Goal: Information Seeking & Learning: Find specific fact

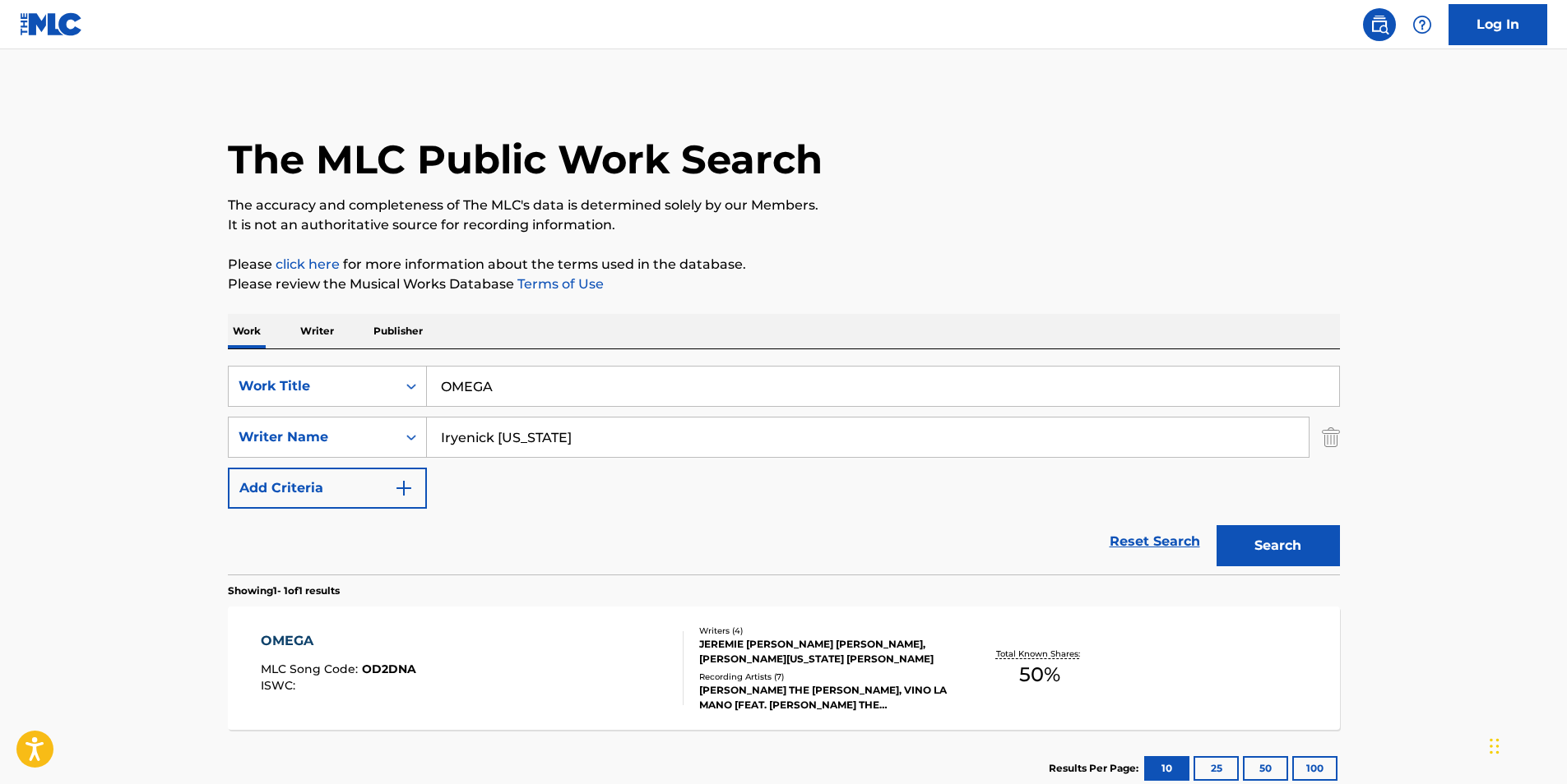
click at [444, 644] on div "OMEGA MLC Song Code : OD2DNA ISWC :" at bounding box center [471, 669] width 423 height 74
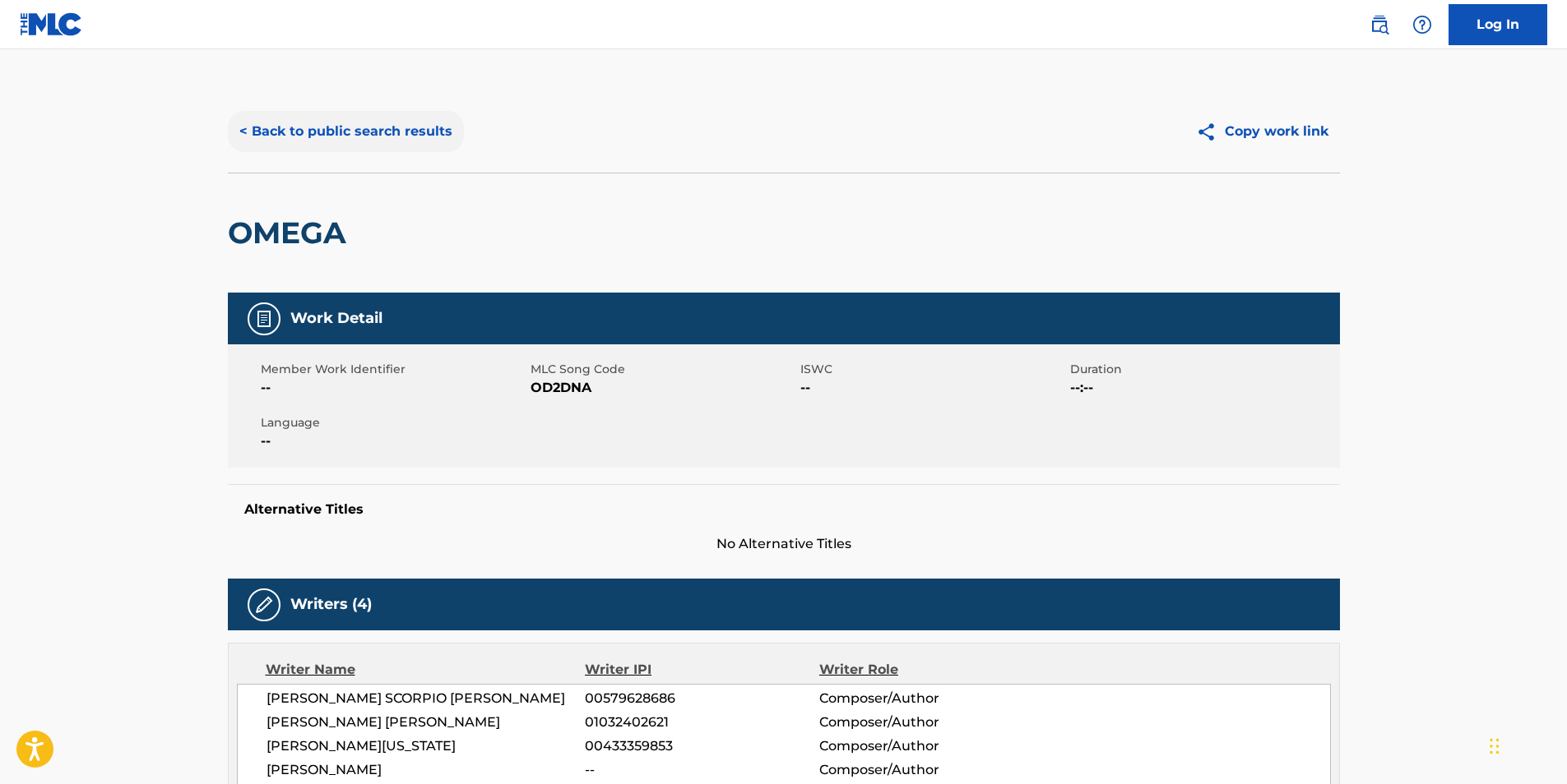
click at [405, 133] on button "< Back to public search results" at bounding box center [346, 131] width 236 height 41
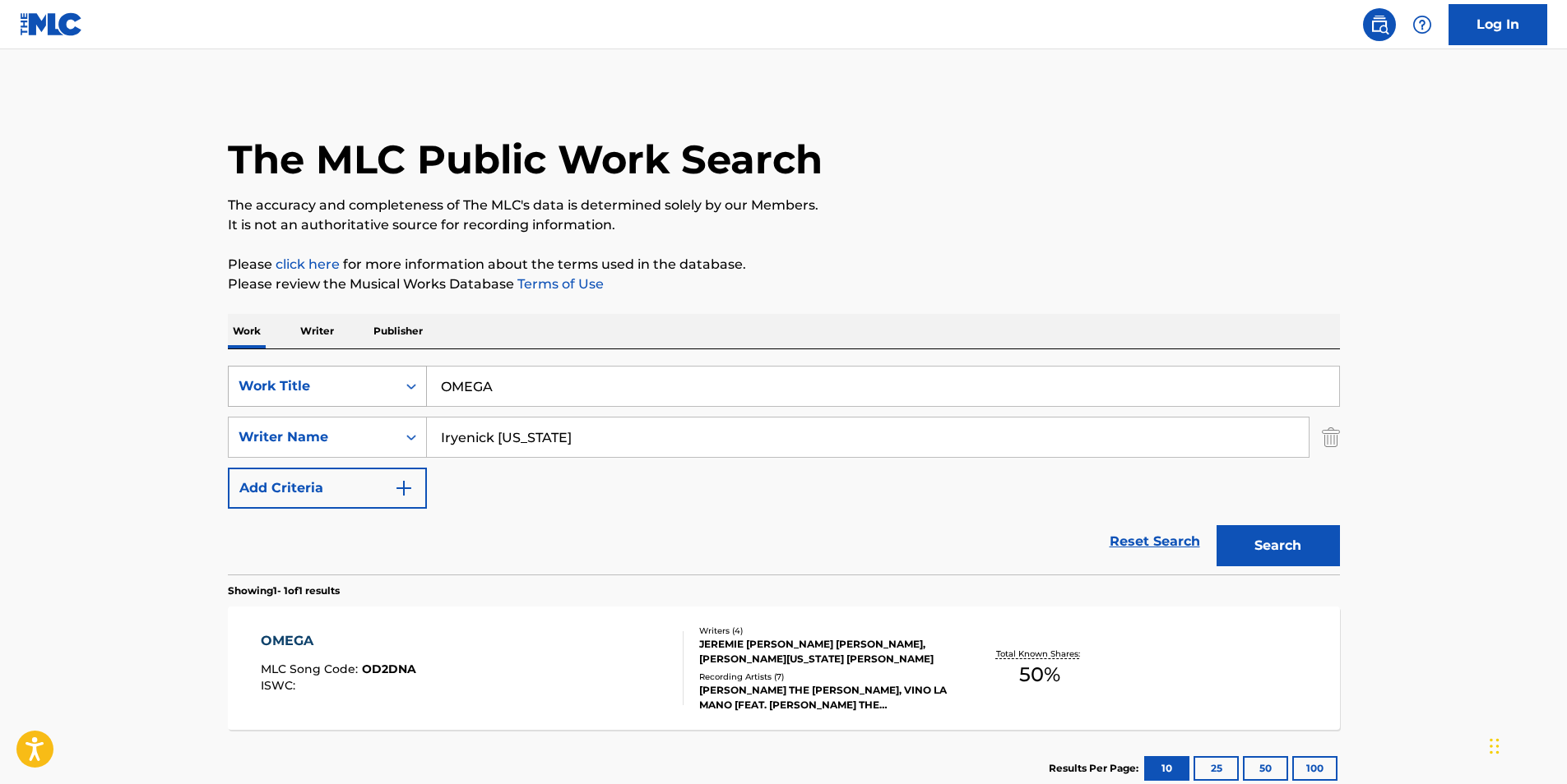
drag, startPoint x: 601, startPoint y: 373, endPoint x: 314, endPoint y: 398, distance: 288.1
click at [316, 397] on div "SearchWithCriteriaf2736cac-d744-4597-8259-b93e08a793f5 Work Title OMEGA" at bounding box center [784, 386] width 1112 height 41
paste input "Ain't Love"
type input "Ain't Love"
drag, startPoint x: 637, startPoint y: 433, endPoint x: 415, endPoint y: 470, distance: 225.1
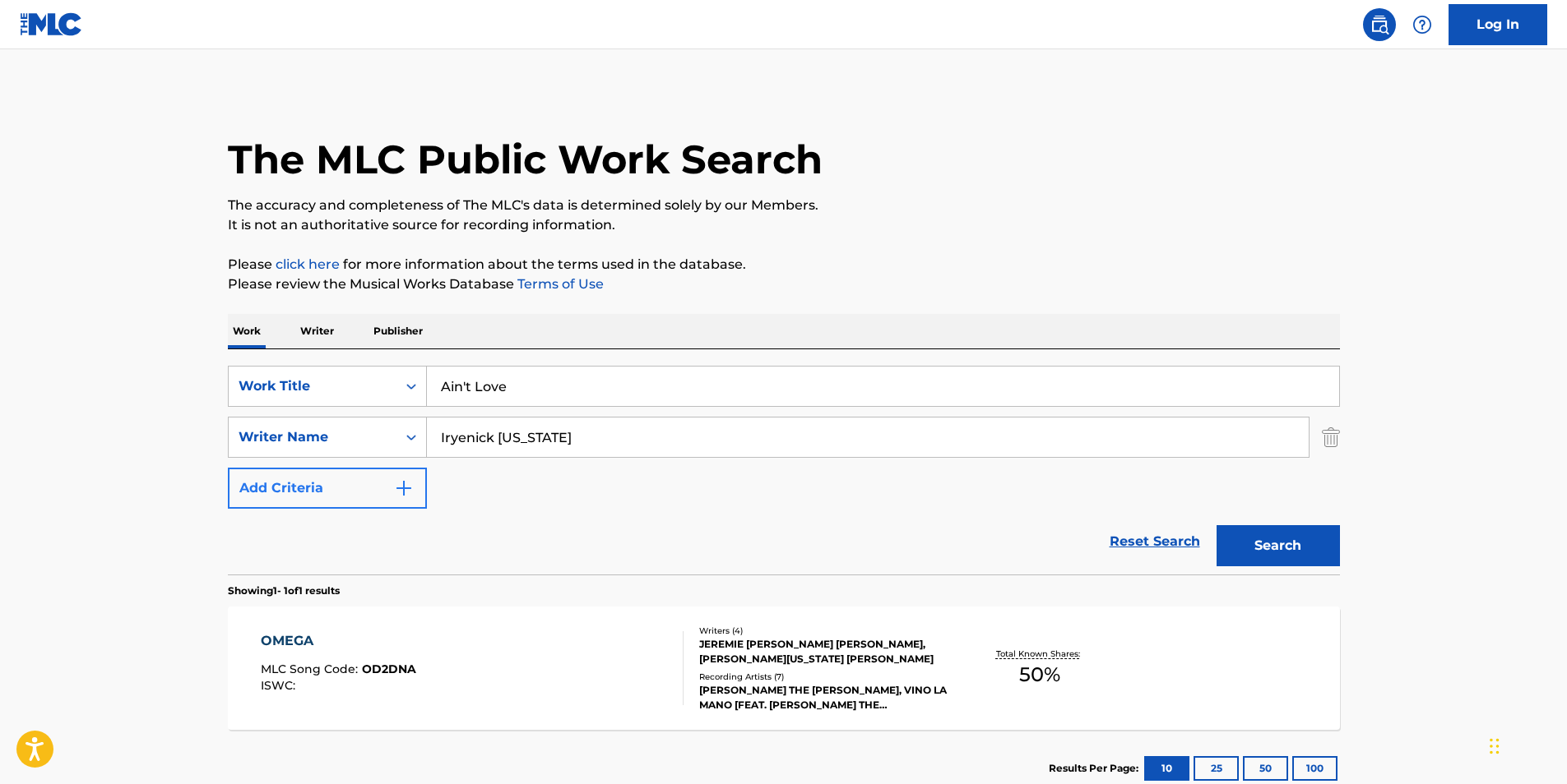
click at [413, 482] on div "SearchWithCriteriaf2736cac-d744-4597-8259-b93e08a793f5 Work Title Ain't Love Se…" at bounding box center [784, 437] width 1112 height 143
paste input "killanoia"
click at [870, 223] on p "It is not an authoritative source for recording information." at bounding box center [784, 225] width 1112 height 20
click at [1320, 551] on button "Search" at bounding box center [1277, 546] width 123 height 41
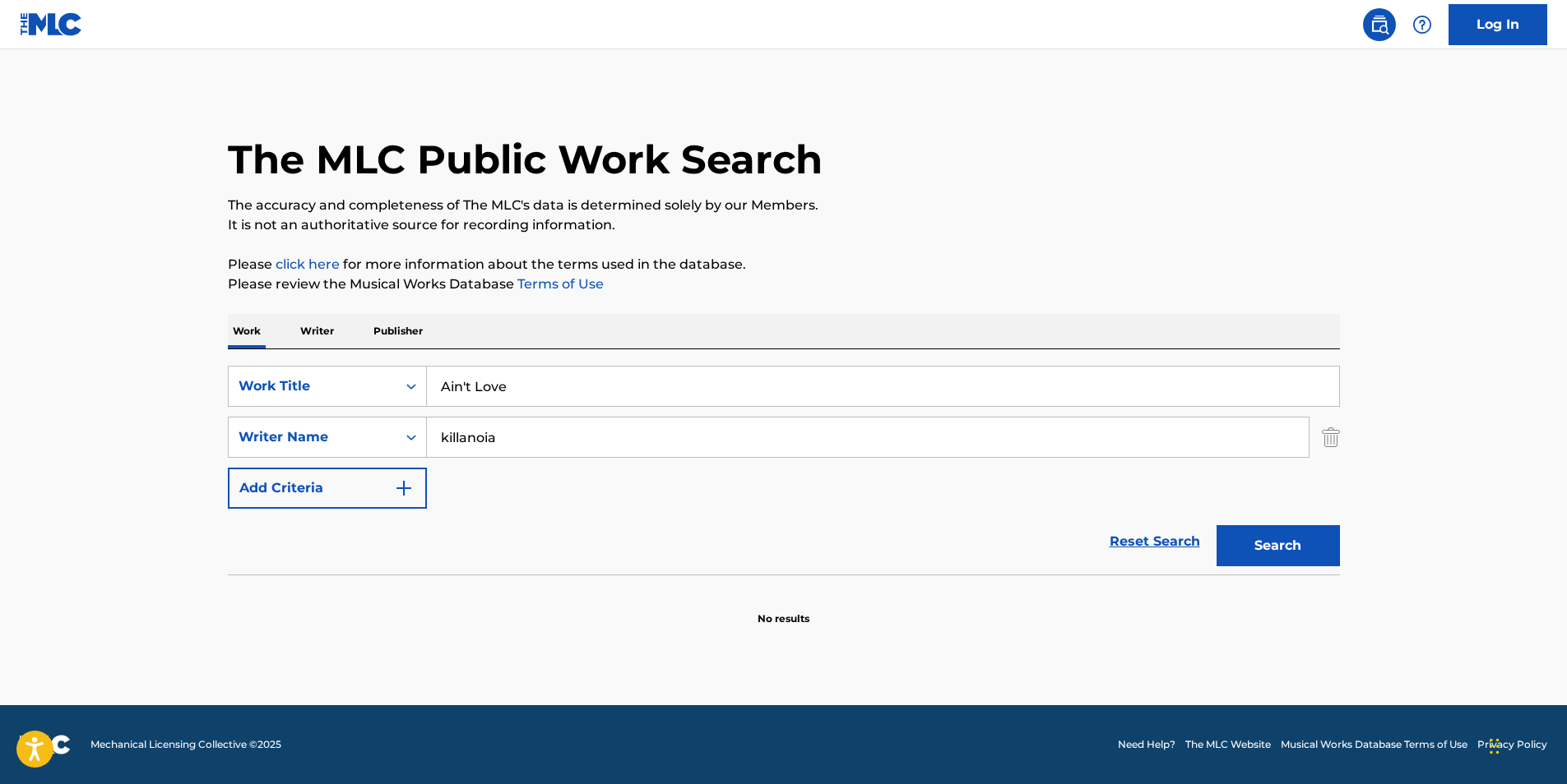
click at [1550, 450] on main "The MLC Public Work Search The accuracy and completeness of The MLC's data is d…" at bounding box center [784, 377] width 1567 height 656
click at [1562, 537] on main "The MLC Public Work Search The accuracy and completeness of The MLC's data is d…" at bounding box center [784, 377] width 1567 height 656
paste input "[MEDICAL_DATA][PERSON_NAME]"
drag, startPoint x: 638, startPoint y: 437, endPoint x: 352, endPoint y: 428, distance: 286.1
click at [331, 453] on div "SearchWithCriteriac1d7a09e-ffa7-4816-ade9-ba5cb0e3b91a Writer Name killanoia" at bounding box center [784, 437] width 1112 height 41
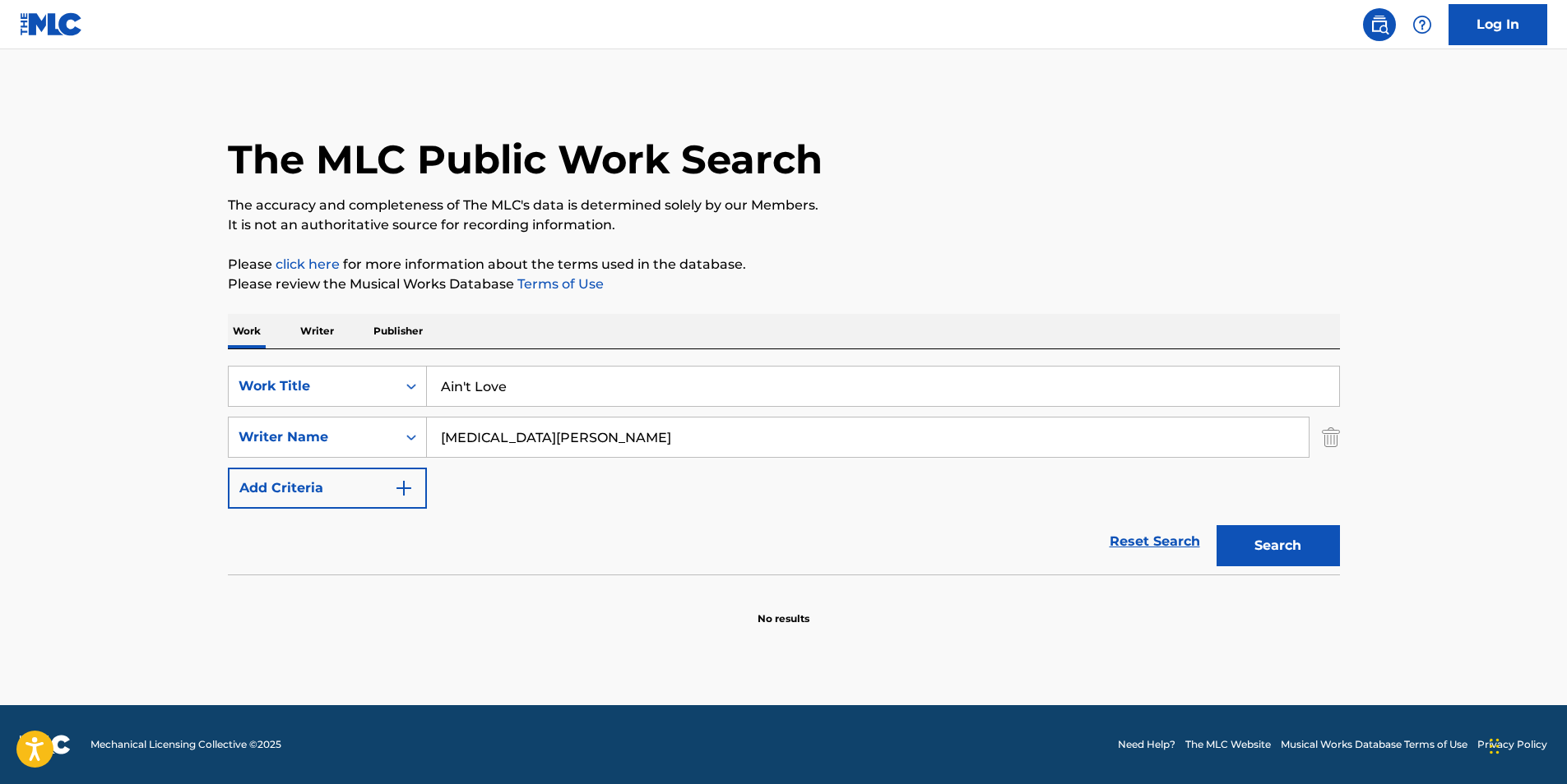
click at [858, 237] on div "The MLC Public Work Search The accuracy and completeness of The MLC's data is d…" at bounding box center [784, 358] width 1152 height 536
click at [1252, 541] on button "Search" at bounding box center [1277, 546] width 123 height 41
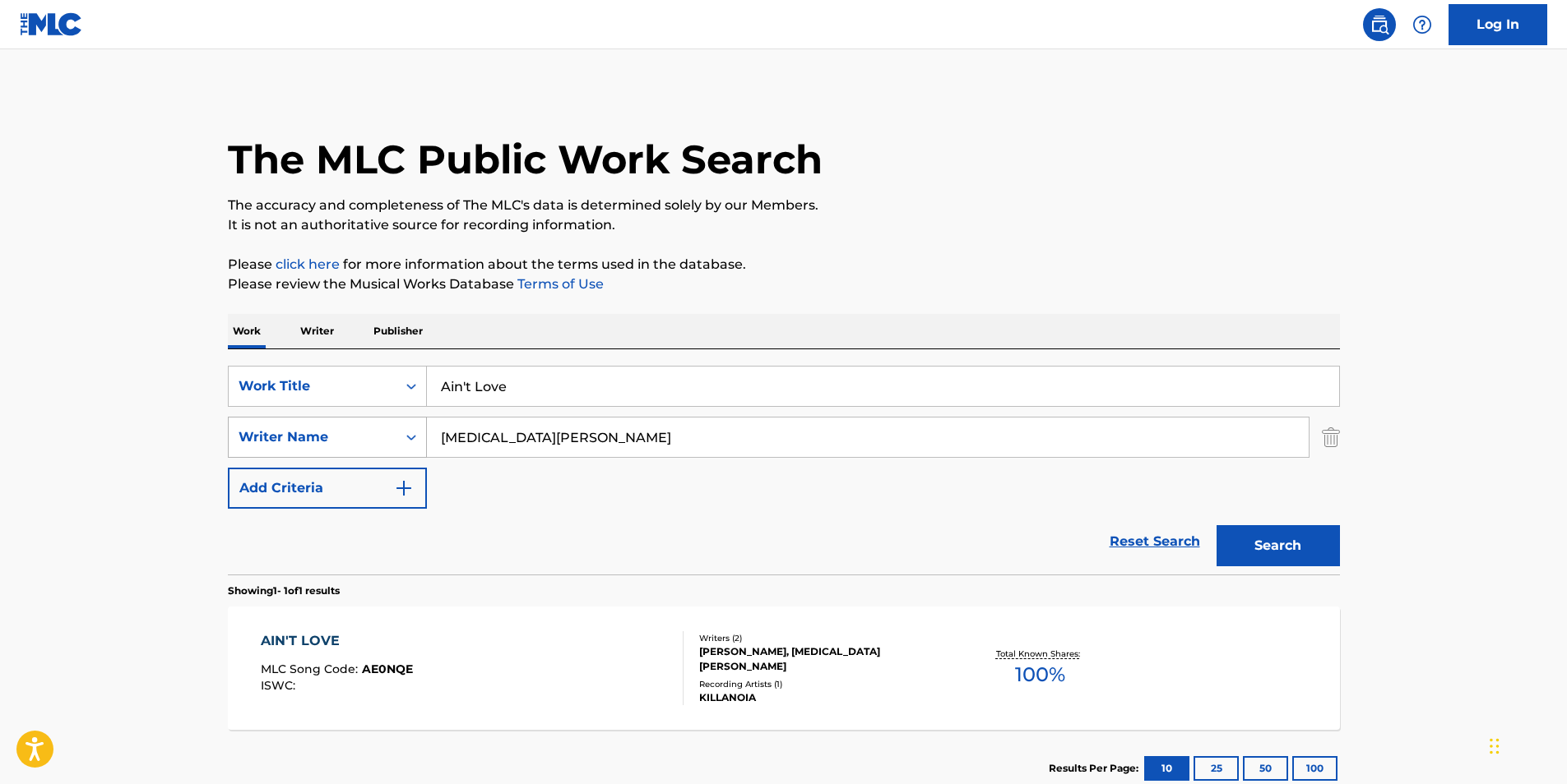
drag, startPoint x: 711, startPoint y: 437, endPoint x: 308, endPoint y: 453, distance: 403.3
click at [308, 453] on div "SearchWithCriteriac1d7a09e-ffa7-4816-ade9-ba5cb0e3b91a Writer Name [MEDICAL_DAT…" at bounding box center [784, 437] width 1112 height 41
paste input "[PERSON_NAME]"
type input "[PERSON_NAME]"
click at [920, 295] on div "The MLC Public Work Search The accuracy and completeness of The MLC's data is d…" at bounding box center [784, 448] width 1152 height 717
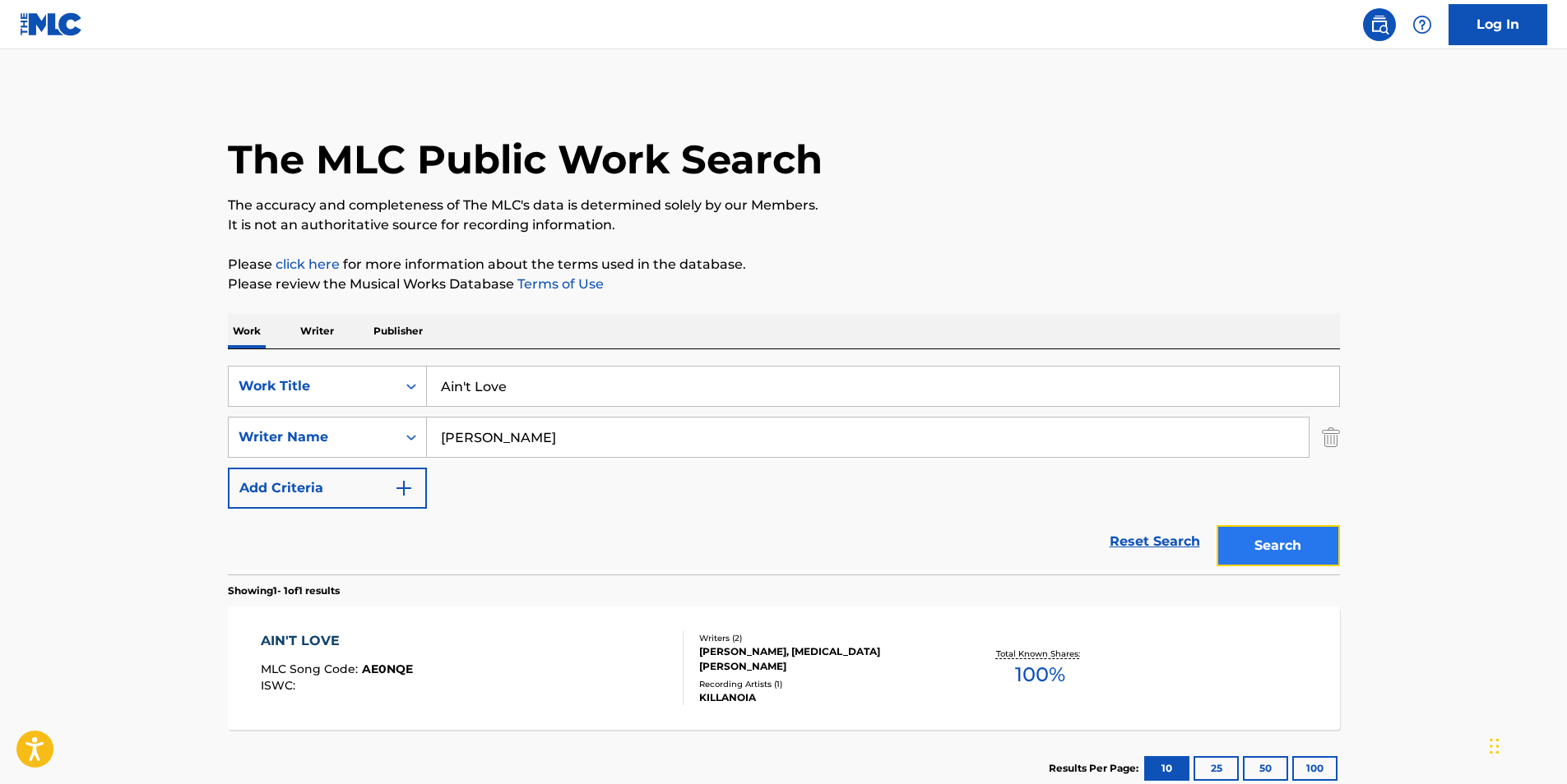
click at [1256, 548] on button "Search" at bounding box center [1277, 546] width 123 height 41
click at [431, 695] on div "AIN'T LOVE MLC Song Code : AE0NQE ISWC :" at bounding box center [471, 669] width 423 height 74
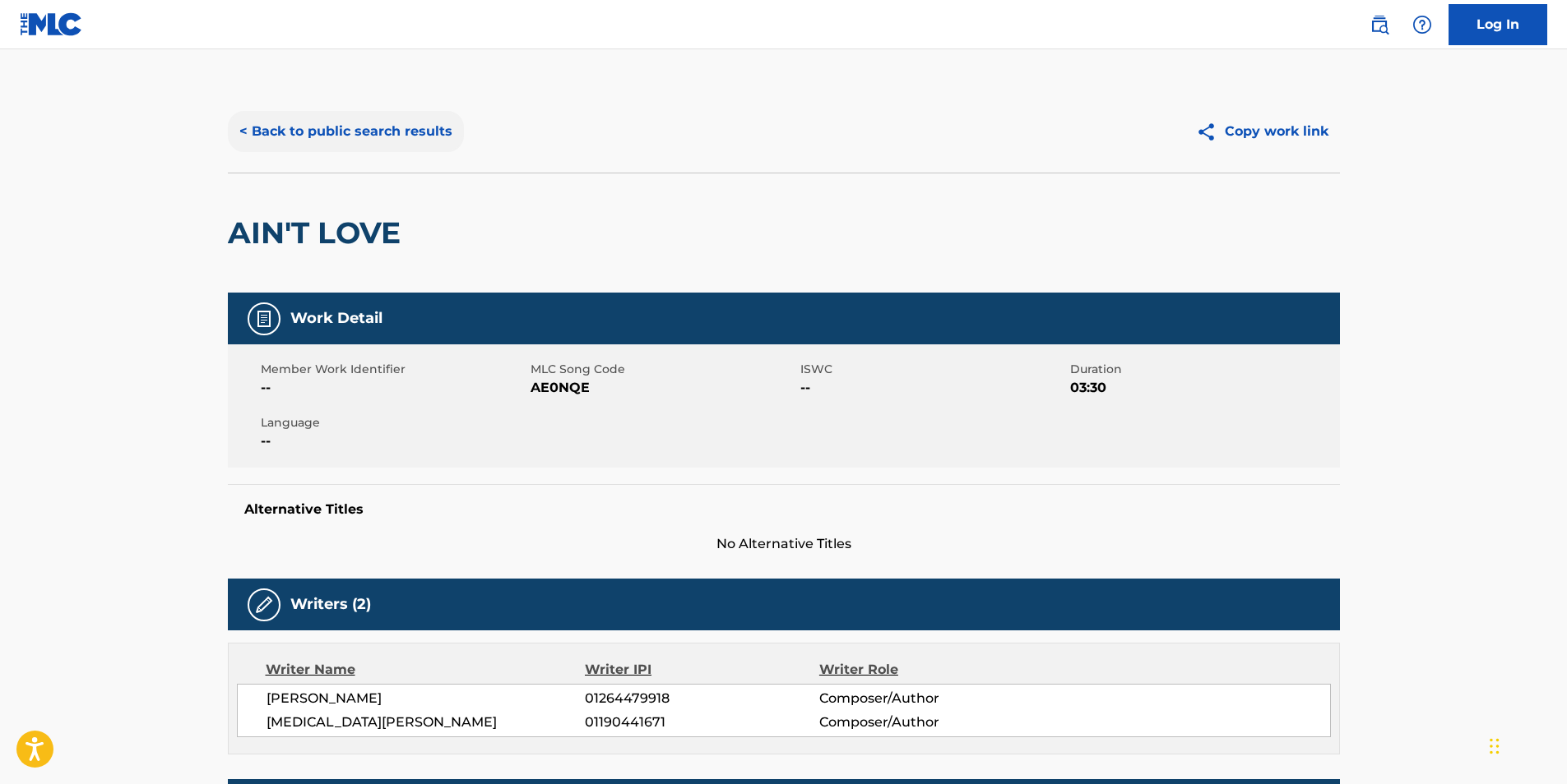
click at [400, 136] on button "< Back to public search results" at bounding box center [346, 131] width 236 height 41
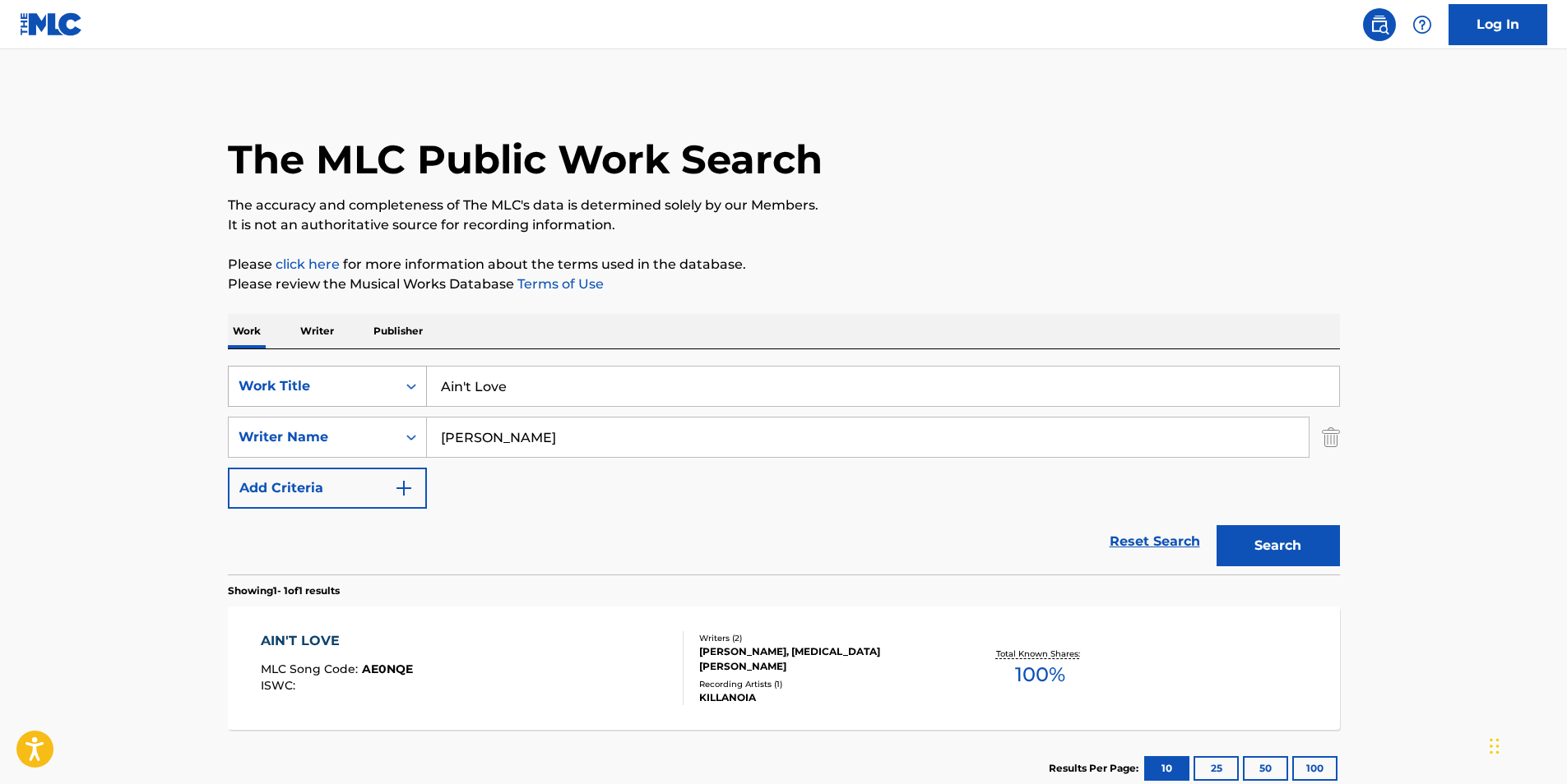
drag, startPoint x: 547, startPoint y: 389, endPoint x: 227, endPoint y: 384, distance: 320.0
click at [236, 387] on div "SearchWithCriteriaf2736cac-d744-4597-8259-b93e08a793f5 Work Title Ain't Love" at bounding box center [784, 386] width 1112 height 41
paste input "Enslavement"
type input "Enslavement"
drag, startPoint x: 692, startPoint y: 438, endPoint x: 409, endPoint y: 378, distance: 289.3
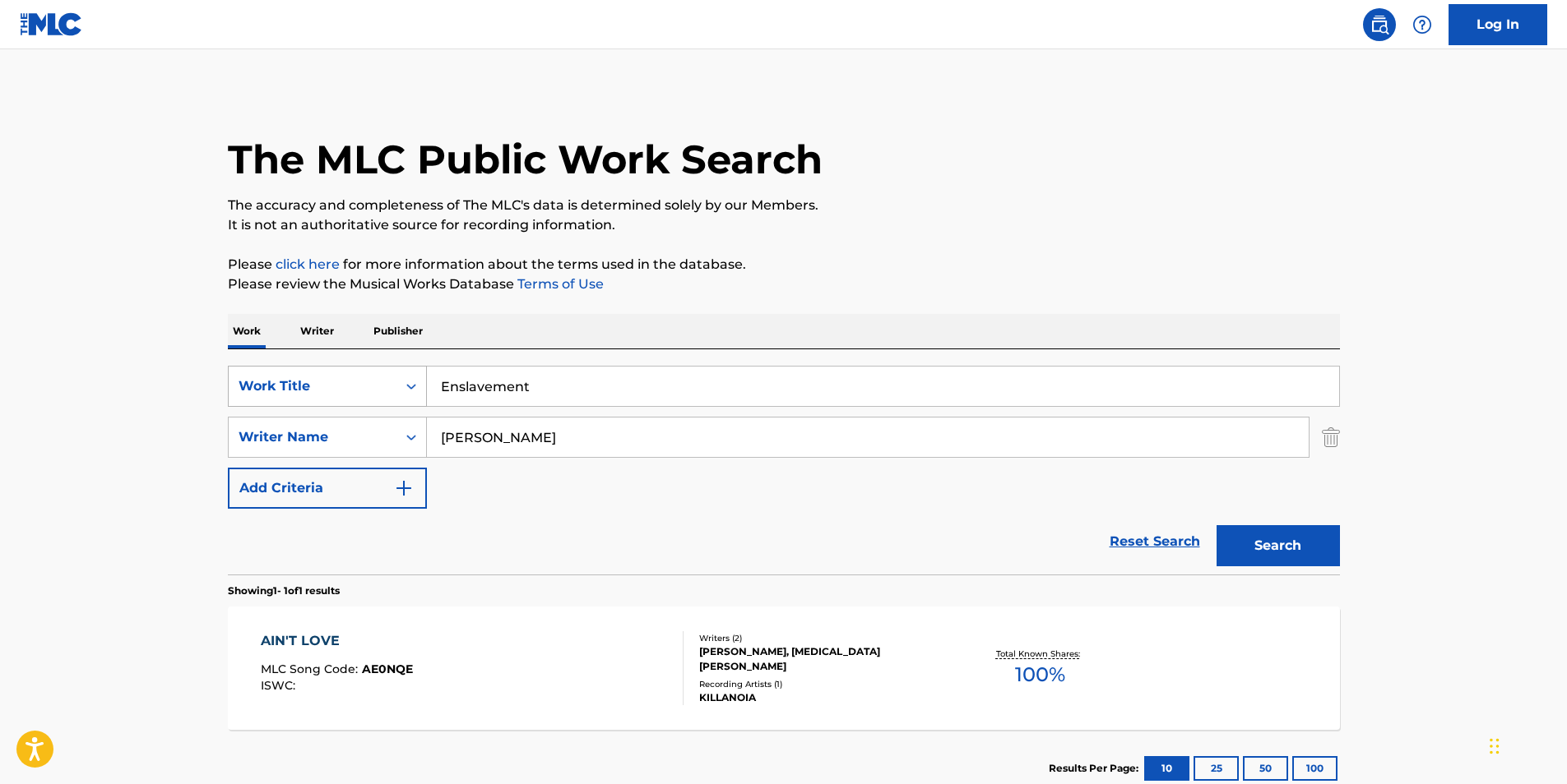
click at [185, 440] on main "The MLC Public Work Search The accuracy and completeness of The MLC's data is d…" at bounding box center [784, 433] width 1567 height 766
paste input "Skinless"
click at [952, 246] on div "The MLC Public Work Search The accuracy and completeness of The MLC's data is d…" at bounding box center [784, 448] width 1152 height 717
click at [1295, 540] on button "Search" at bounding box center [1277, 546] width 123 height 41
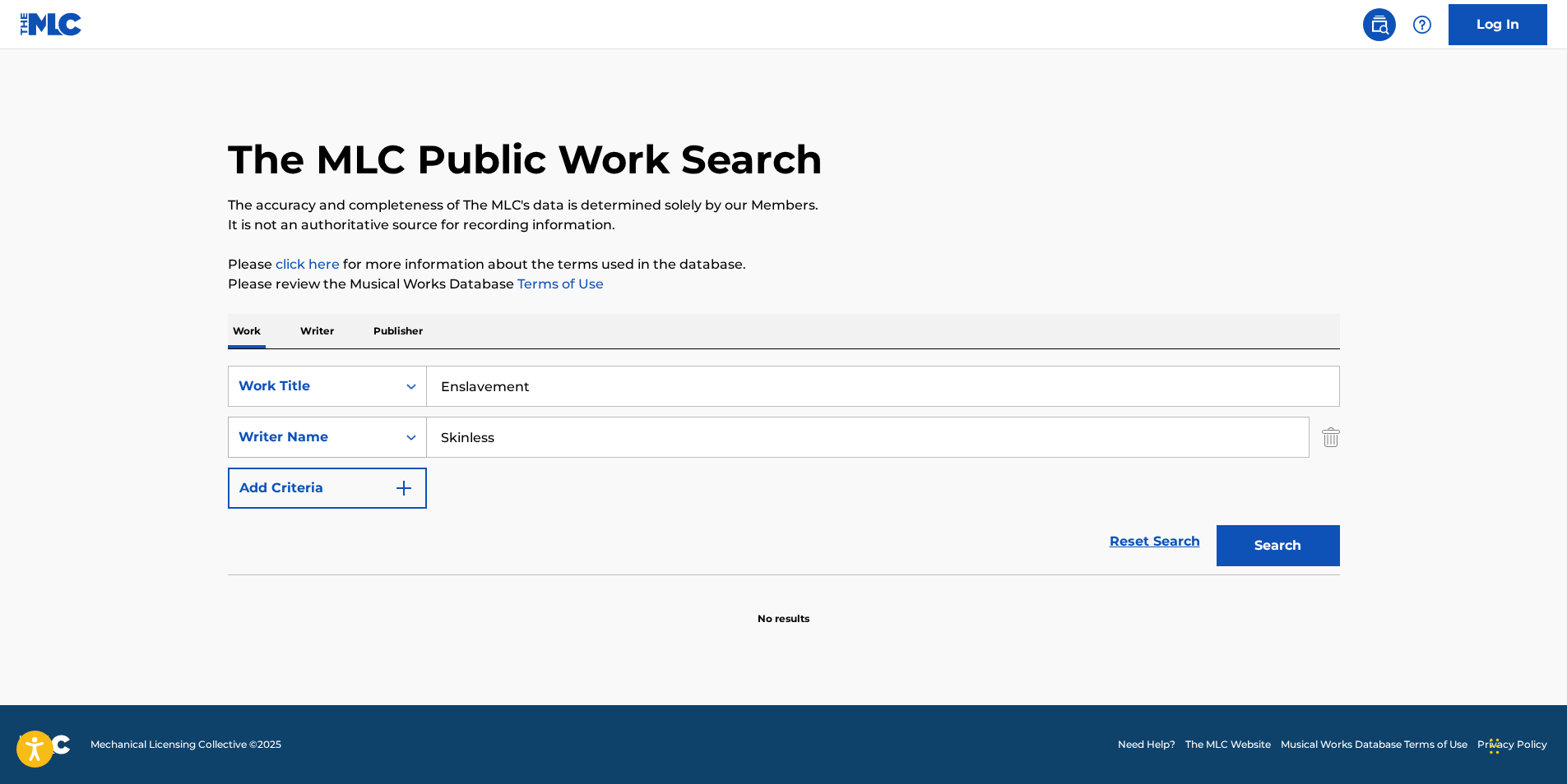
drag, startPoint x: 531, startPoint y: 443, endPoint x: 395, endPoint y: 441, distance: 136.0
click at [338, 470] on div "SearchWithCriteriaf2736cac-d744-4597-8259-b93e08a793f5 Work Title Enslavement S…" at bounding box center [784, 437] width 1112 height 143
paste input "[PERSON_NAME]"
click at [788, 275] on div "The MLC Public Work Search The accuracy and completeness of The MLC's data is d…" at bounding box center [784, 358] width 1152 height 536
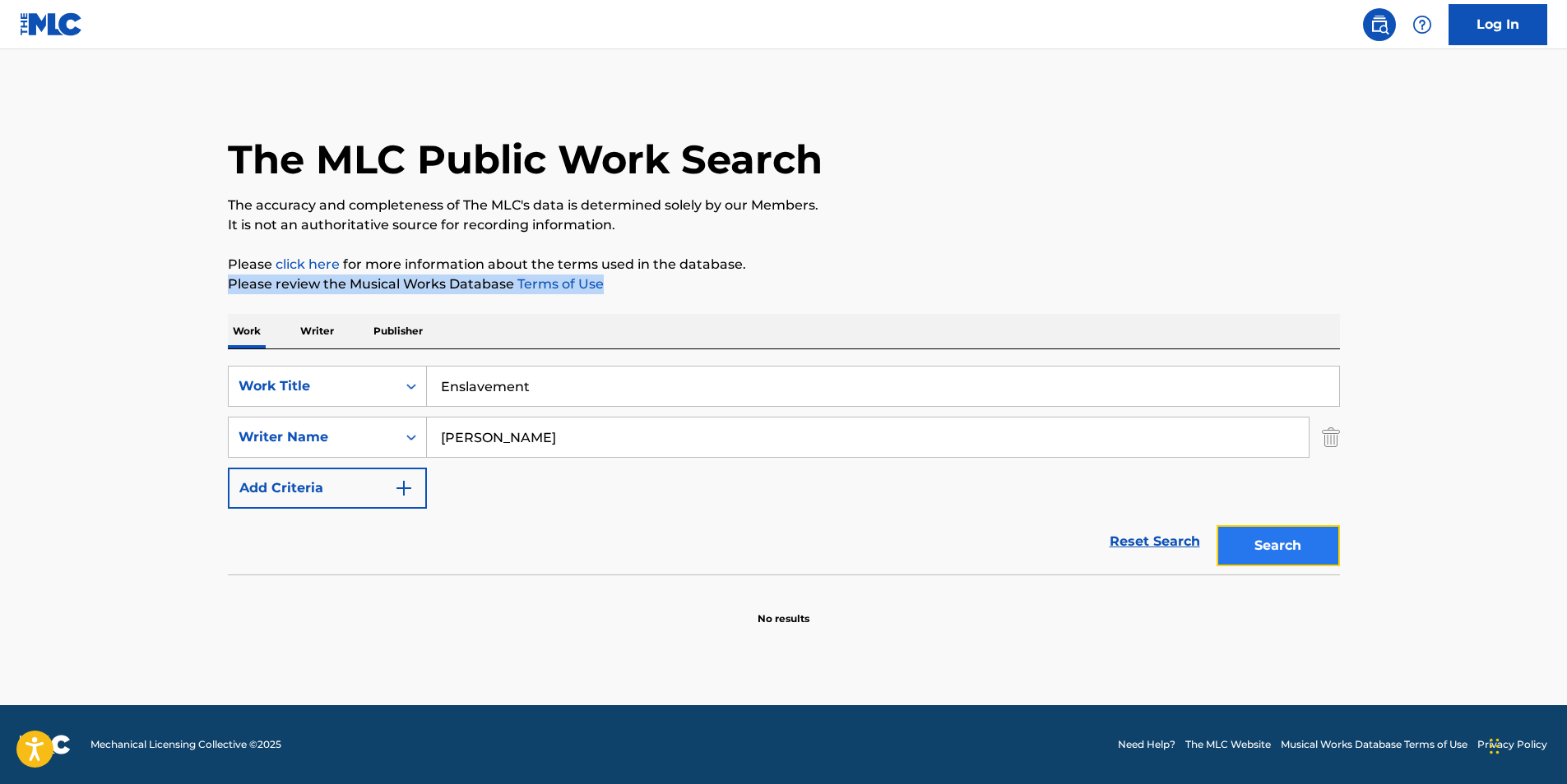
click at [1260, 547] on button "Search" at bounding box center [1277, 546] width 123 height 41
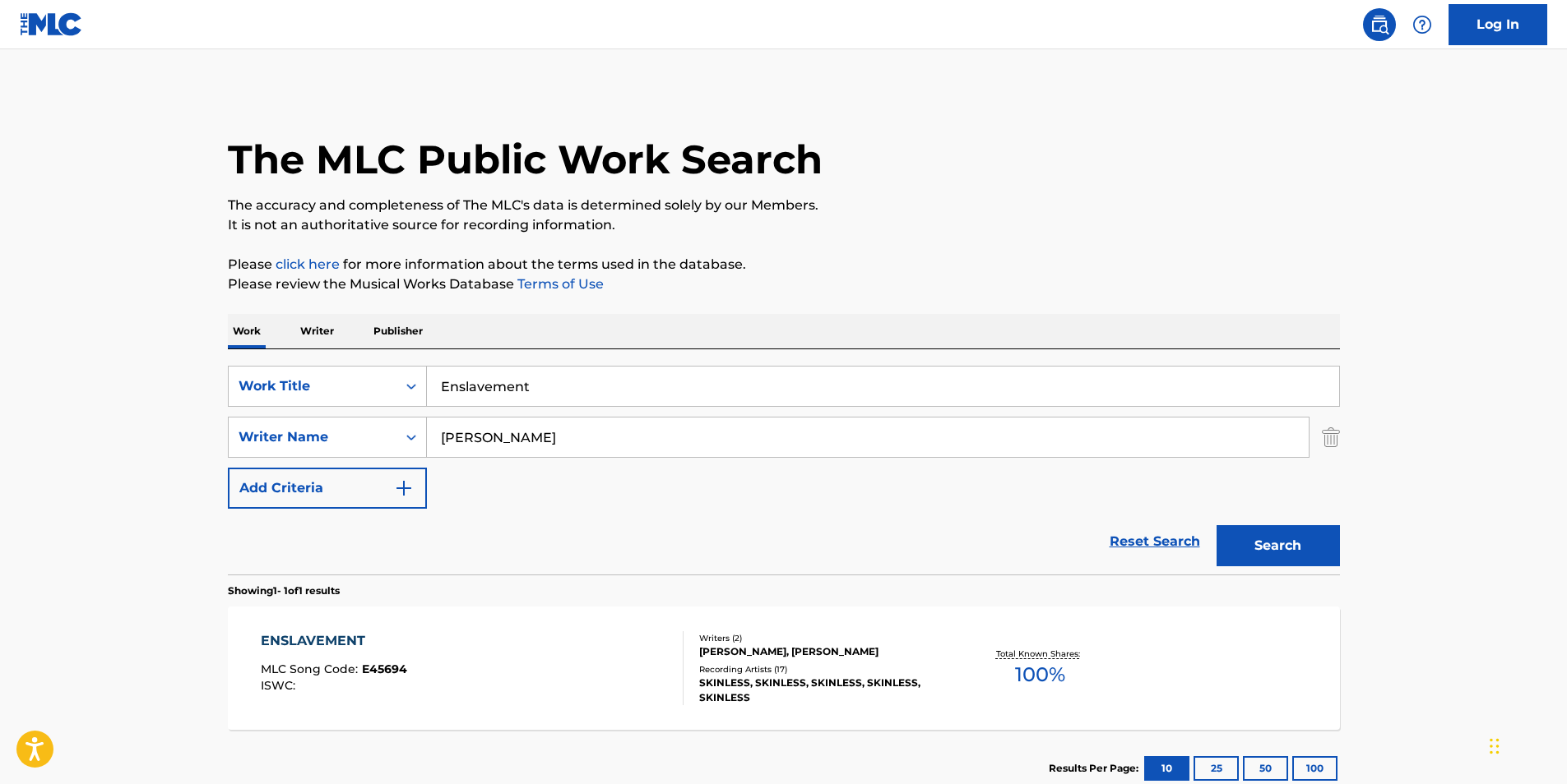
drag, startPoint x: 659, startPoint y: 435, endPoint x: 440, endPoint y: 399, distance: 221.9
click at [281, 440] on div "SearchWithCriteriac1d7a09e-ffa7-4816-ade9-ba5cb0e3b91a Writer Name [PERSON_NAME]" at bounding box center [784, 437] width 1112 height 41
paste input "[PERSON_NAME]"
type input "[PERSON_NAME]"
click at [768, 289] on p "Please review the Musical Works Database Terms of Use" at bounding box center [784, 284] width 1112 height 20
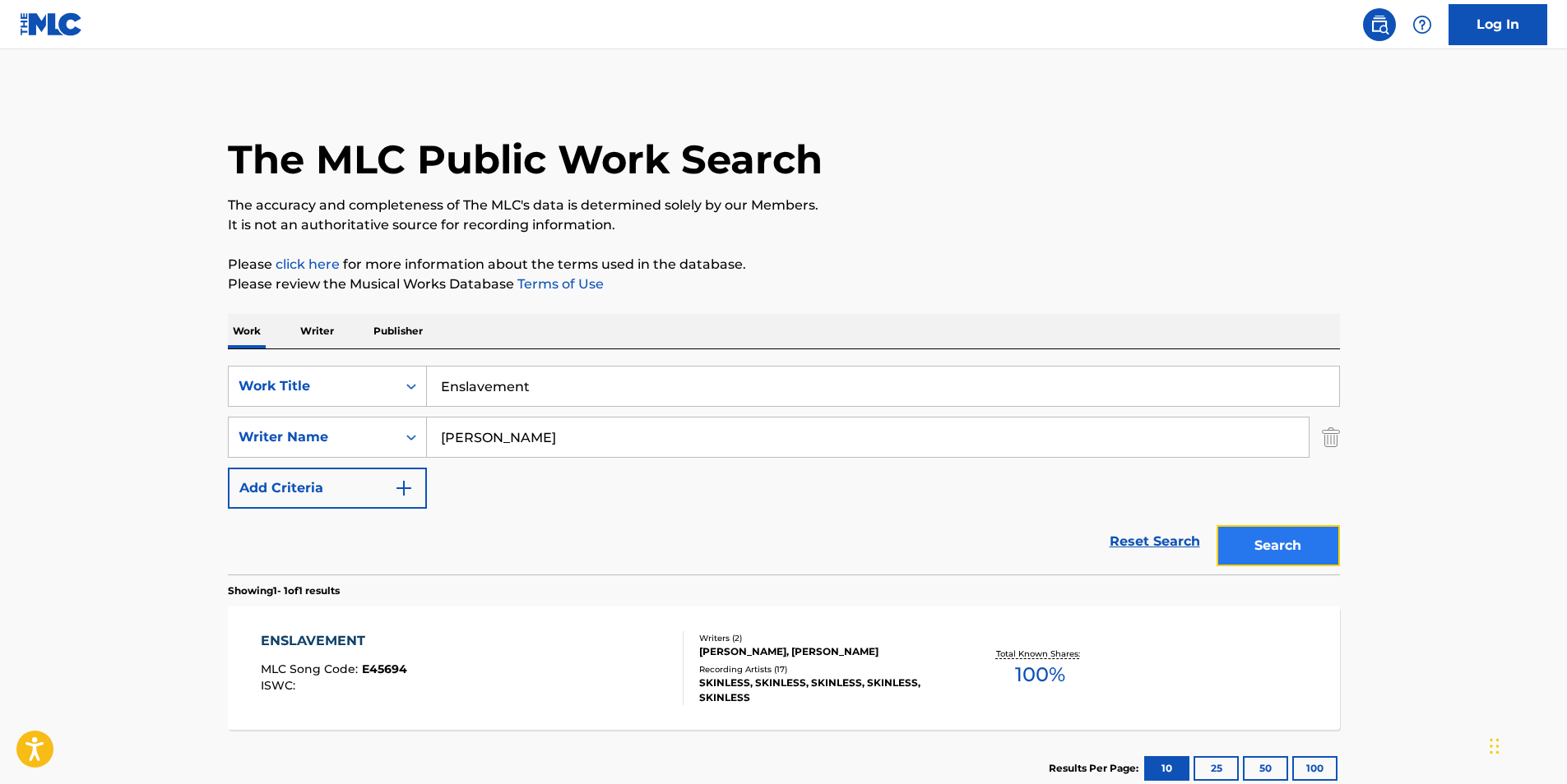
click at [1242, 554] on button "Search" at bounding box center [1277, 546] width 123 height 41
click at [578, 659] on div "ENSLAVEMENT MLC Song Code : E45694 ISWC :" at bounding box center [471, 669] width 423 height 74
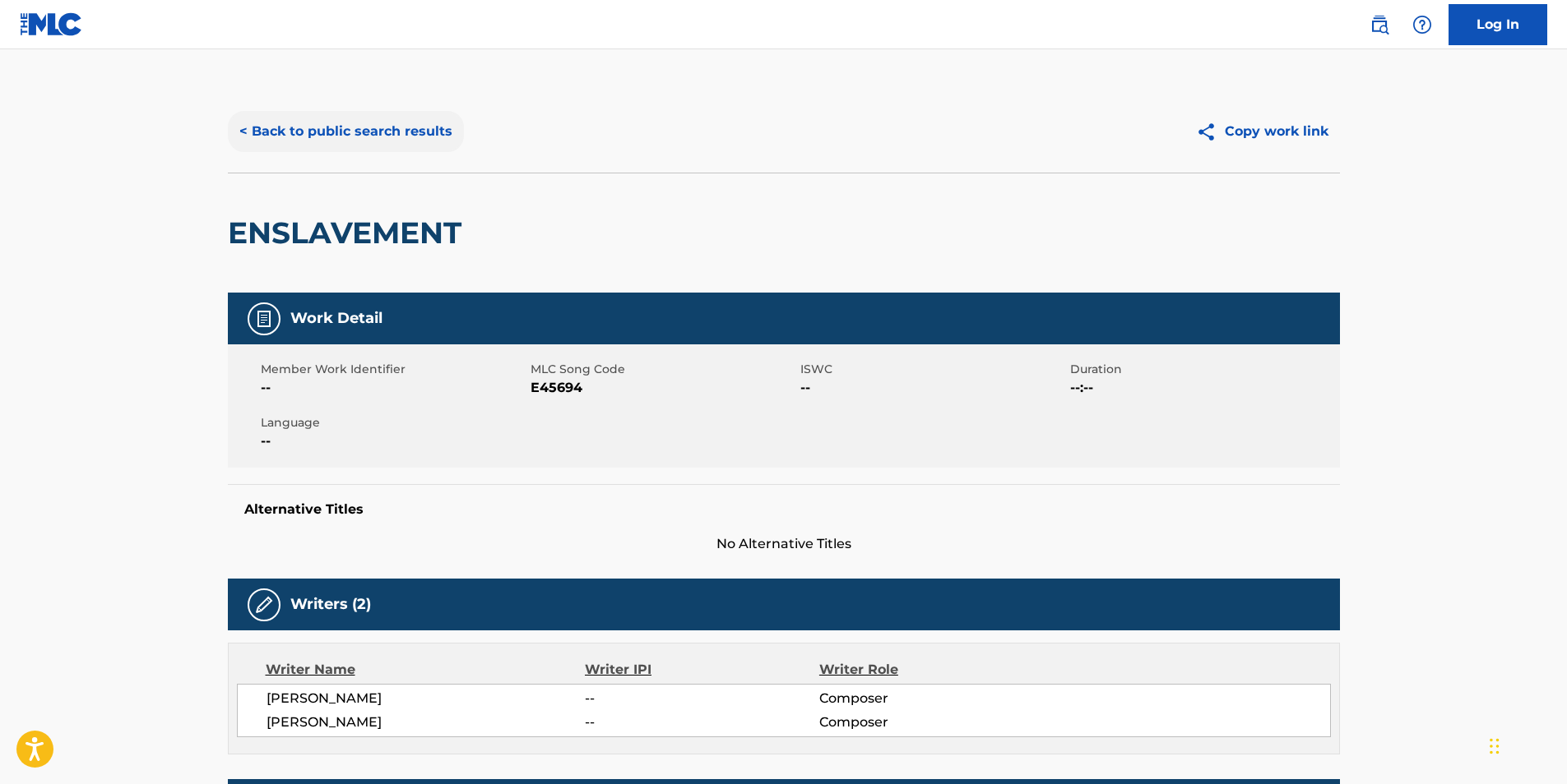
click at [329, 123] on button "< Back to public search results" at bounding box center [346, 131] width 236 height 41
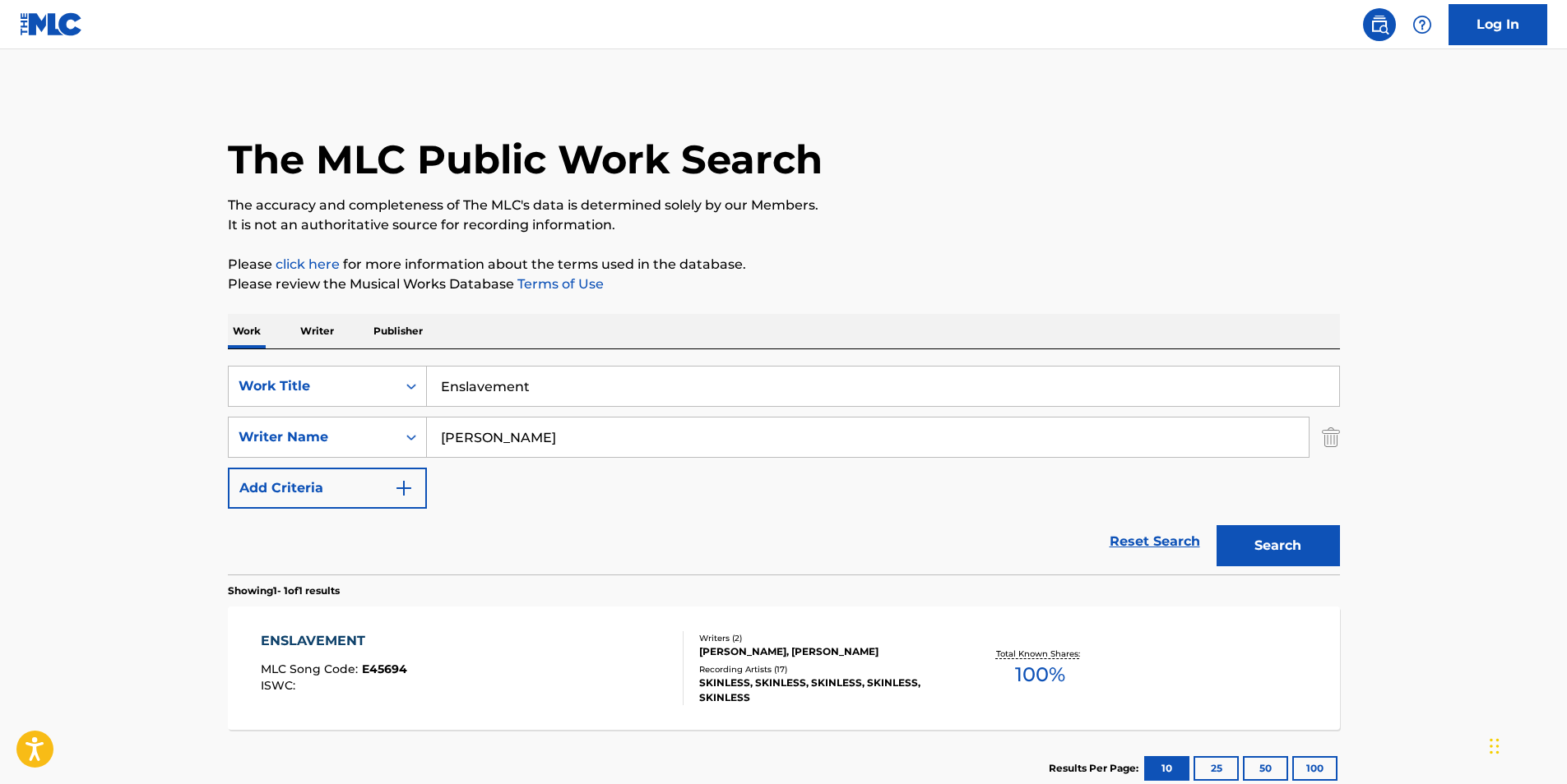
click at [307, 628] on div "ENSLAVEMENT MLC Song Code : E45694 ISWC : Writers ( 2 ) [PERSON_NAME], [PERSON_…" at bounding box center [784, 668] width 1112 height 123
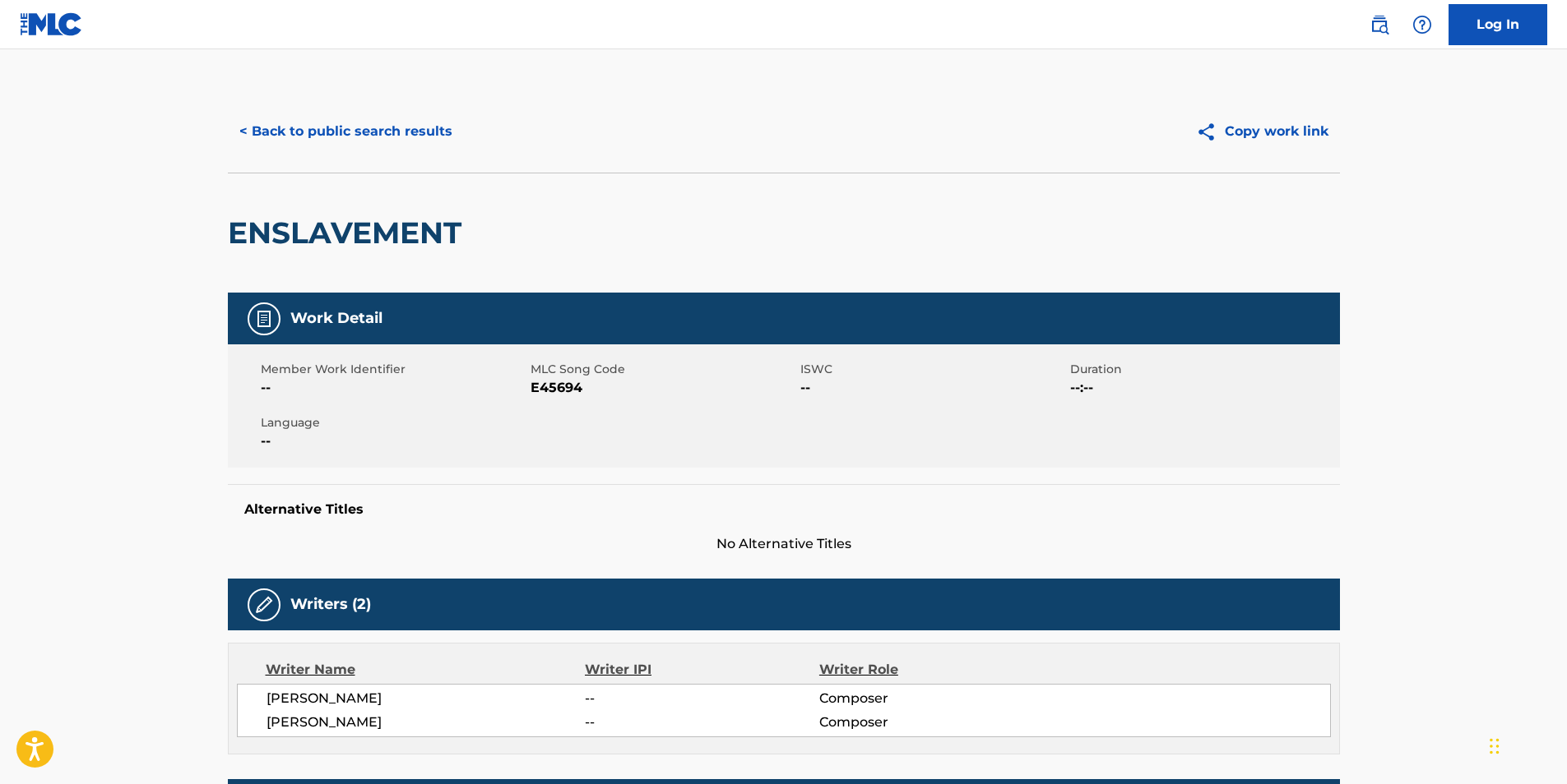
click at [559, 387] on span "E45694" at bounding box center [663, 388] width 265 height 20
copy span "E45694"
click at [343, 130] on button "< Back to public search results" at bounding box center [346, 131] width 236 height 41
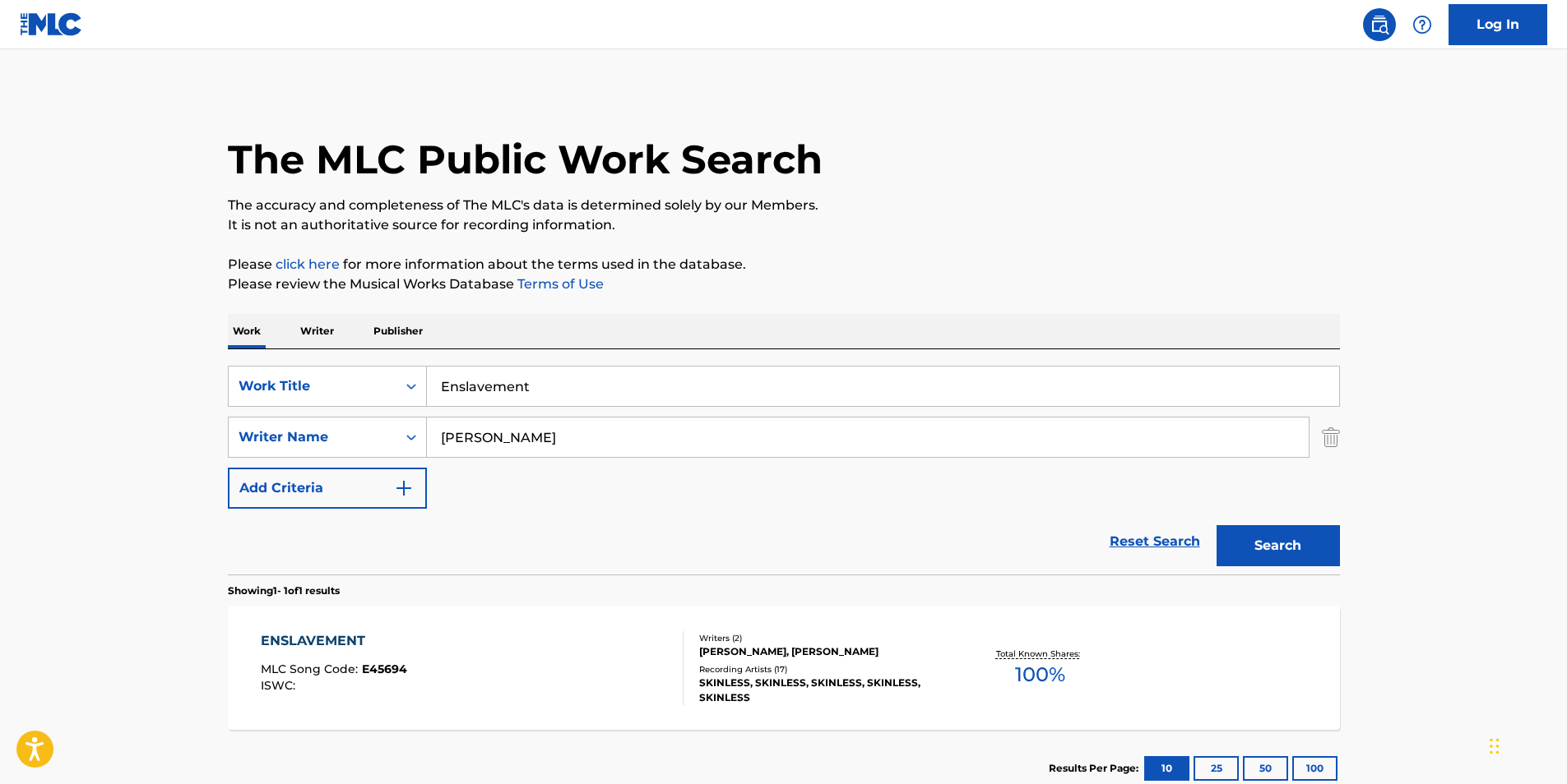
drag, startPoint x: 576, startPoint y: 400, endPoint x: 22, endPoint y: 397, distance: 554.0
click at [26, 398] on main "The MLC Public Work Search The accuracy and completeness of The MLC's data is d…" at bounding box center [784, 433] width 1567 height 766
paste input "SANGRE AMARILLA"
type input "SANGRE AMARILLA"
drag, startPoint x: 625, startPoint y: 441, endPoint x: 789, endPoint y: 323, distance: 202.0
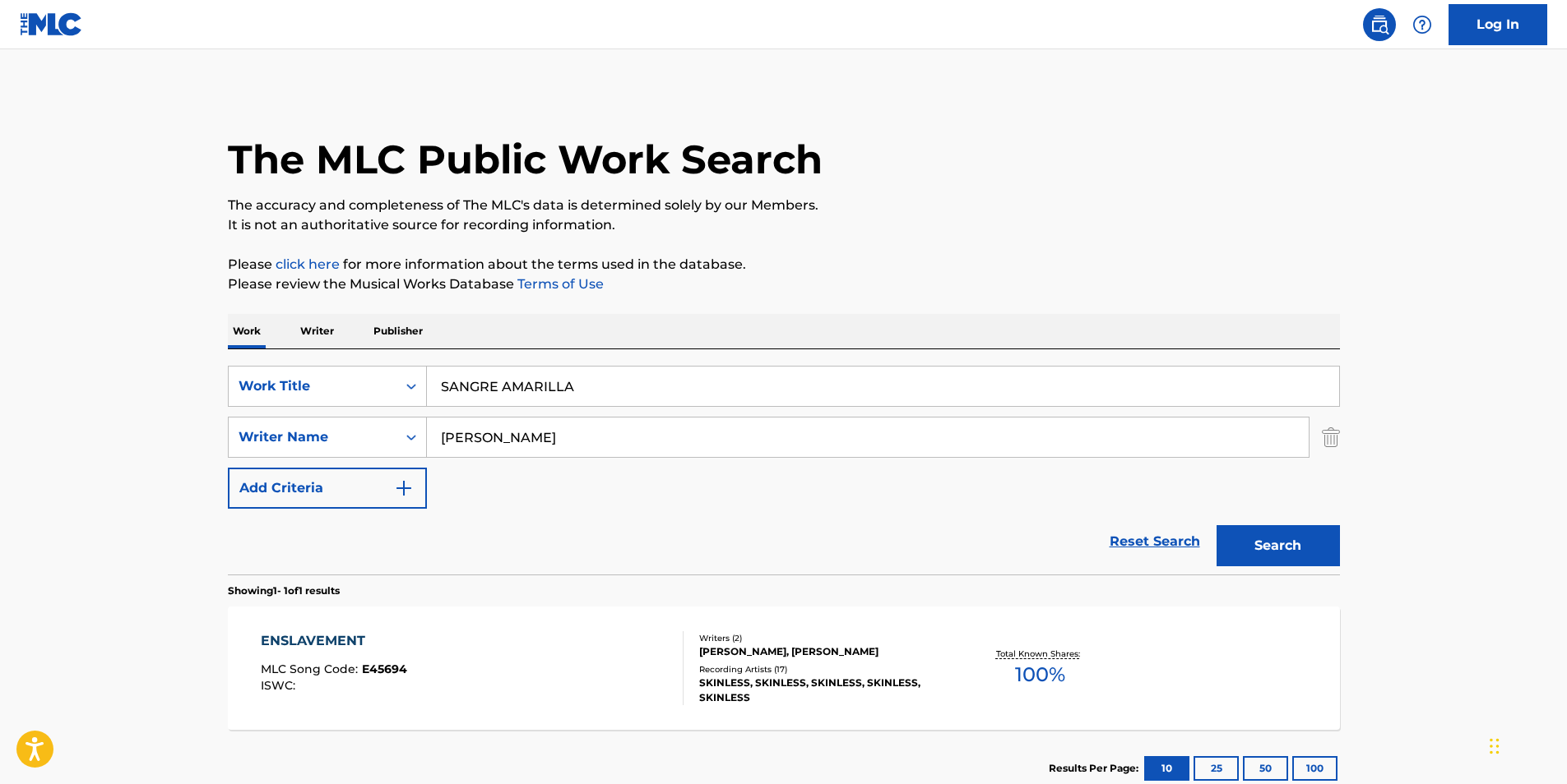
click at [301, 451] on div "SearchWithCriteriac1d7a09e-ffa7-4816-ade9-ba5cb0e3b91a Writer Name [PERSON_NAME]" at bounding box center [784, 437] width 1112 height 41
paste input "[PERSON_NAME]"
click at [872, 305] on div "The MLC Public Work Search The accuracy and completeness of The MLC's data is d…" at bounding box center [784, 448] width 1152 height 717
click at [1260, 551] on button "Search" at bounding box center [1277, 546] width 123 height 41
paste input "[PERSON_NAME]"
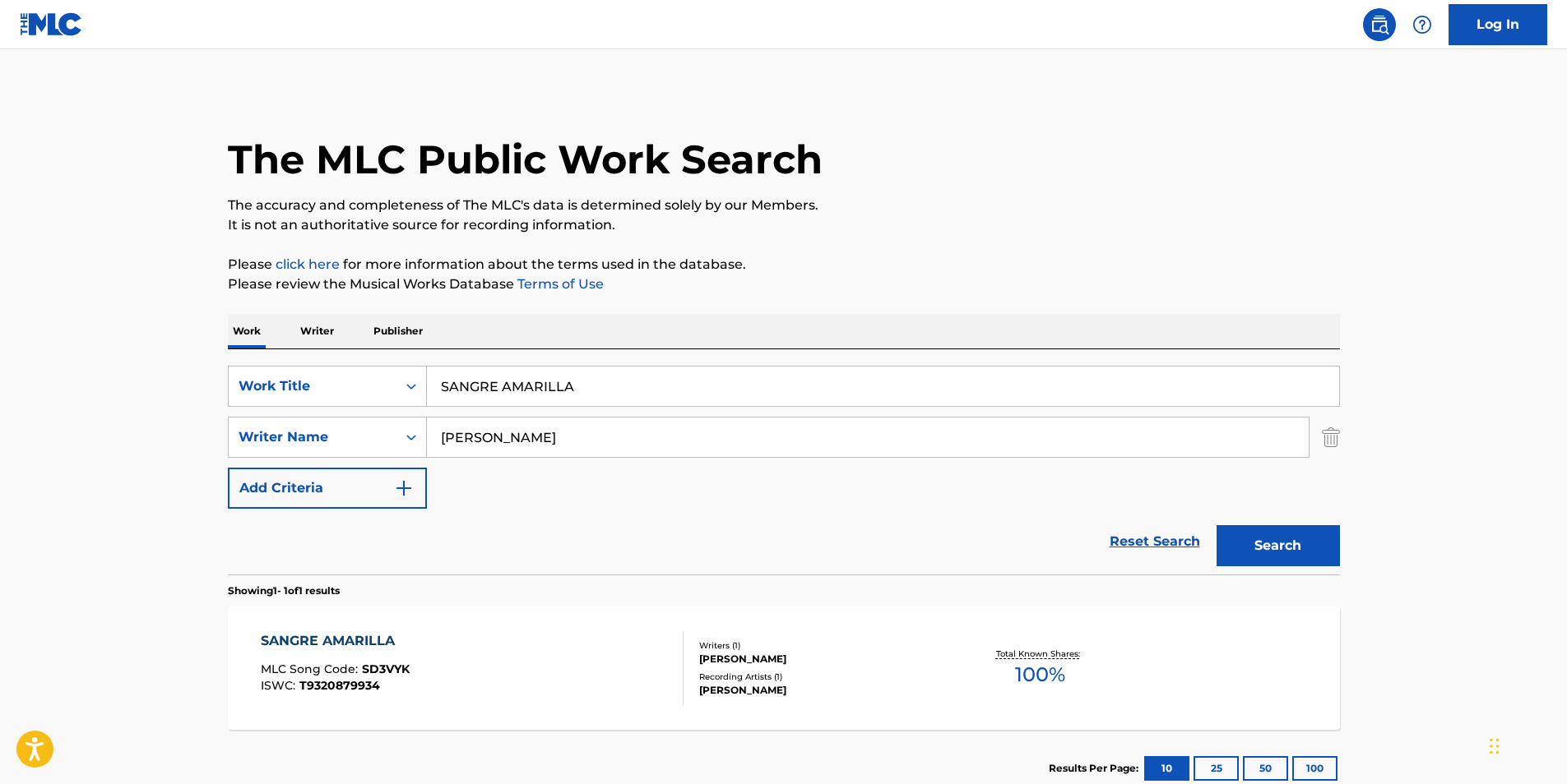
drag, startPoint x: 599, startPoint y: 429, endPoint x: 218, endPoint y: 452, distance: 381.7
click at [223, 451] on div "The MLC Public Work Search The accuracy and completeness of The MLC's data is d…" at bounding box center [784, 448] width 1152 height 717
type input "[PERSON_NAME]"
click at [1318, 511] on div "Search" at bounding box center [1273, 541] width 131 height 66
click at [1283, 538] on button "Search" at bounding box center [1277, 546] width 123 height 41
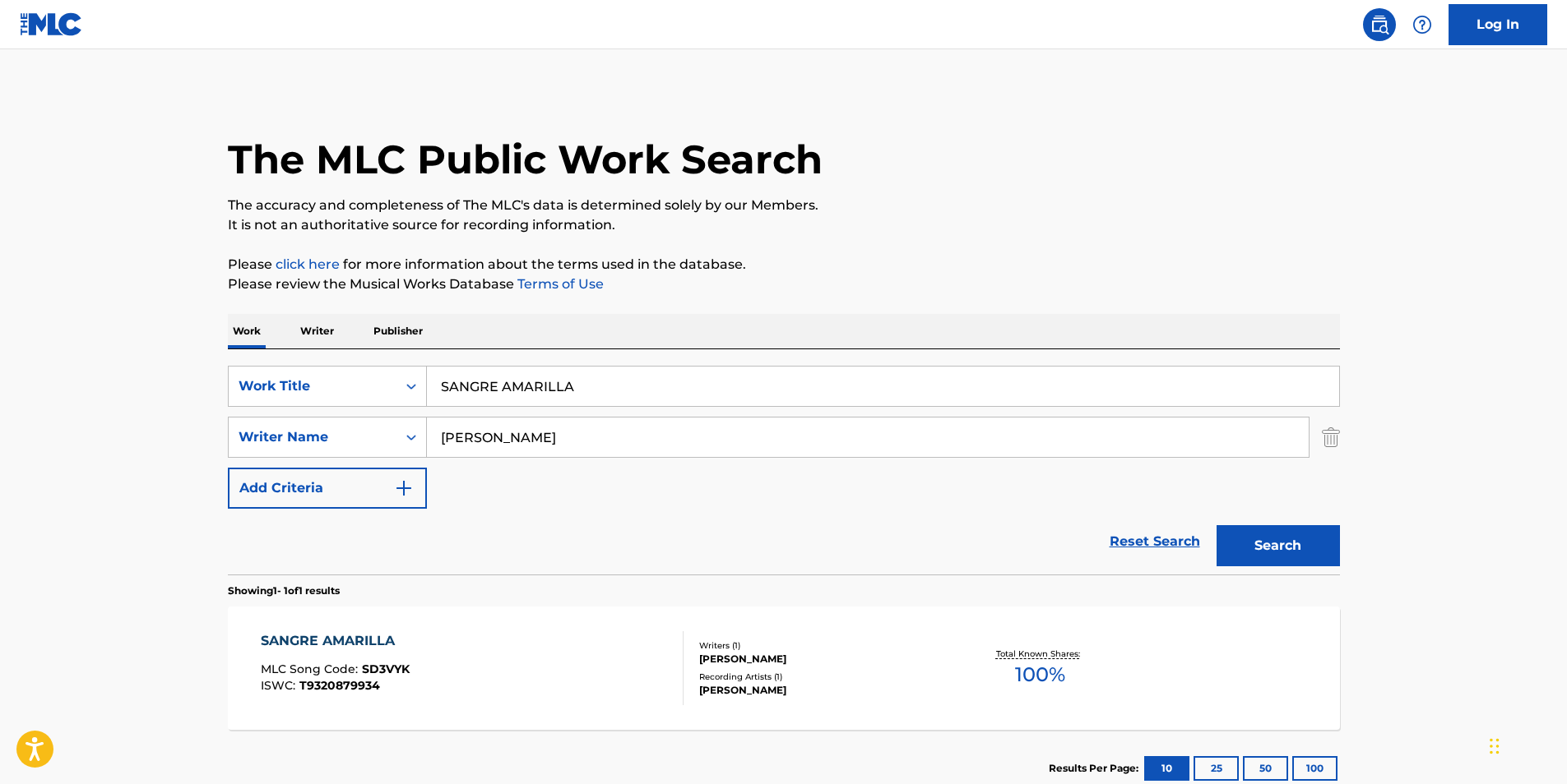
click at [453, 654] on div "SANGRE AMARILLA MLC Song Code : SD3VYK ISWC : T9320879934" at bounding box center [471, 669] width 423 height 74
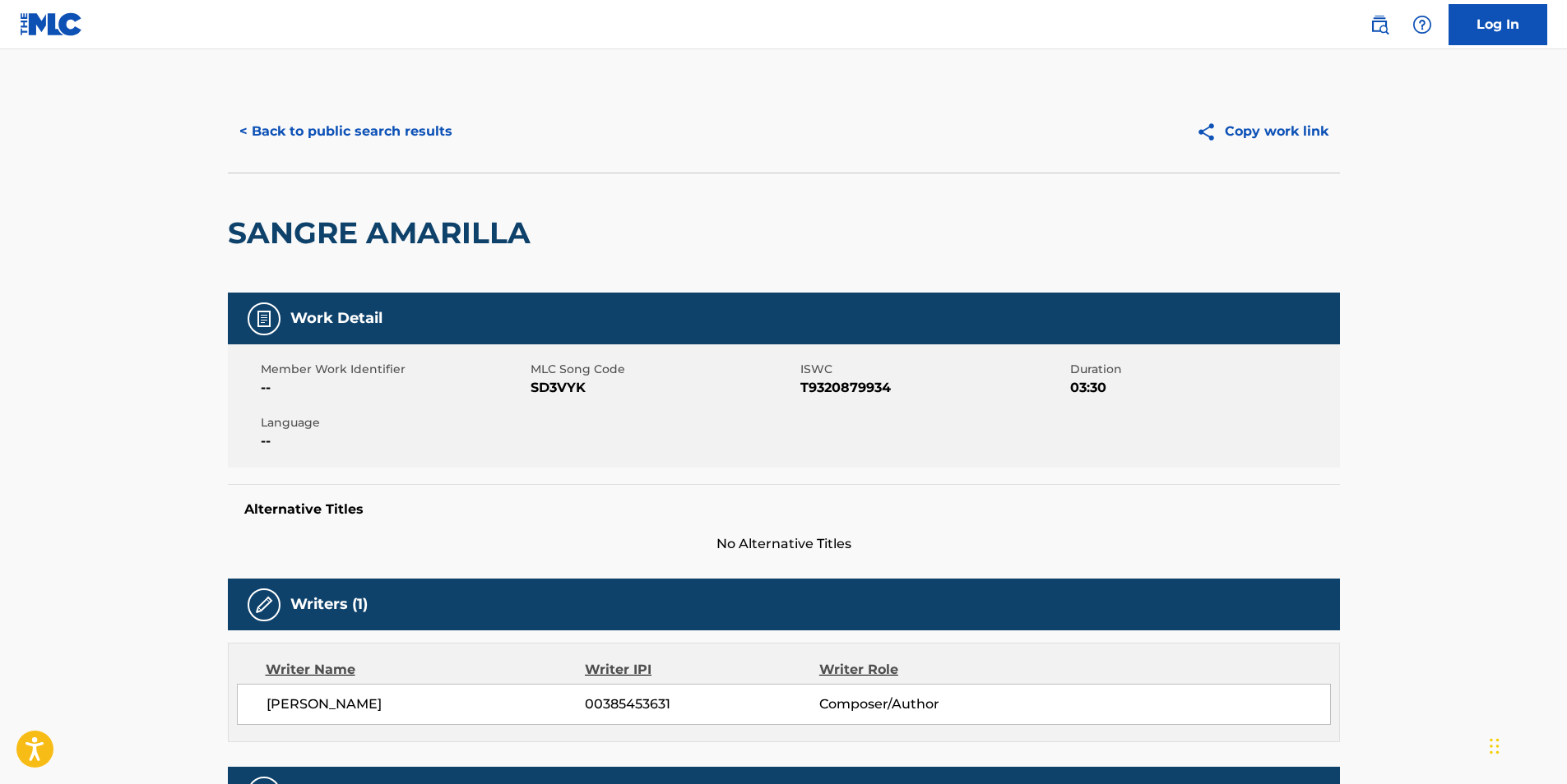
click at [550, 388] on span "SD3VYK" at bounding box center [663, 388] width 265 height 20
copy span "SD3VYK"
click at [382, 138] on button "< Back to public search results" at bounding box center [346, 131] width 236 height 41
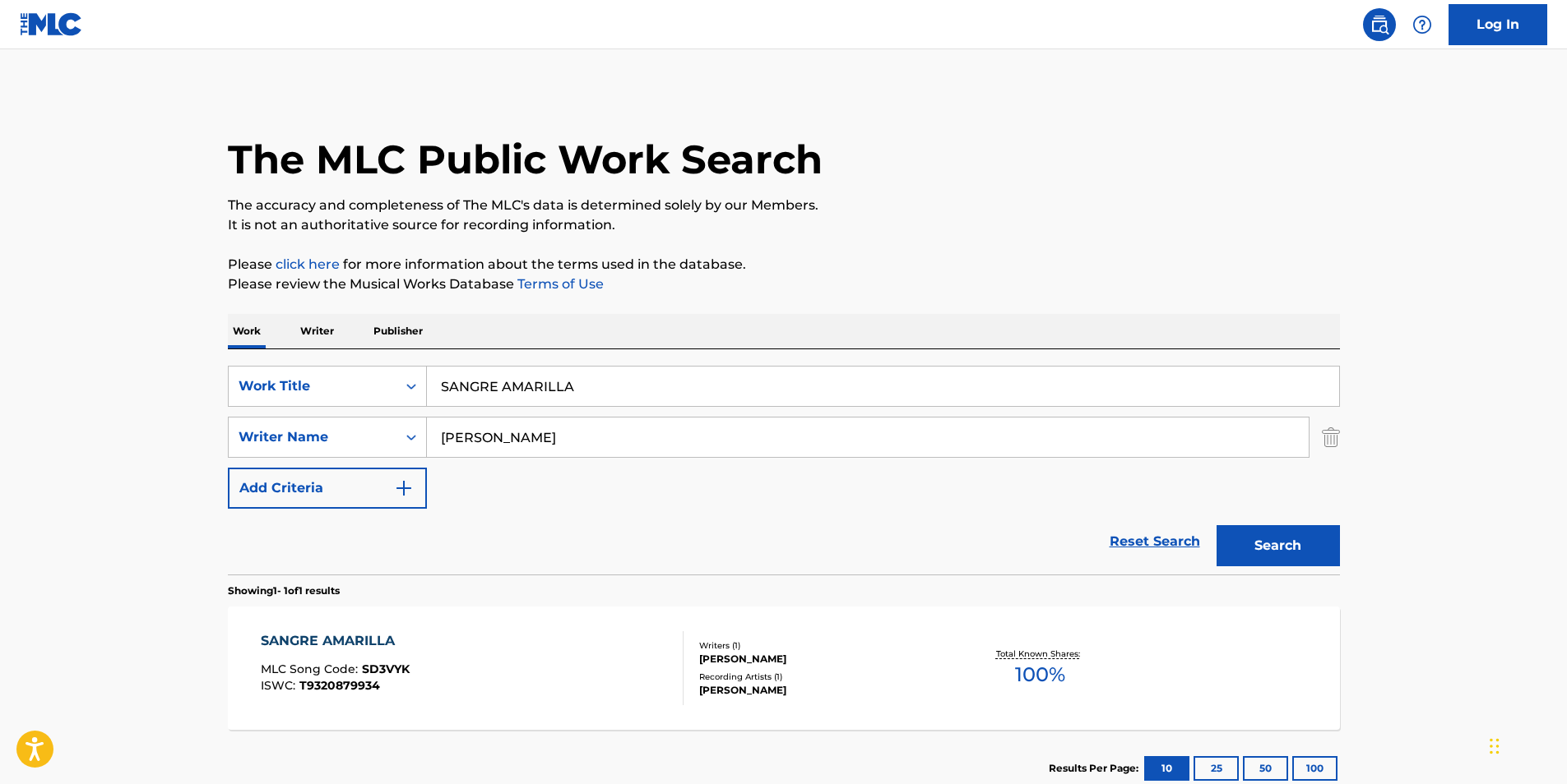
drag, startPoint x: 593, startPoint y: 388, endPoint x: 10, endPoint y: 395, distance: 583.0
click at [100, 387] on main "The MLC Public Work Search The accuracy and completeness of The MLC's data is d…" at bounding box center [784, 433] width 1567 height 766
paste input "LAST CALL - FEATURING [PERSON_NAME]"
type input "LAST CALL - FEATURING [PERSON_NAME]"
click at [7, 395] on main "The MLC Public Work Search The accuracy and completeness of The MLC's data is d…" at bounding box center [784, 433] width 1567 height 766
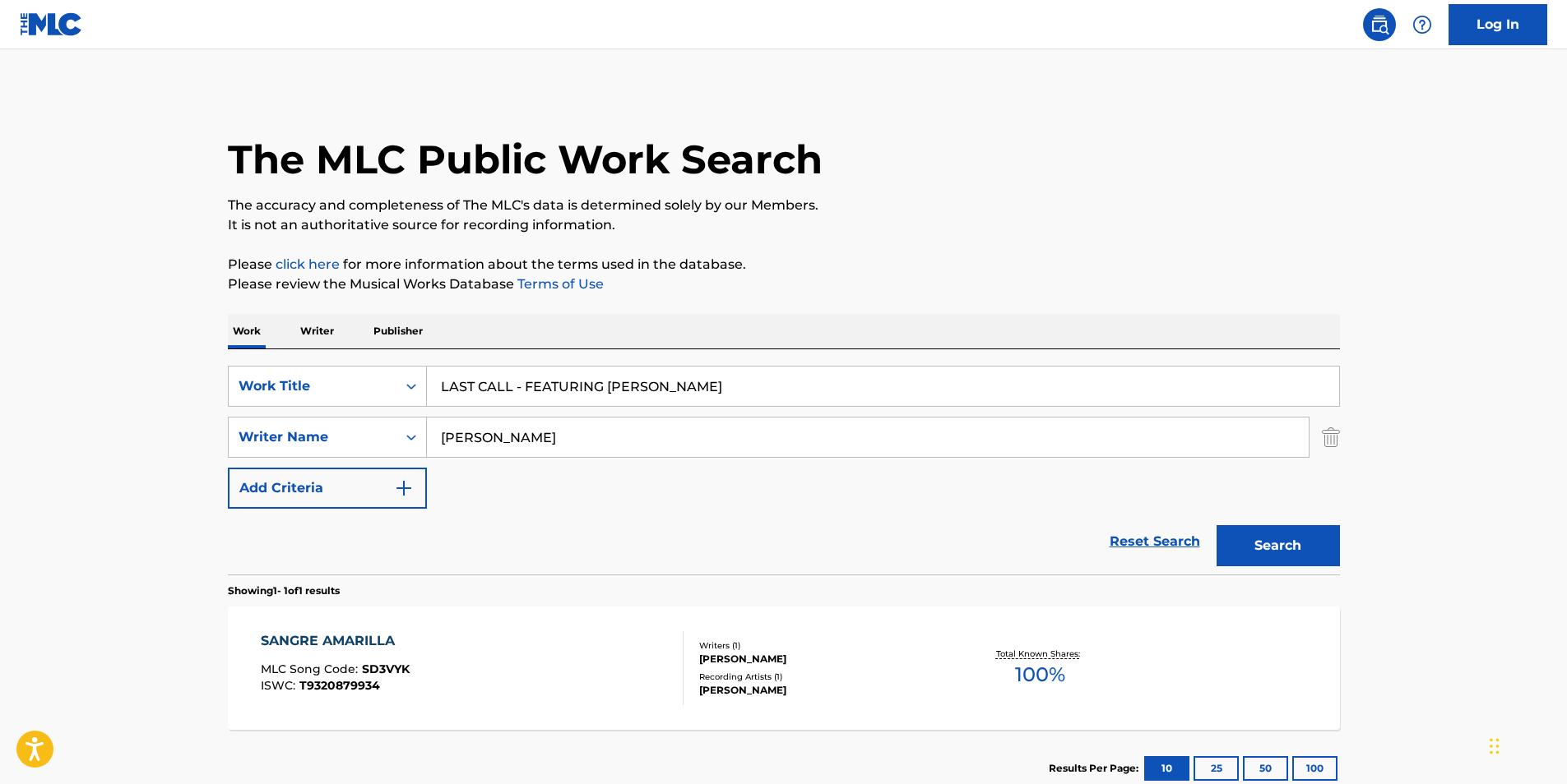
drag, startPoint x: 573, startPoint y: 442, endPoint x: 693, endPoint y: 308, distance: 179.9
click at [383, 444] on div "SearchWithCriteriac1d7a09e-ffa7-4816-ade9-ba5cb0e3b91a Writer Name [PERSON_NAME]" at bounding box center [784, 437] width 1112 height 41
paste input "[PERSON_NAME]"
click at [825, 252] on div "The MLC Public Work Search The accuracy and completeness of The MLC's data is d…" at bounding box center [784, 448] width 1152 height 717
click at [1267, 542] on button "Search" at bounding box center [1277, 546] width 123 height 41
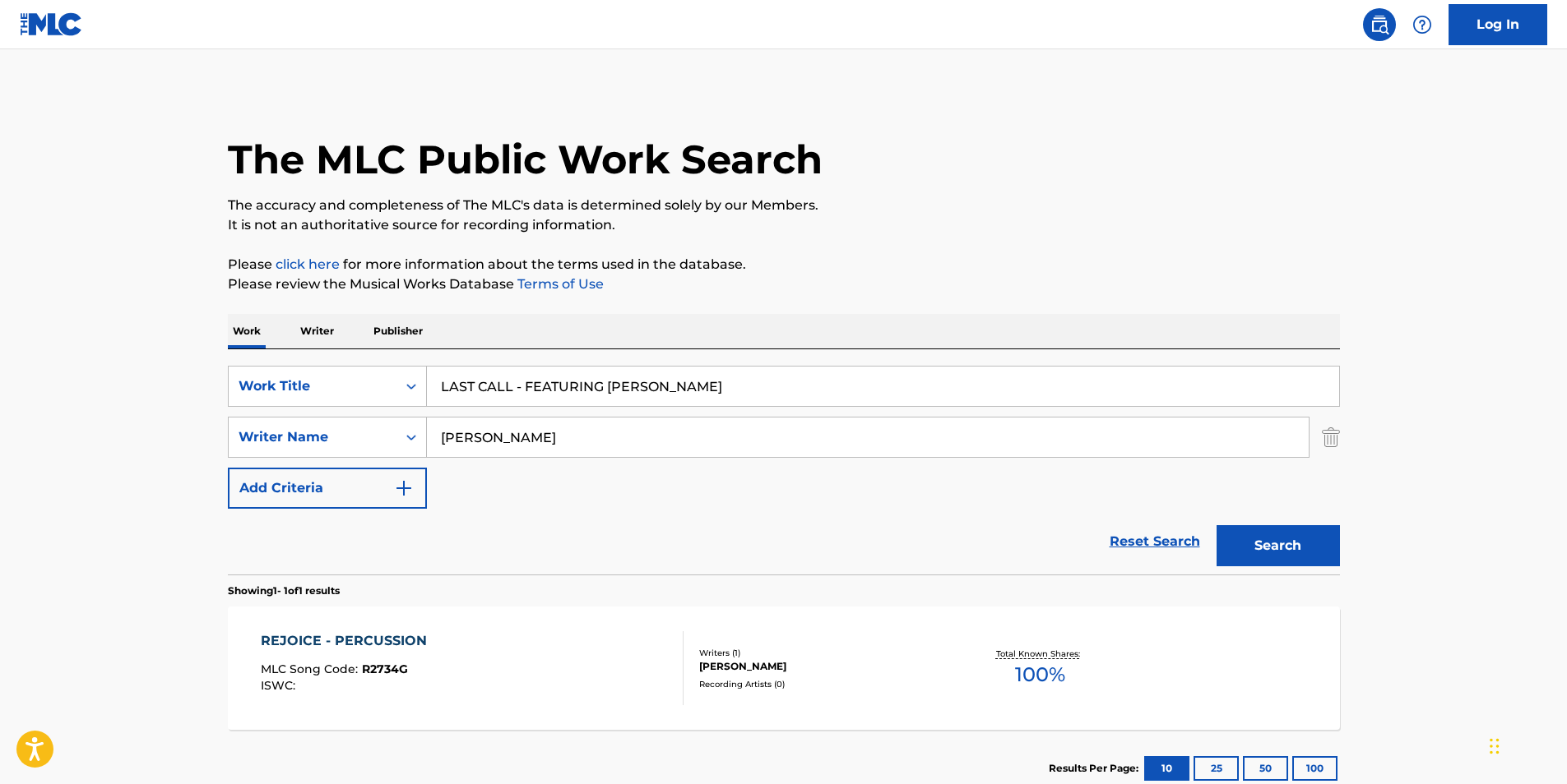
paste input "[PERSON_NAME]"
drag, startPoint x: 588, startPoint y: 447, endPoint x: 355, endPoint y: 463, distance: 233.5
click at [355, 463] on div "SearchWithCriteriaf2736cac-d744-4597-8259-b93e08a793f5 Work Title LAST CALL - F…" at bounding box center [784, 437] width 1112 height 143
type input "[PERSON_NAME] [PERSON_NAME]"
click at [834, 282] on p "Please review the Musical Works Database Terms of Use" at bounding box center [784, 284] width 1112 height 20
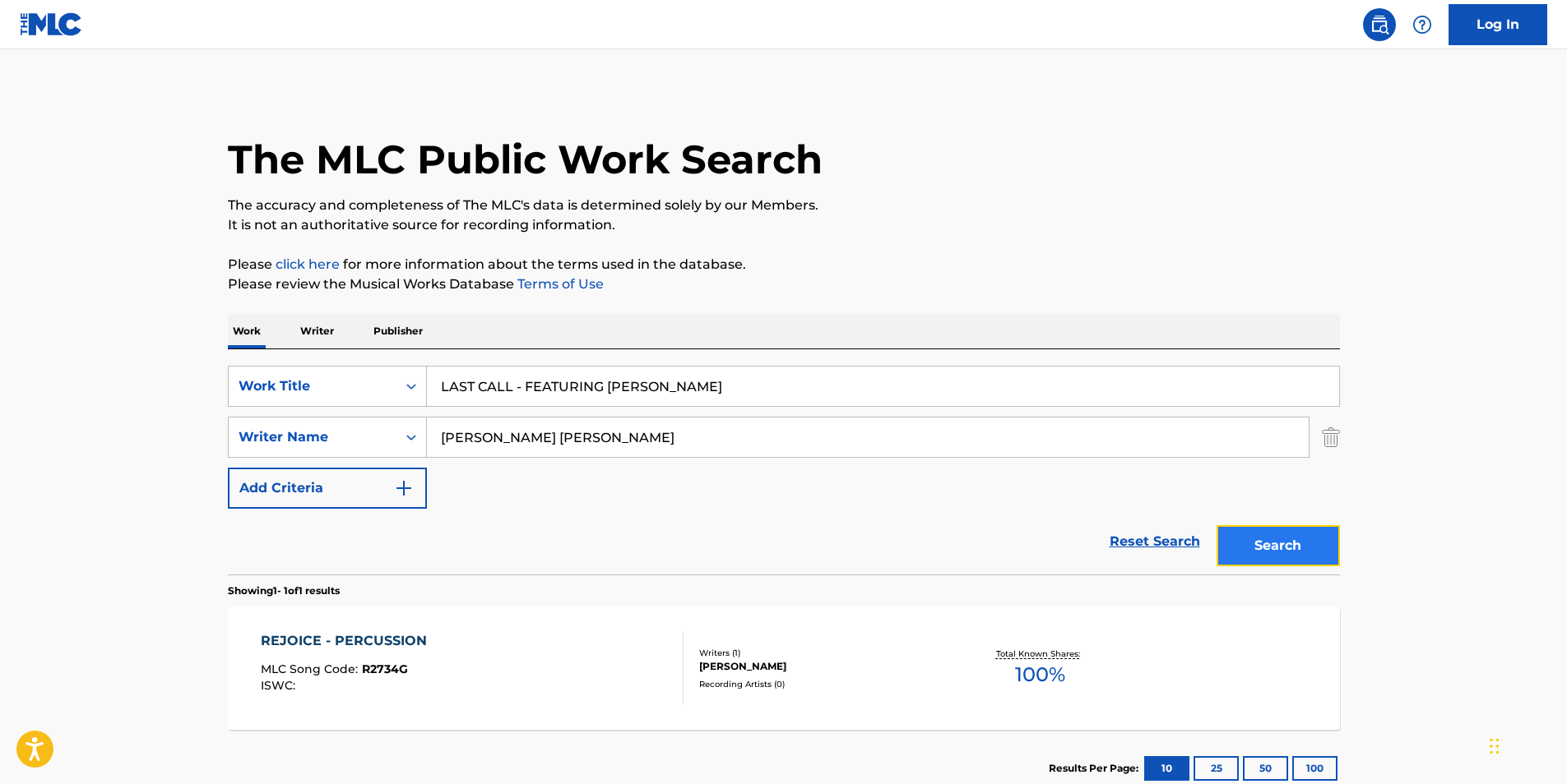
click at [1272, 541] on button "Search" at bounding box center [1277, 546] width 123 height 41
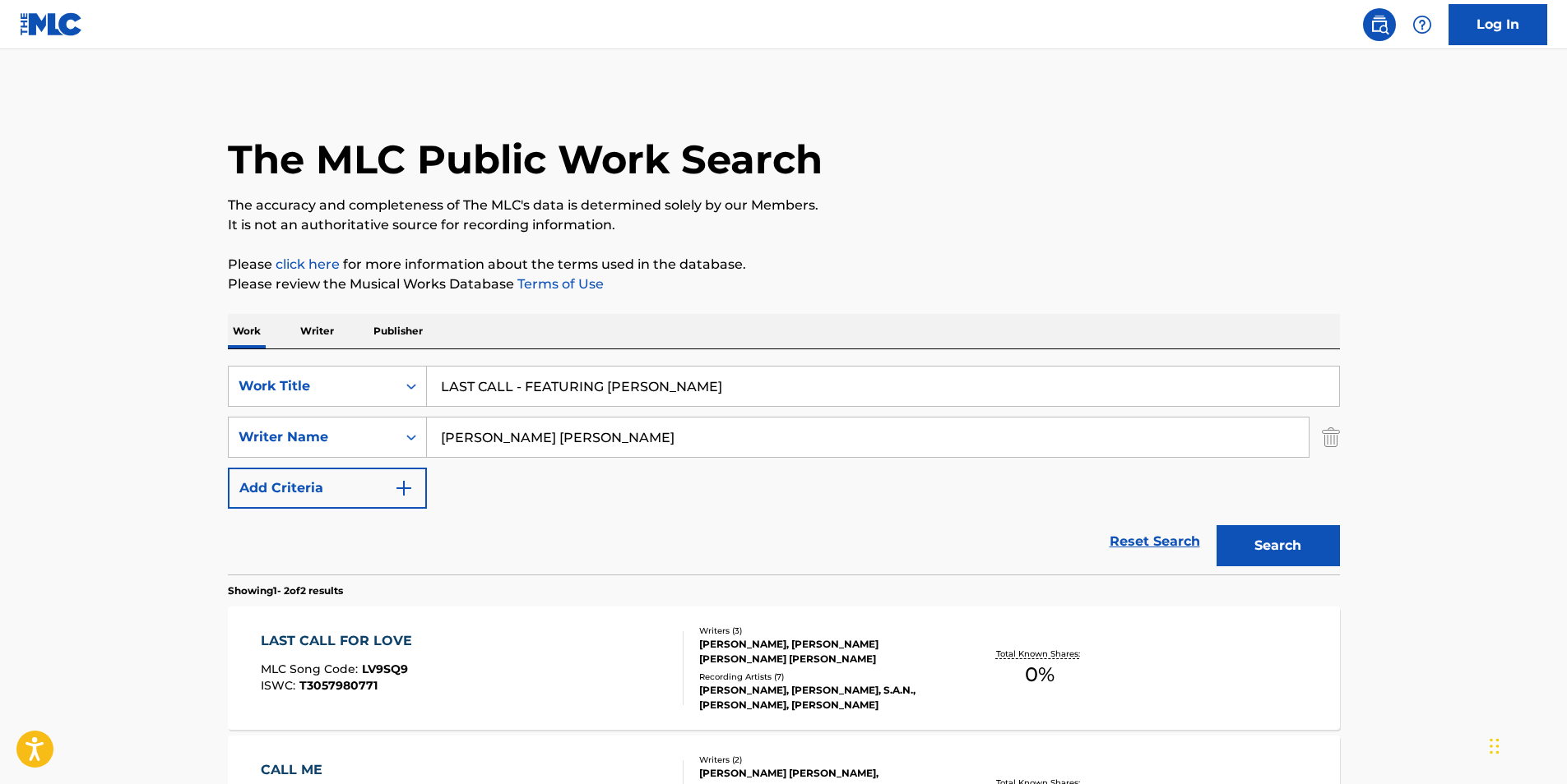
scroll to position [165, 0]
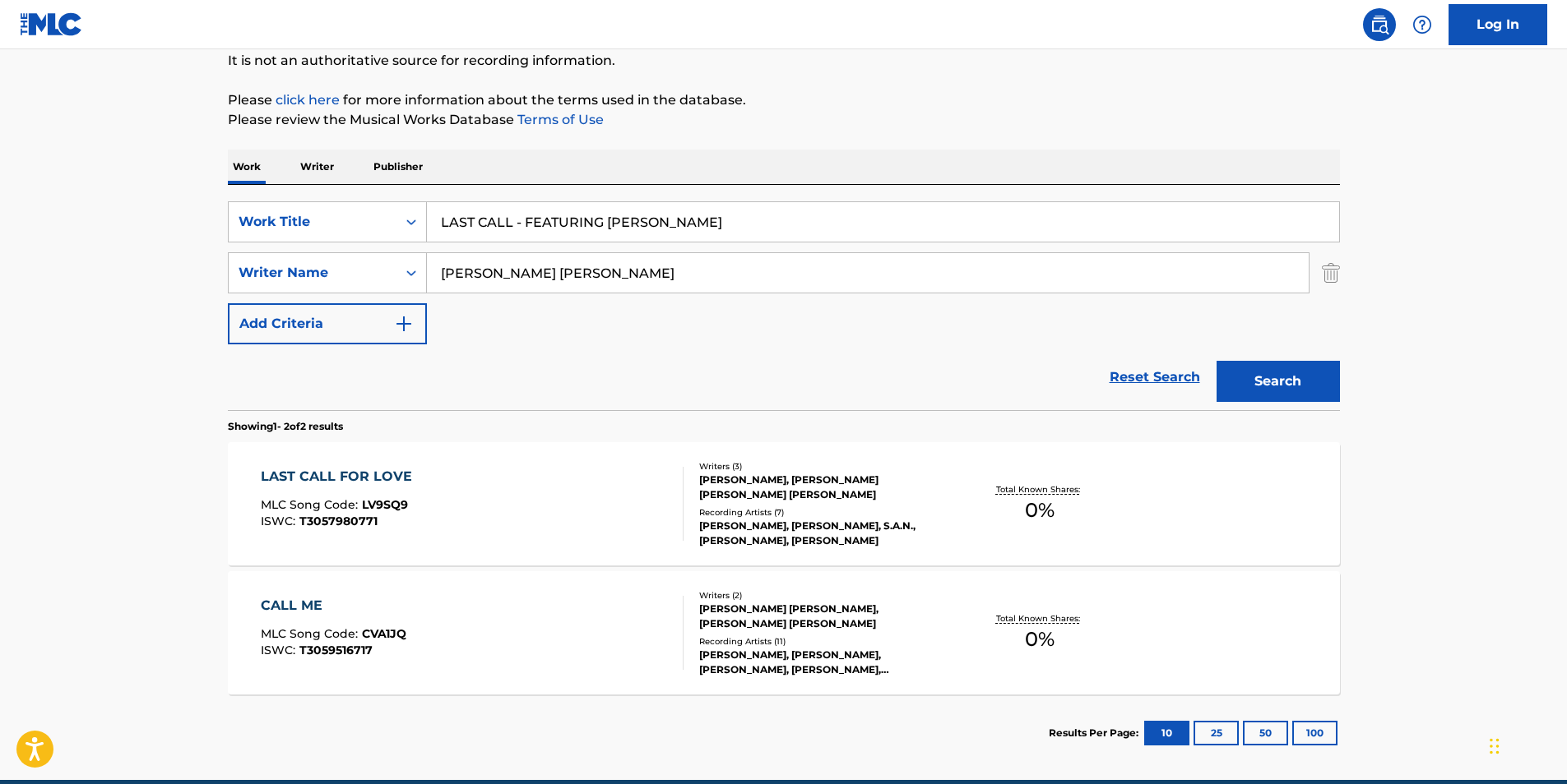
drag, startPoint x: 516, startPoint y: 220, endPoint x: 879, endPoint y: 195, distance: 363.9
click at [879, 195] on div "SearchWithCriteriaf2736cac-d744-4597-8259-b93e08a793f5 Work Title LAST CALL - F…" at bounding box center [784, 297] width 1112 height 225
type input "LAST CALL"
click at [1023, 91] on p "Please click here for more information about the terms used in the database." at bounding box center [784, 100] width 1112 height 20
click at [1302, 398] on button "Search" at bounding box center [1277, 381] width 123 height 41
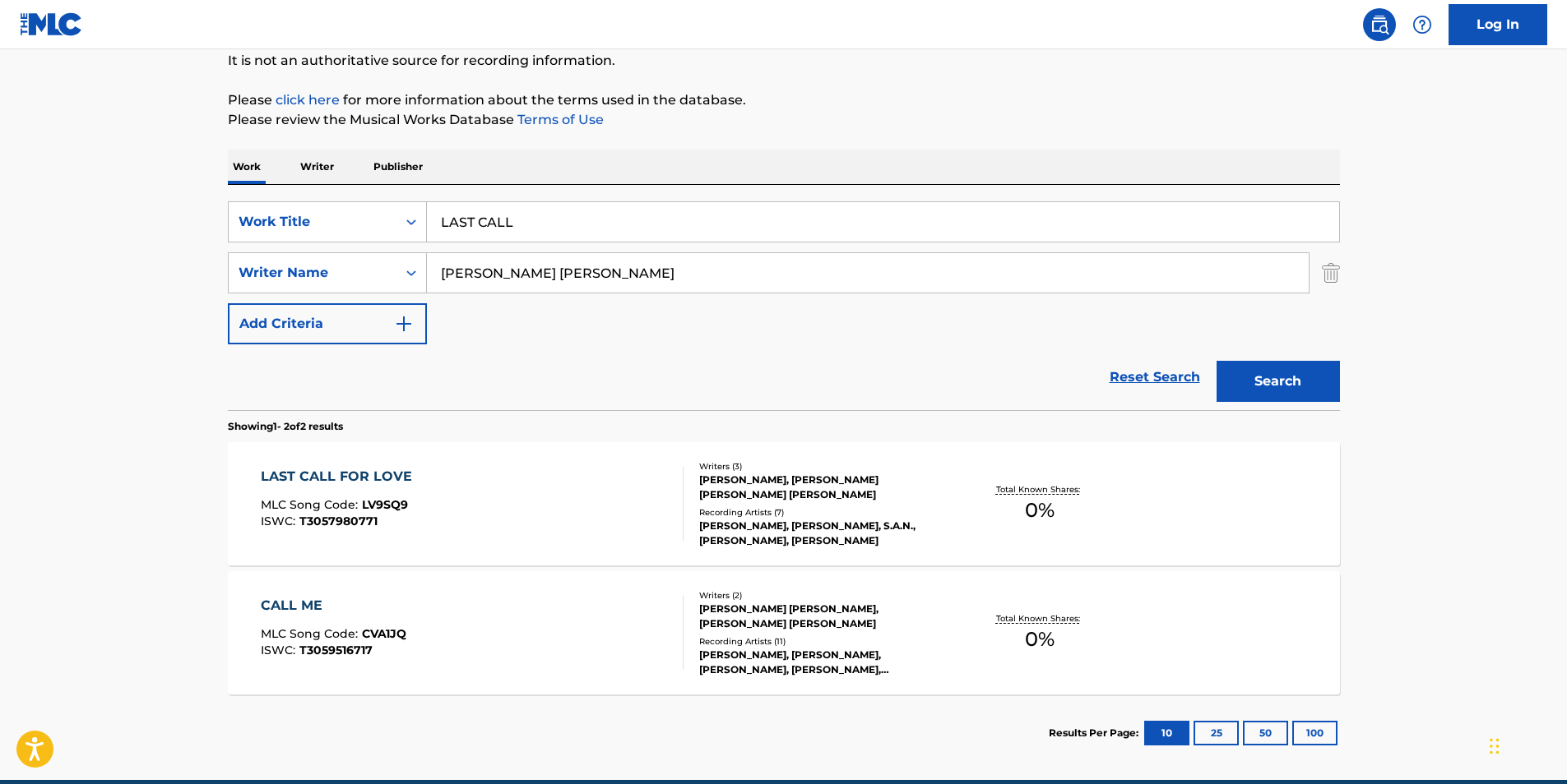
click at [514, 275] on input "[PERSON_NAME] [PERSON_NAME]" at bounding box center [867, 273] width 881 height 39
click at [1216, 361] on button "Search" at bounding box center [1277, 381] width 123 height 41
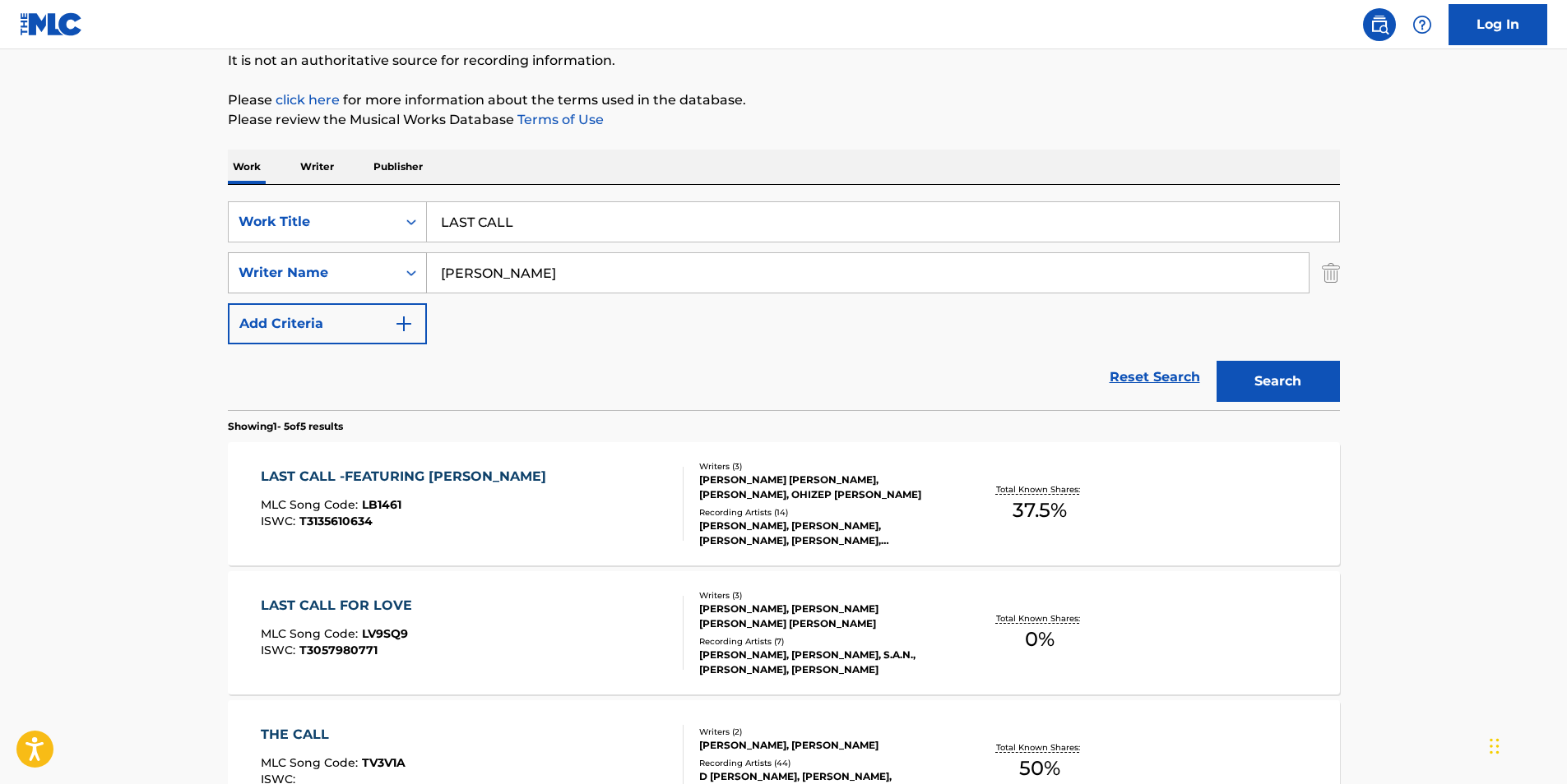
drag, startPoint x: 603, startPoint y: 273, endPoint x: 258, endPoint y: 278, distance: 345.0
click at [258, 278] on div "SearchWithCriteriac1d7a09e-ffa7-4816-ade9-ba5cb0e3b91a Writer Name [PERSON_NAME]" at bounding box center [784, 273] width 1112 height 41
paste input "[PERSON_NAME]"
drag, startPoint x: 470, startPoint y: 272, endPoint x: -3, endPoint y: 272, distance: 473.0
click at [0, 272] on html "Accessibility Screen-Reader Guide, Feedback, and Issue Reporting | New window 0…" at bounding box center [784, 227] width 1567 height 784
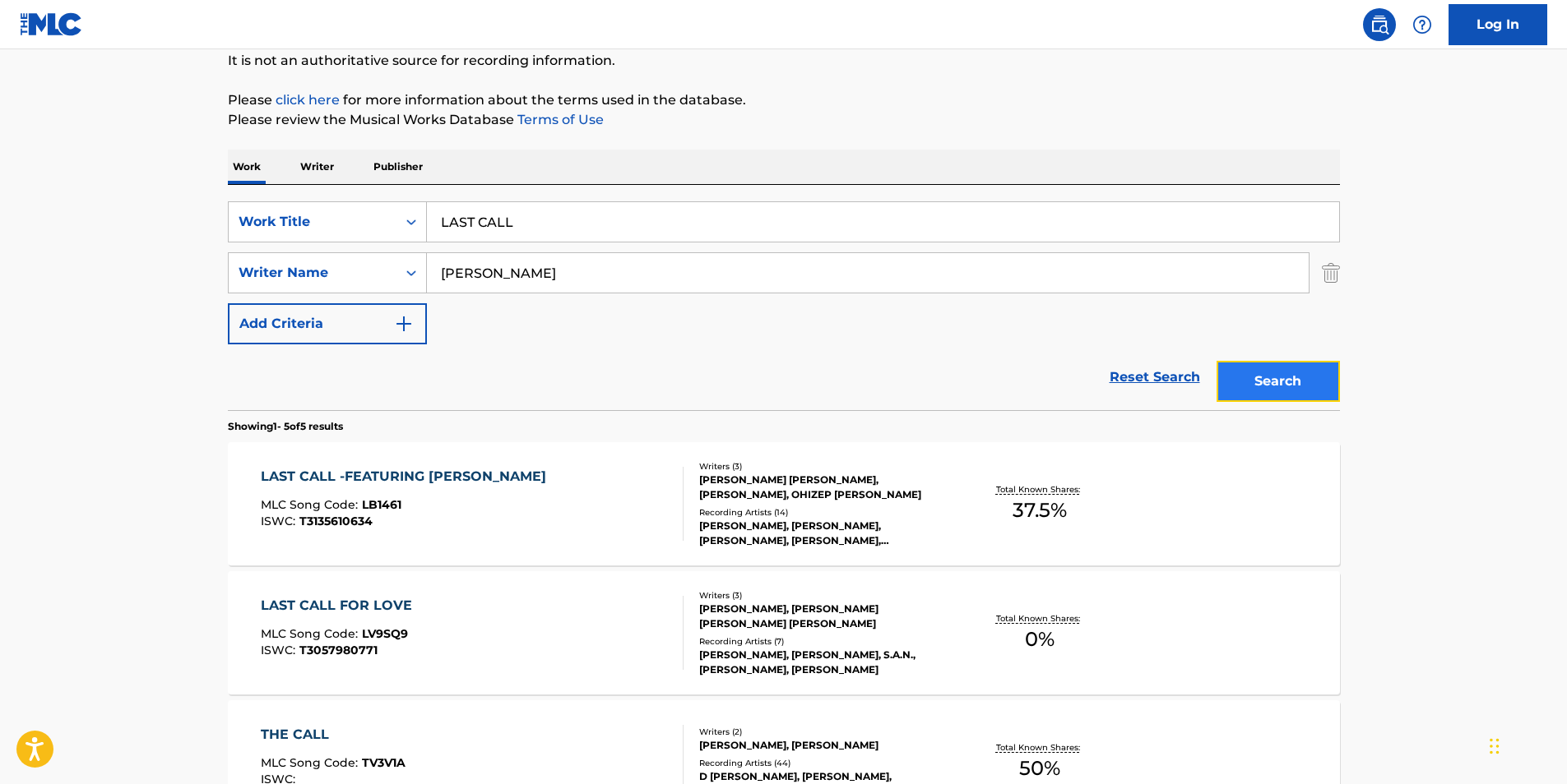
click at [1247, 395] on button "Search" at bounding box center [1277, 381] width 123 height 41
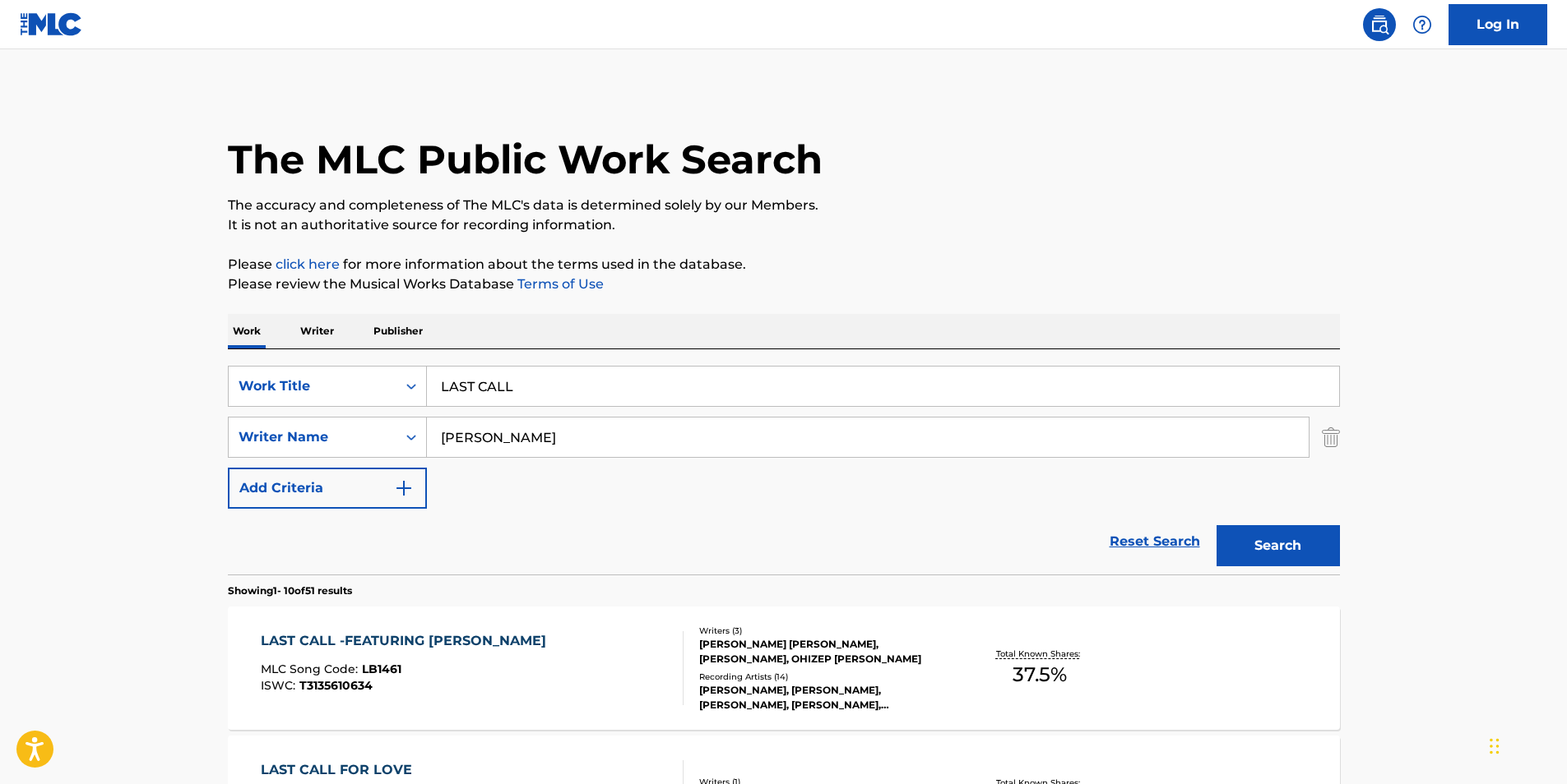
drag, startPoint x: 738, startPoint y: 447, endPoint x: 434, endPoint y: 336, distance: 323.6
paste input "[PERSON_NAME]"
type input "[PERSON_NAME]"
click at [740, 204] on p "The accuracy and completeness of The MLC's data is determined solely by our Mem…" at bounding box center [784, 206] width 1112 height 20
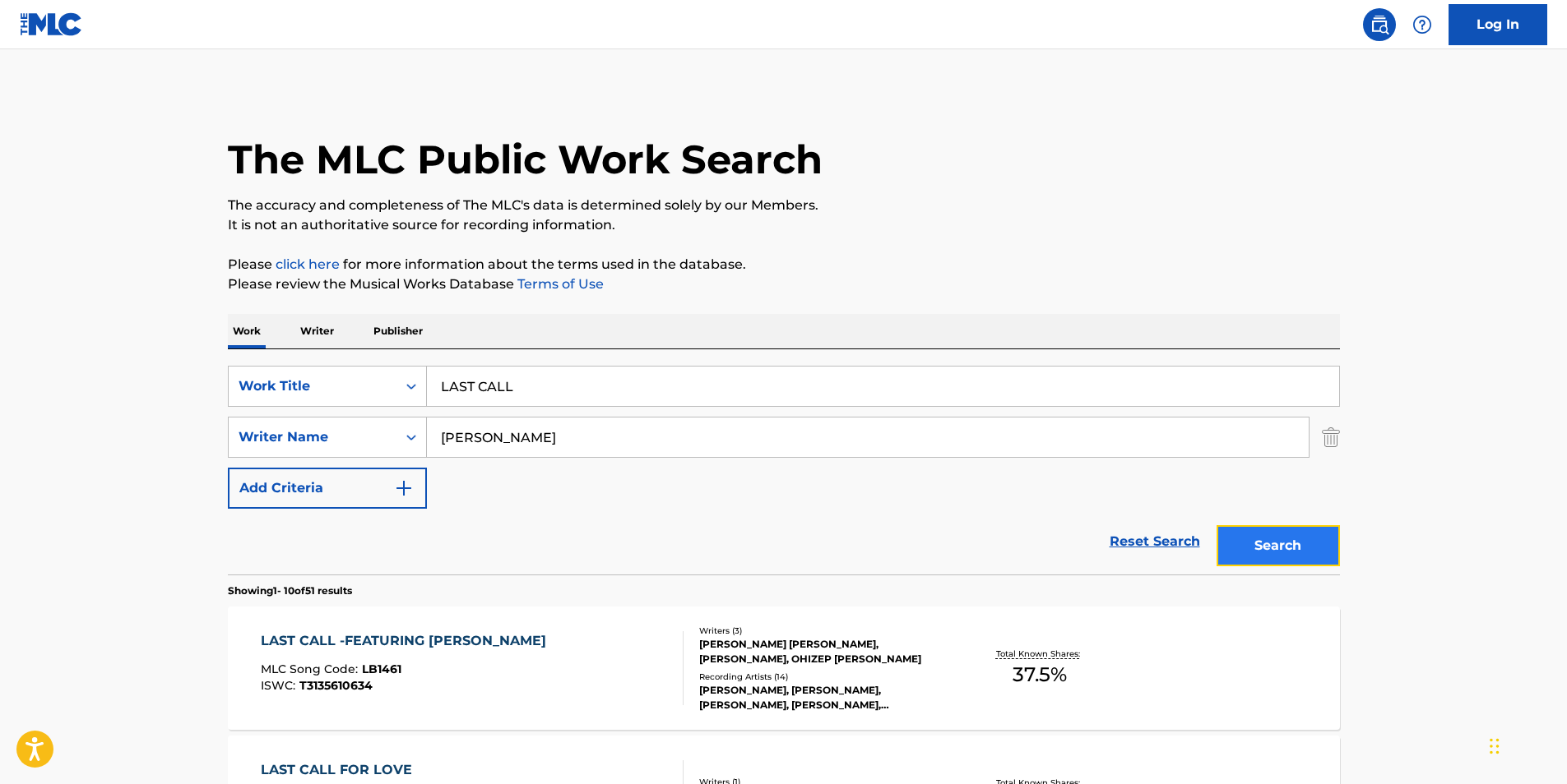
click at [1242, 534] on button "Search" at bounding box center [1277, 546] width 123 height 41
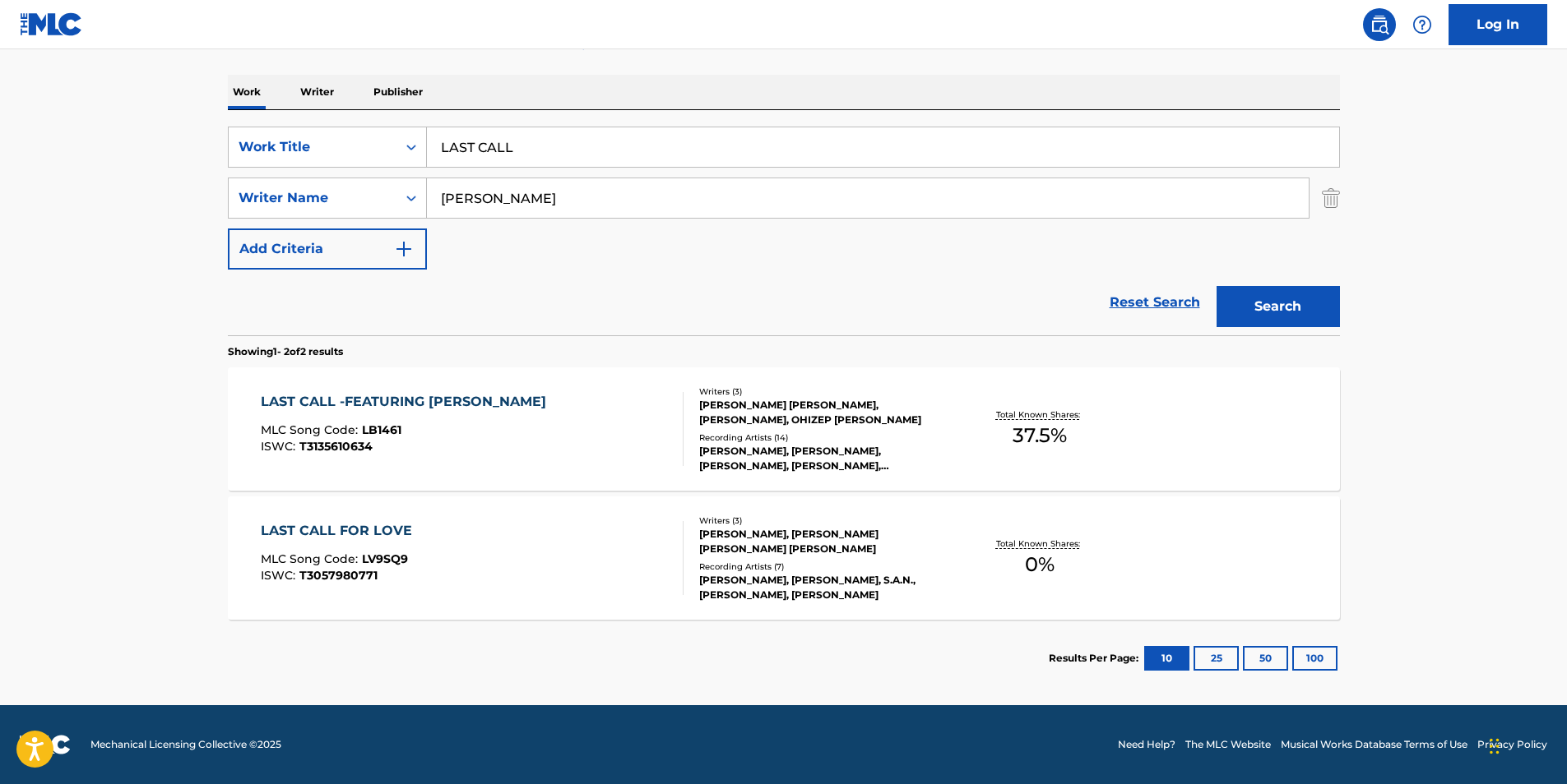
click at [387, 454] on div "LAST CALL -FEATURING ZOIEA MLC Song Code : LB1461 ISWC : T3135610634" at bounding box center [407, 429] width 294 height 74
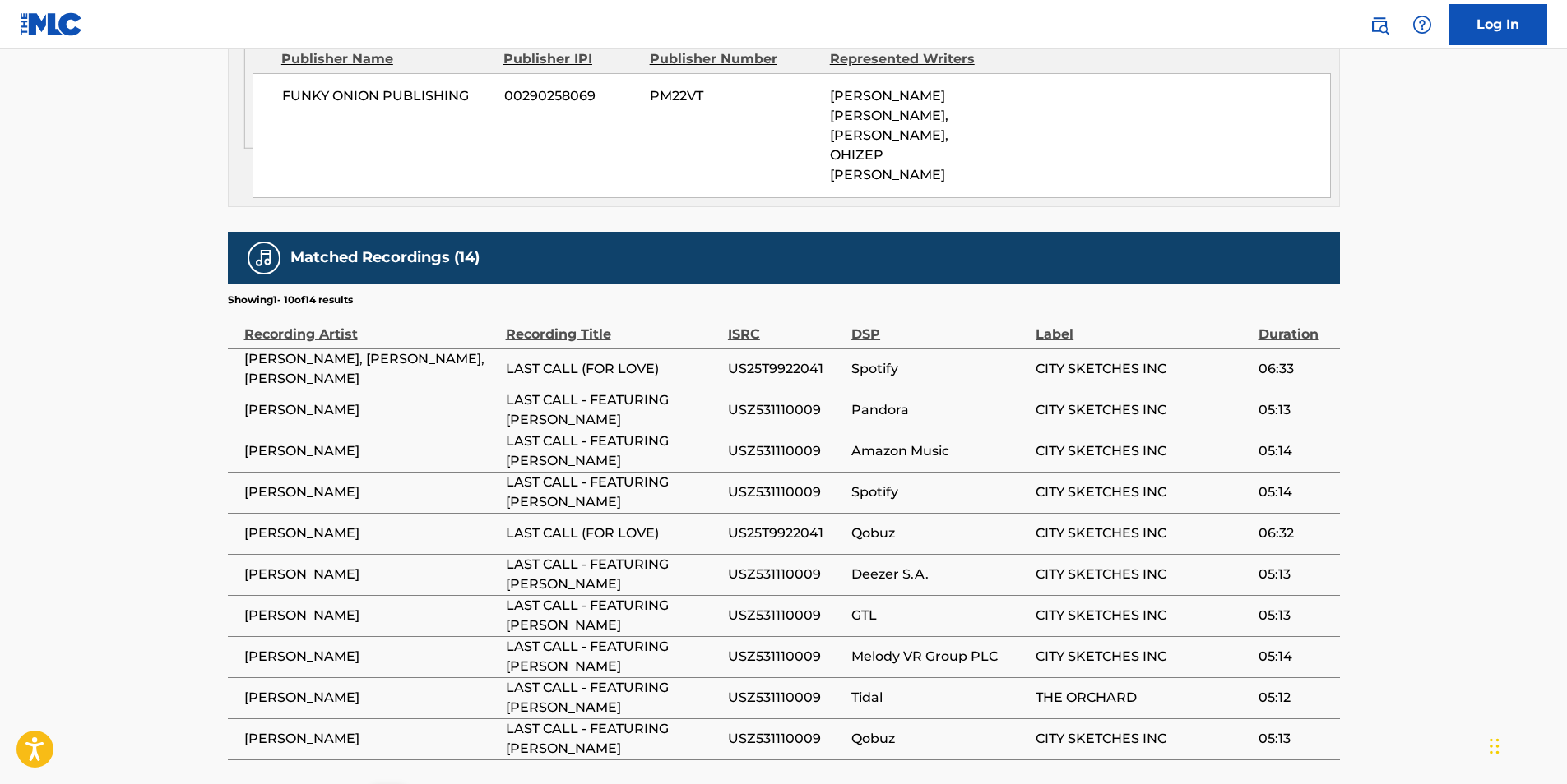
scroll to position [1154, 0]
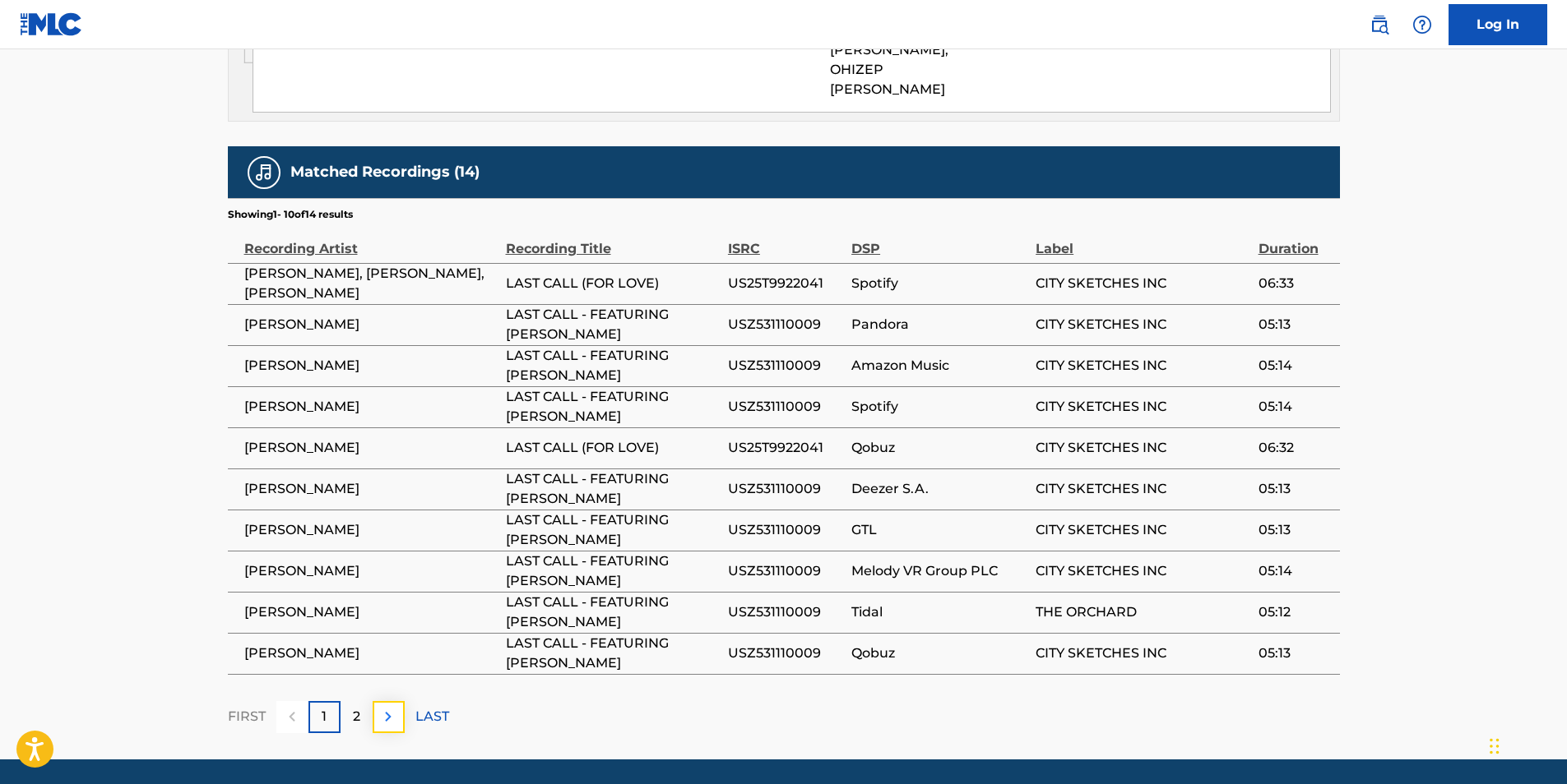
click at [392, 707] on img at bounding box center [388, 717] width 20 height 20
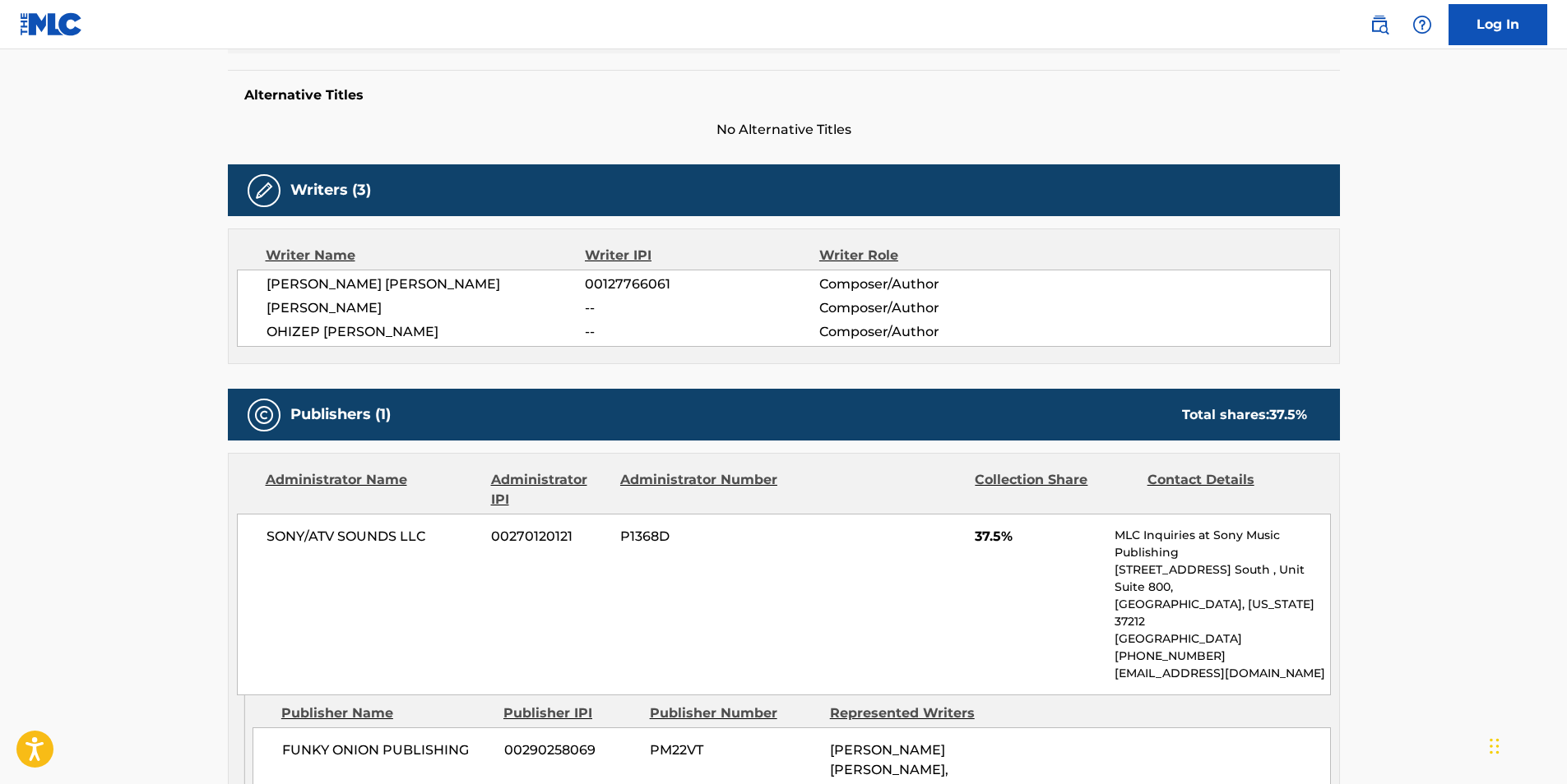
scroll to position [0, 0]
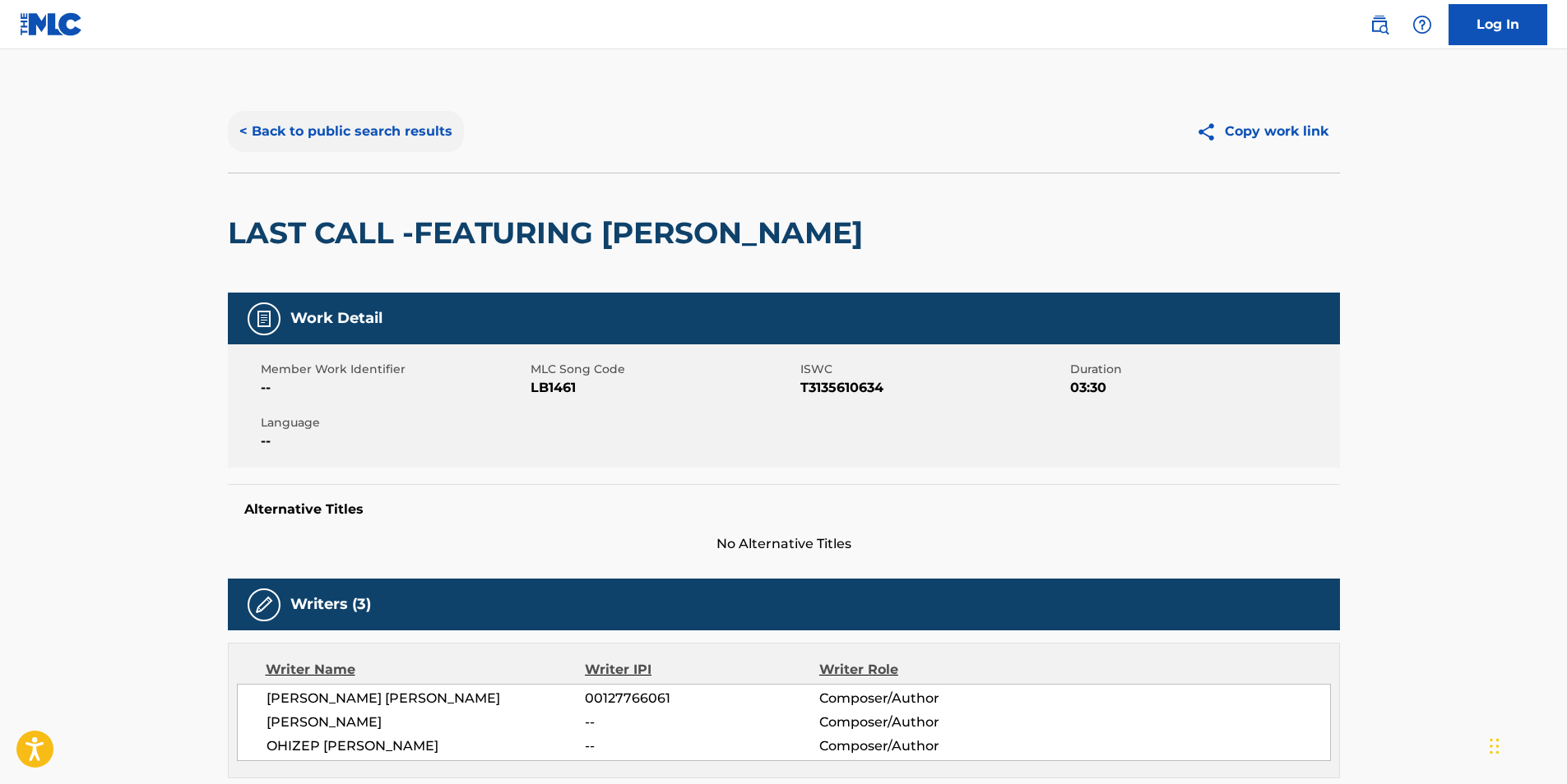
click at [268, 138] on button "< Back to public search results" at bounding box center [346, 131] width 236 height 41
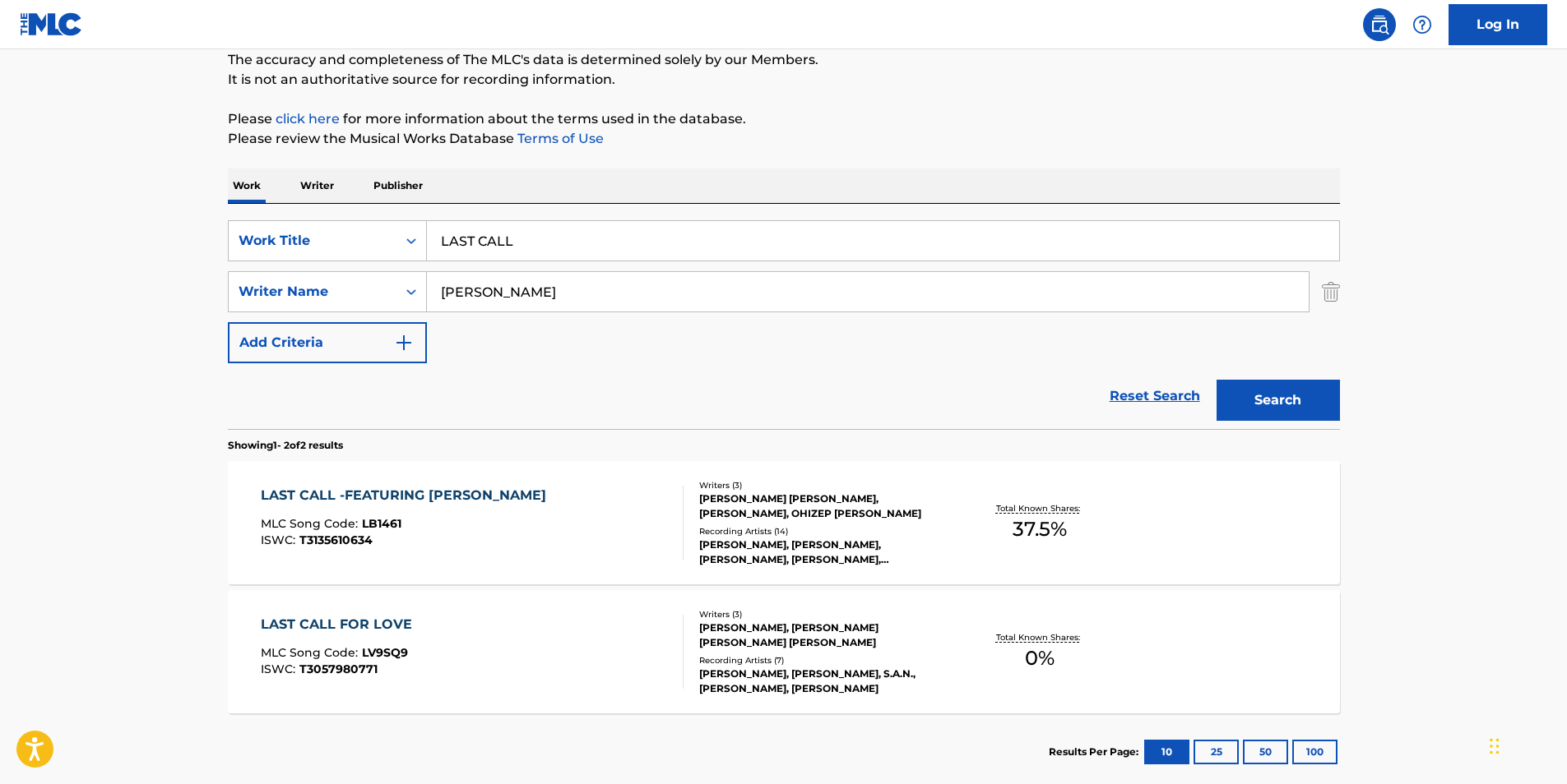
click at [421, 633] on div "LAST CALL FOR LOVE MLC Song Code : LV9SQ9 ISWC : T3057980771" at bounding box center [471, 652] width 423 height 74
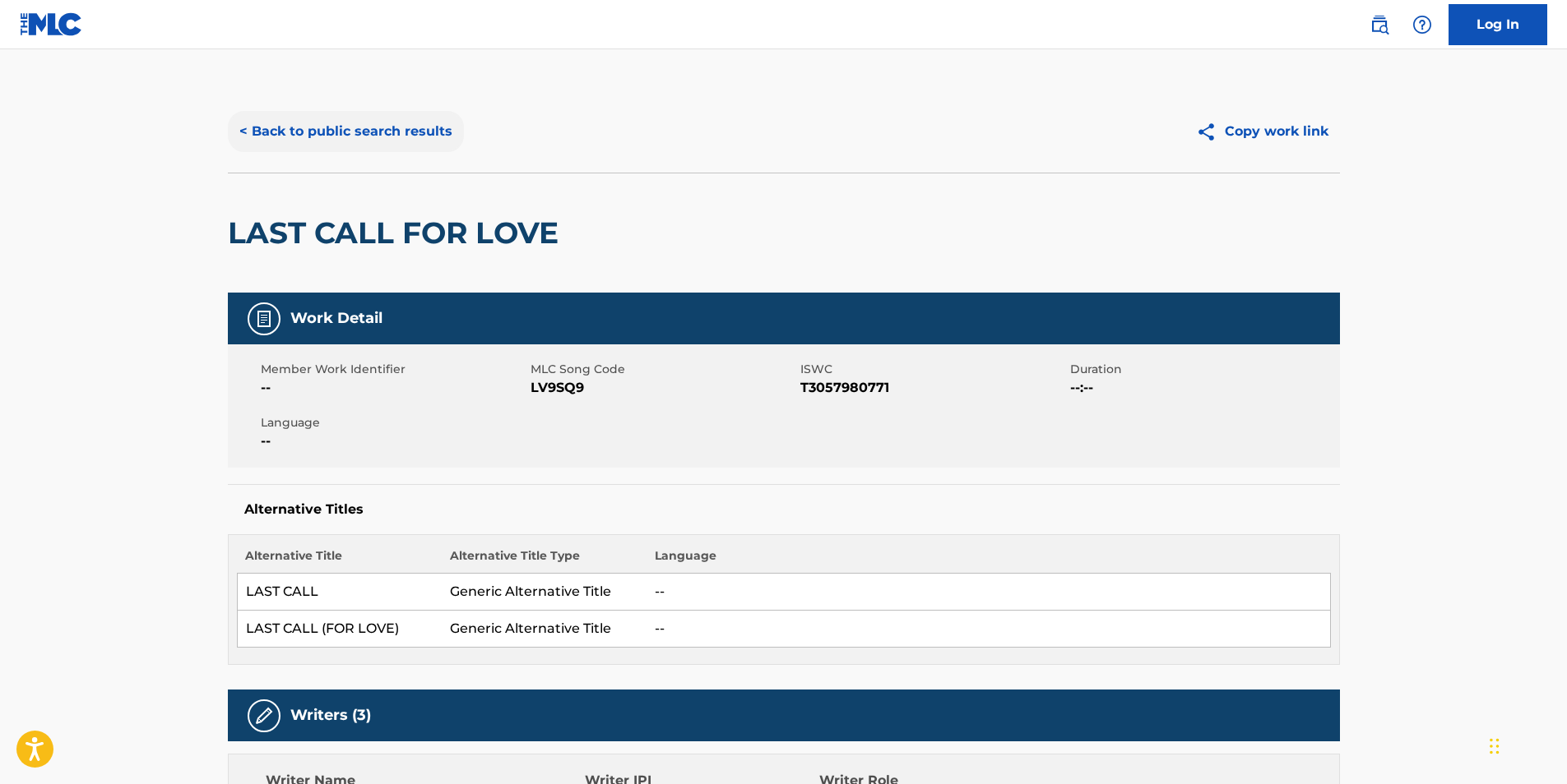
click at [242, 129] on button "< Back to public search results" at bounding box center [346, 131] width 236 height 41
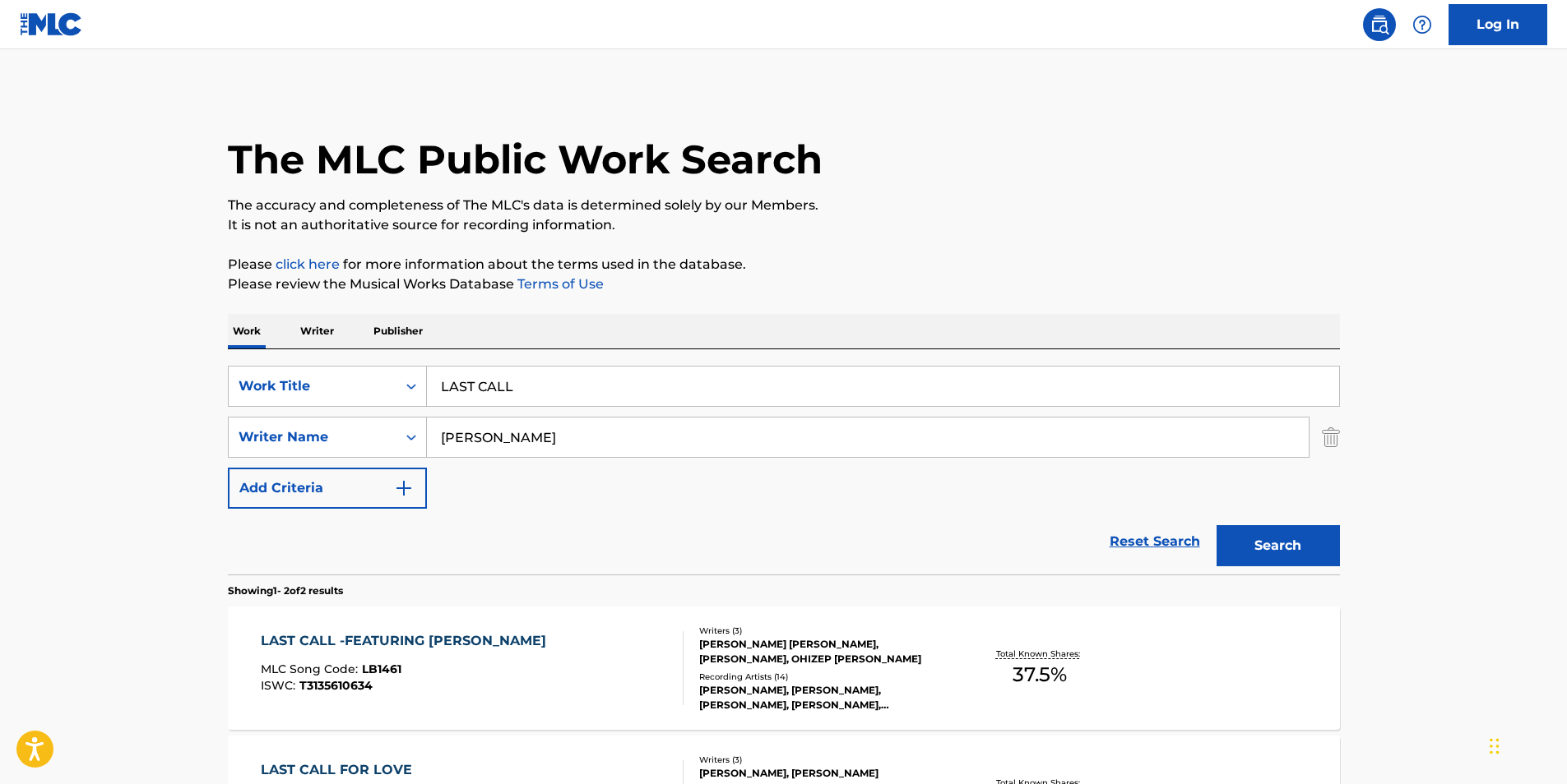
scroll to position [146, 0]
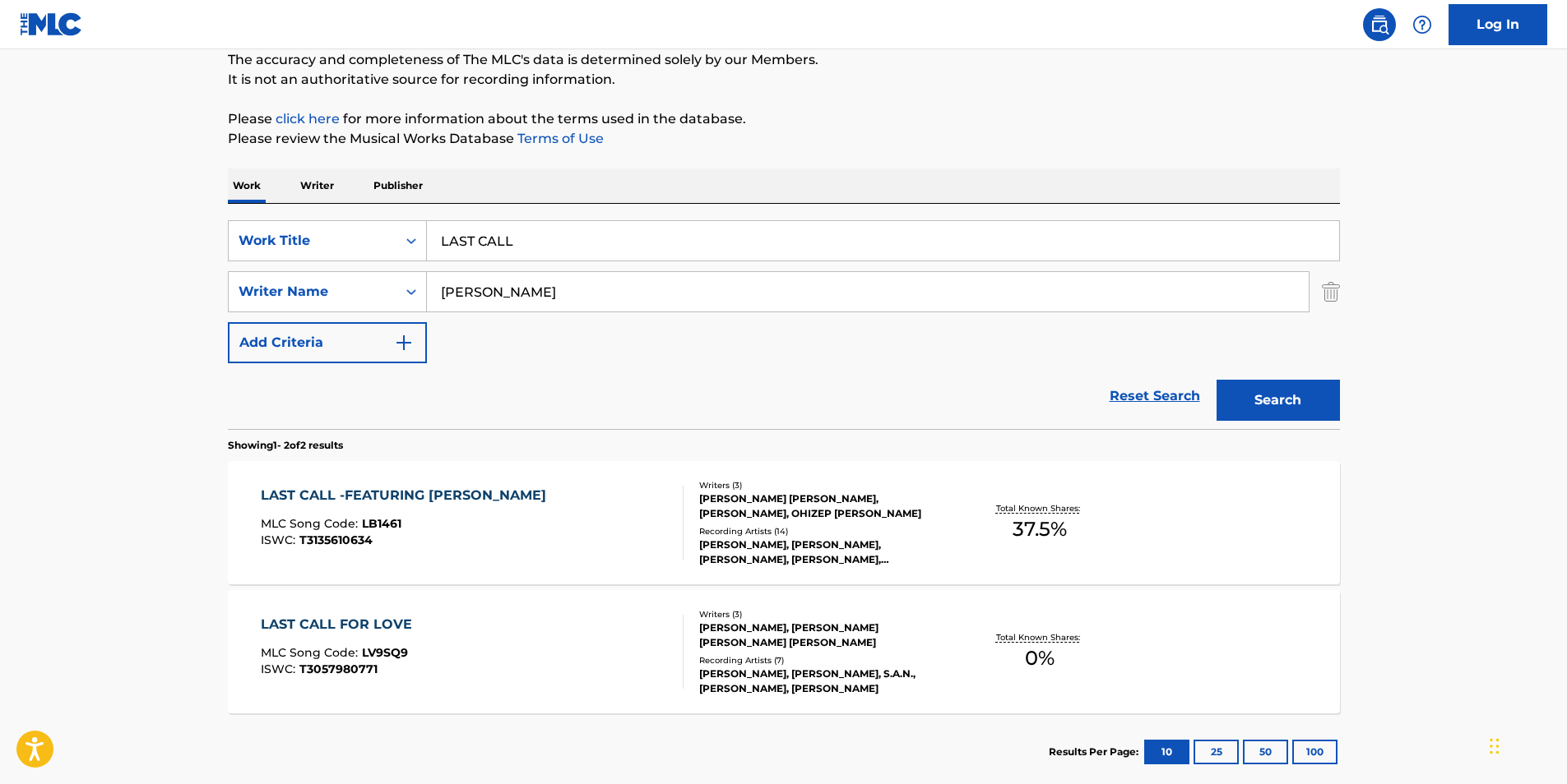
click at [496, 509] on div "LAST CALL -FEATURING ZOIEA MLC Song Code : LB1461 ISWC : T3135610634" at bounding box center [471, 523] width 423 height 74
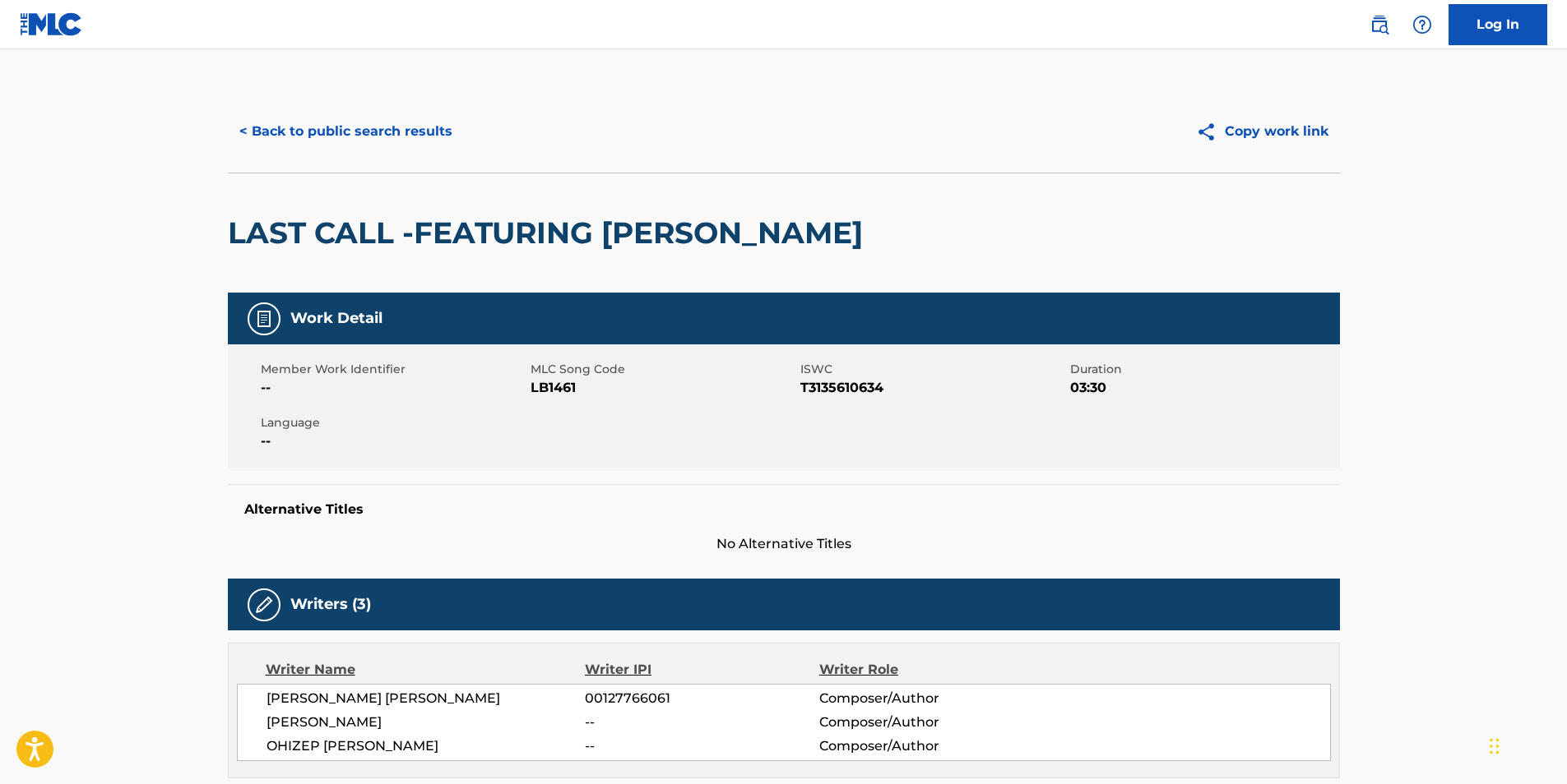
click at [544, 397] on span "LB1461" at bounding box center [663, 388] width 265 height 20
copy span "LB1461"
click at [357, 136] on button "< Back to public search results" at bounding box center [346, 131] width 236 height 41
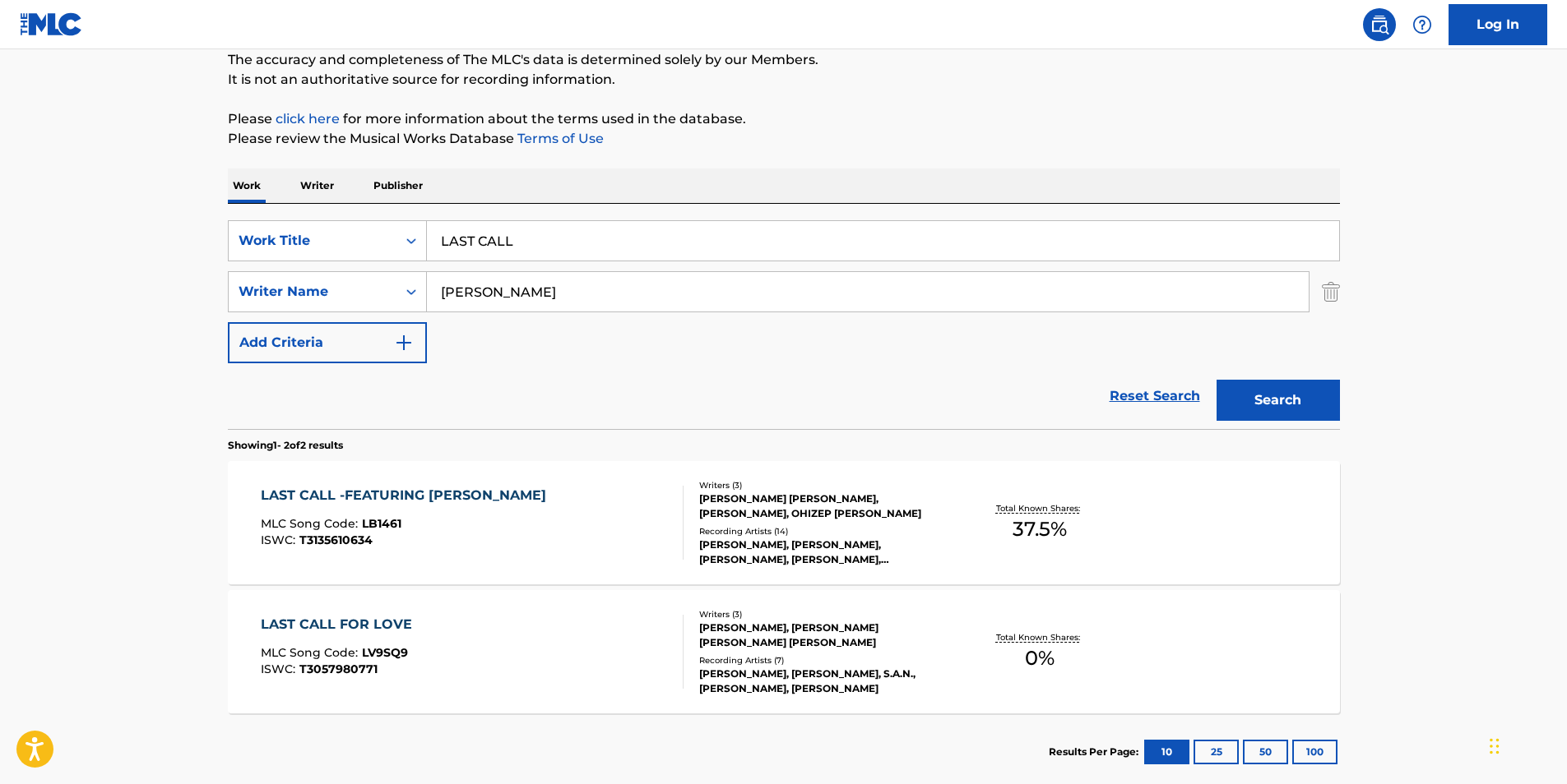
scroll to position [239, 0]
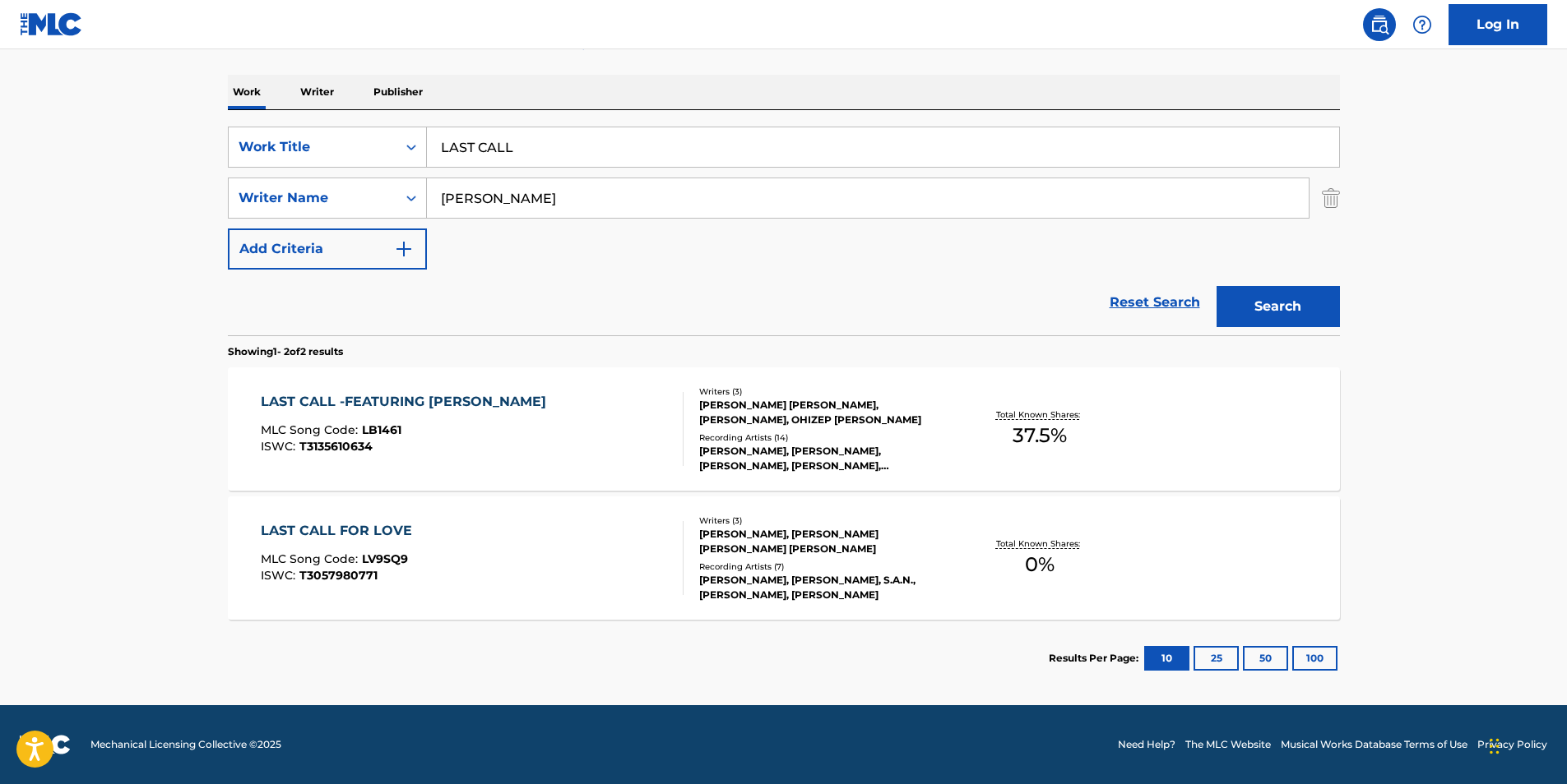
click at [361, 629] on section "Results Per Page: 10 25 50 100" at bounding box center [784, 658] width 1112 height 77
click at [355, 589] on div "LAST CALL FOR LOVE MLC Song Code : LV9SQ9 ISWC : T3057980771" at bounding box center [340, 558] width 160 height 74
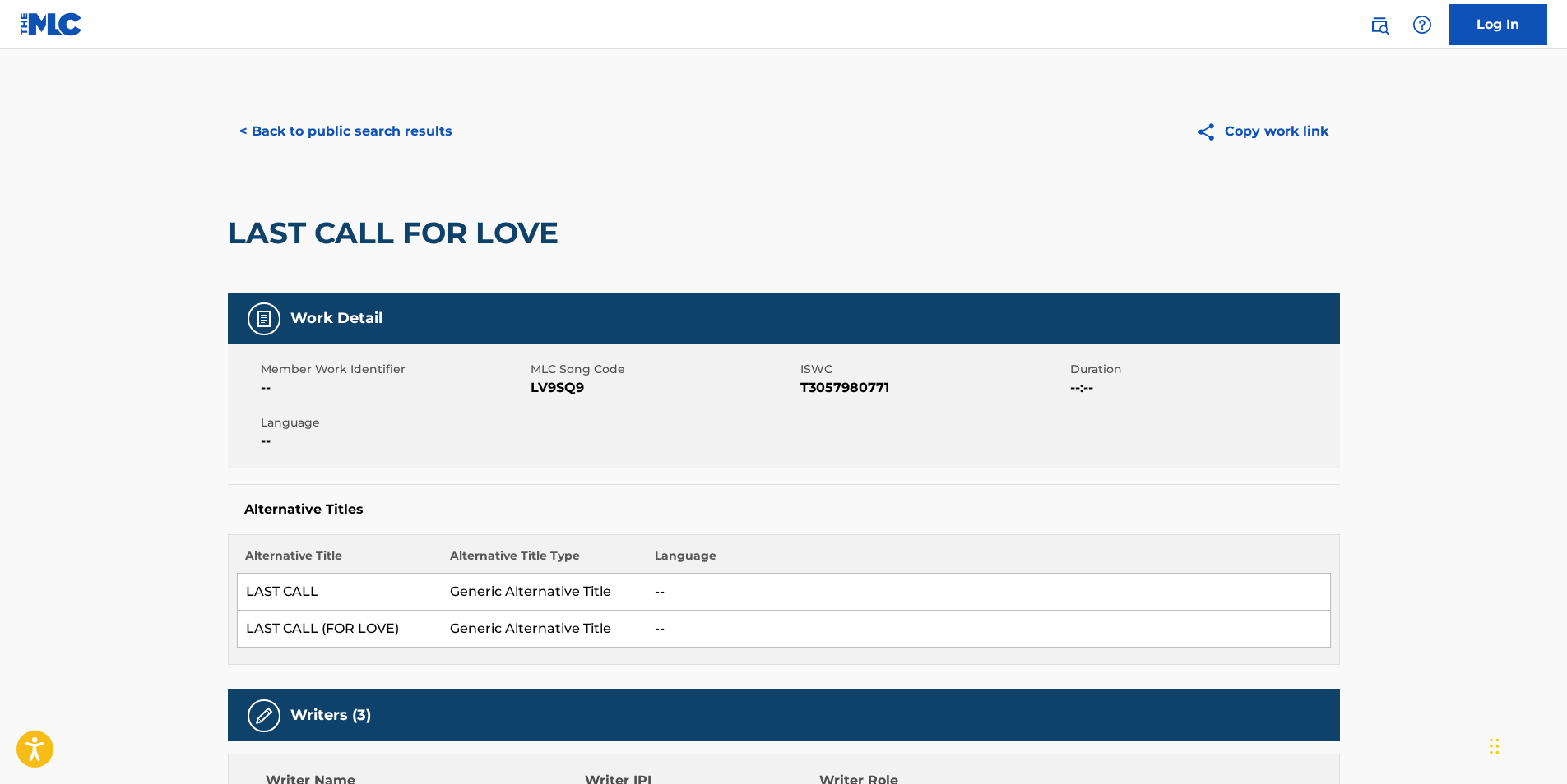
click at [534, 391] on span "LV9SQ9" at bounding box center [663, 388] width 265 height 20
copy span "LV9SQ9"
click at [330, 120] on button "< Back to public search results" at bounding box center [346, 131] width 236 height 41
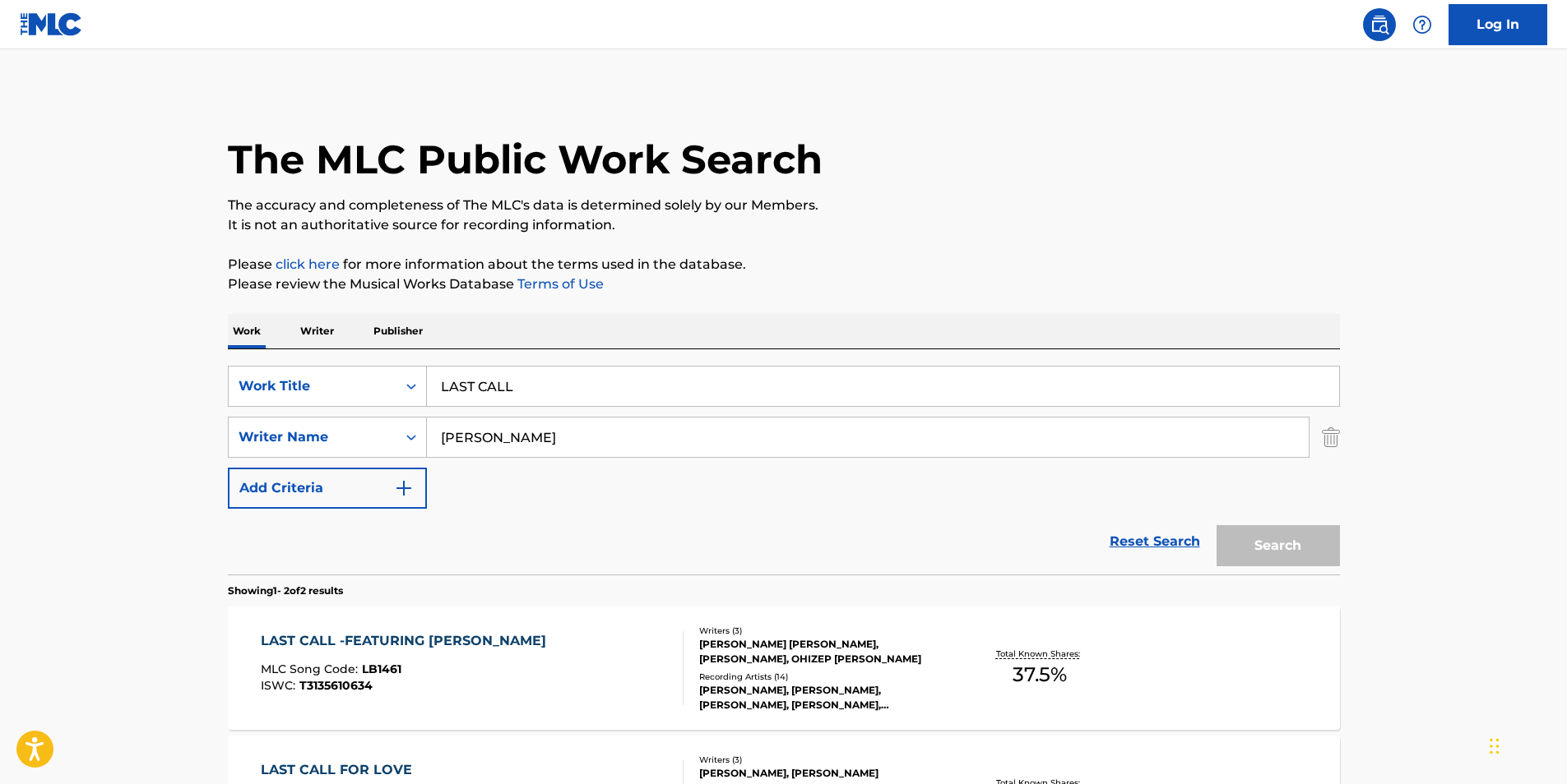
scroll to position [146, 0]
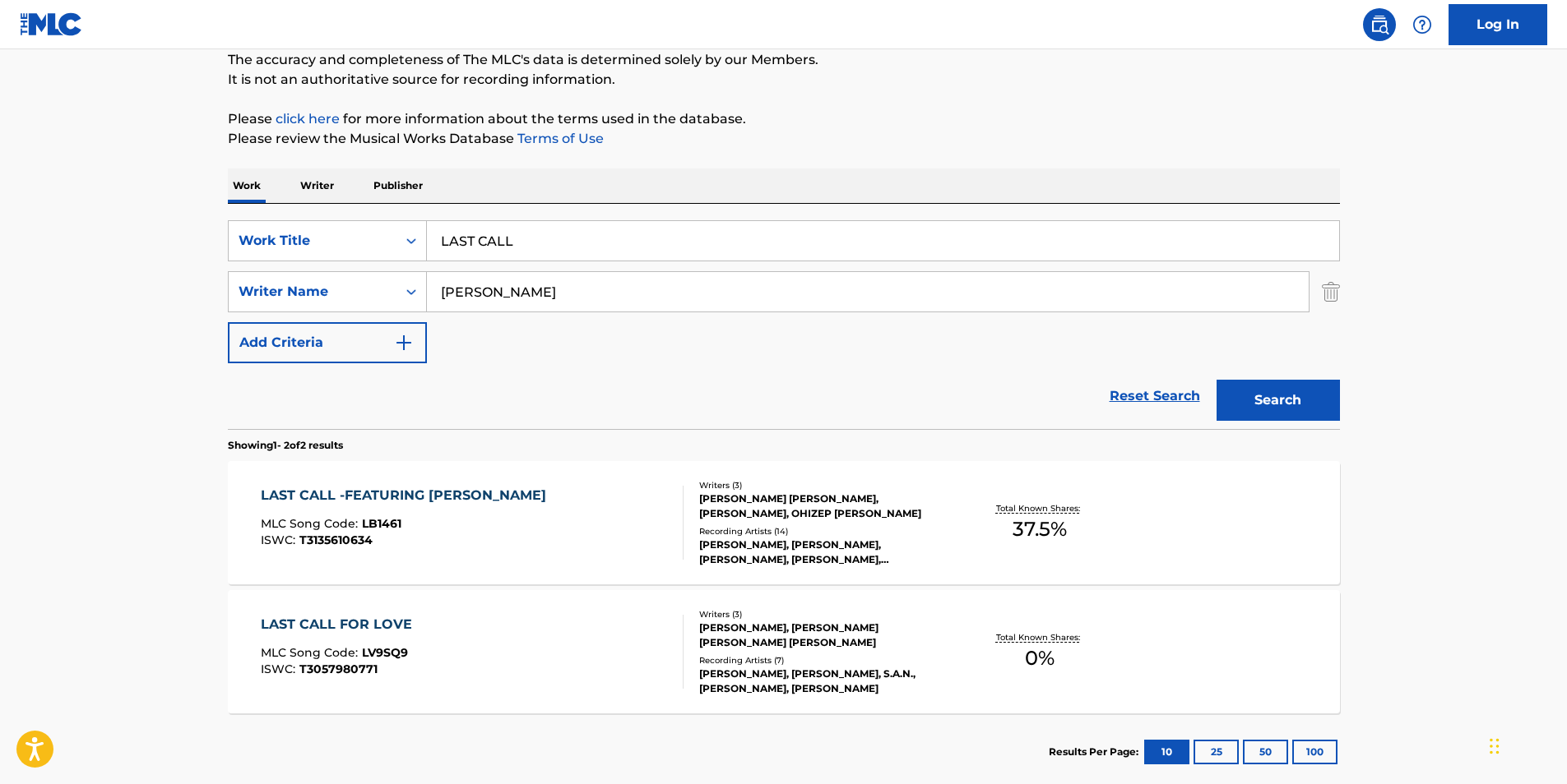
drag, startPoint x: 593, startPoint y: 243, endPoint x: 195, endPoint y: 197, distance: 400.6
click at [203, 233] on main "The MLC Public Work Search The accuracy and completeness of The MLC's data is d…" at bounding box center [784, 351] width 1567 height 895
paste input "Big Bamboo"
type input "Big Bamboo"
drag, startPoint x: 552, startPoint y: 307, endPoint x: 260, endPoint y: 306, distance: 292.0
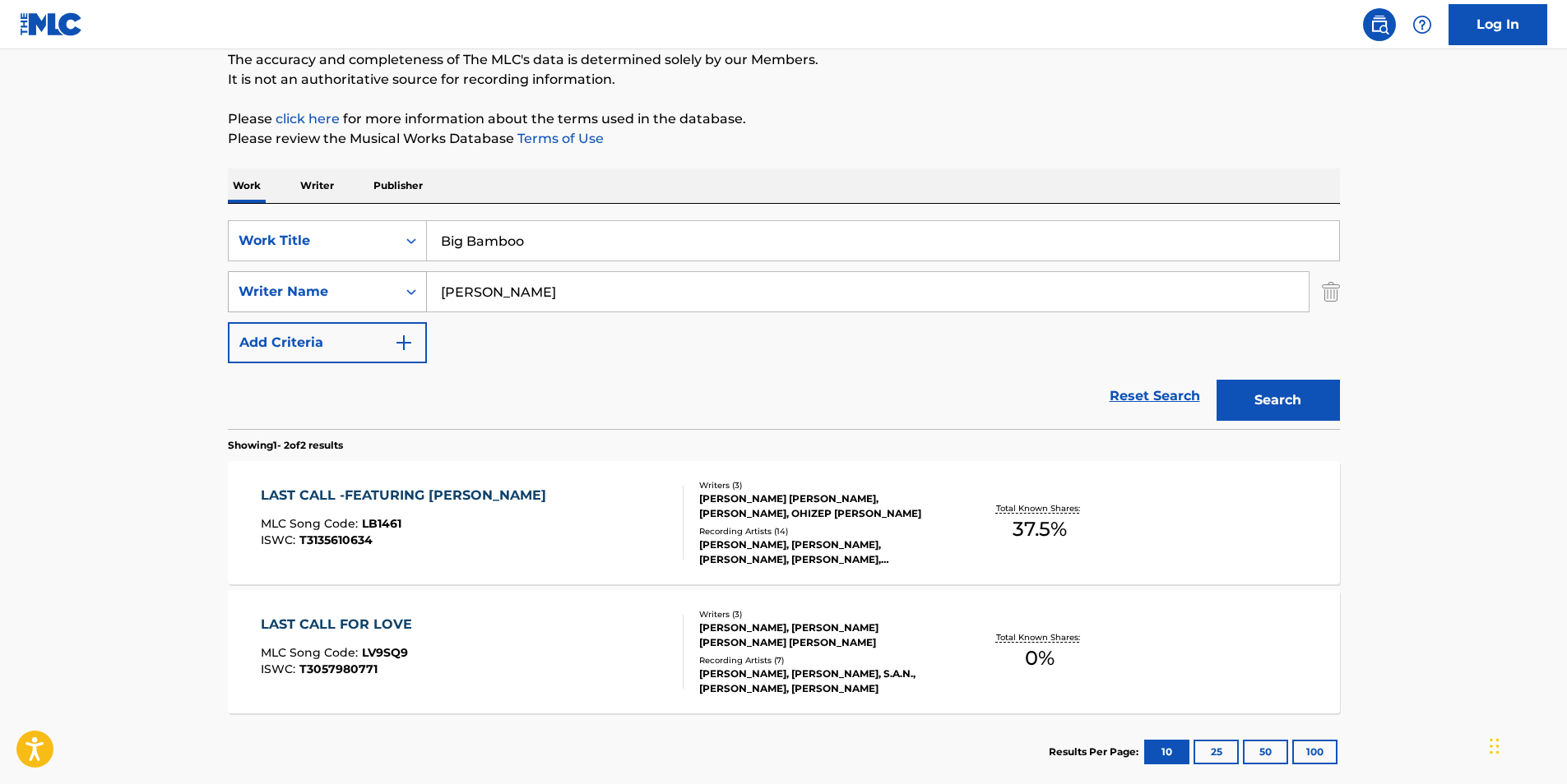
click at [220, 306] on div "The MLC Public Work Search The accuracy and completeness of The MLC's data is d…" at bounding box center [784, 367] width 1152 height 846
paste input "The Merrymen"
click at [843, 177] on div "Work Writer Publisher" at bounding box center [784, 185] width 1112 height 34
click at [1259, 422] on div "Search" at bounding box center [1273, 396] width 131 height 66
click at [1259, 414] on button "Search" at bounding box center [1277, 400] width 123 height 41
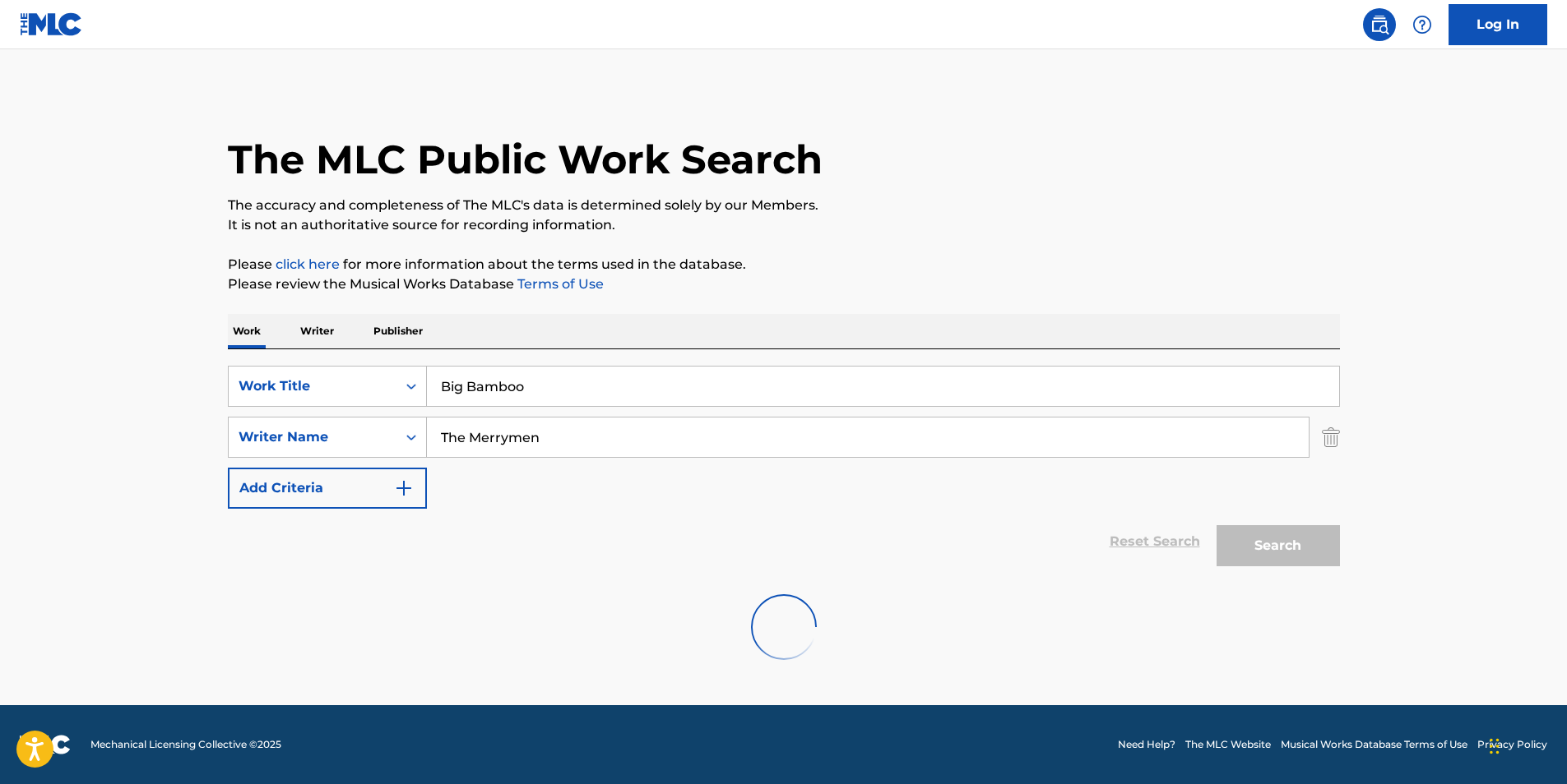
scroll to position [0, 0]
drag, startPoint x: 551, startPoint y: 435, endPoint x: 348, endPoint y: 474, distance: 206.7
click at [348, 474] on div "SearchWithCriteriaf2736cac-d744-4597-8259-b93e08a793f5 Work Title Big Bamboo Se…" at bounding box center [784, 437] width 1112 height 143
paste input "[PERSON_NAME]"
click at [794, 261] on p "Please click here for more information about the terms used in the database." at bounding box center [784, 265] width 1112 height 20
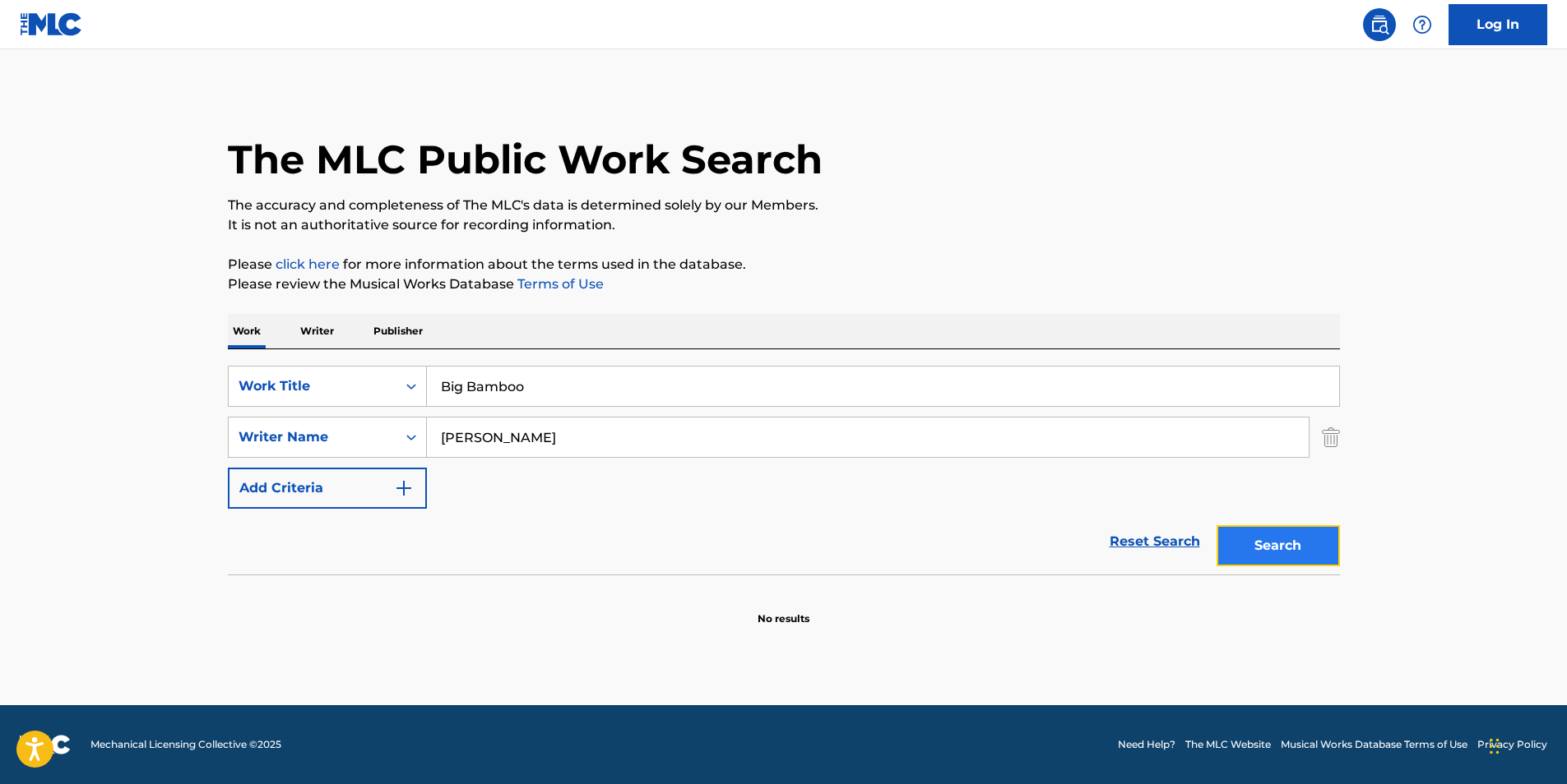
click at [1285, 561] on button "Search" at bounding box center [1277, 546] width 123 height 41
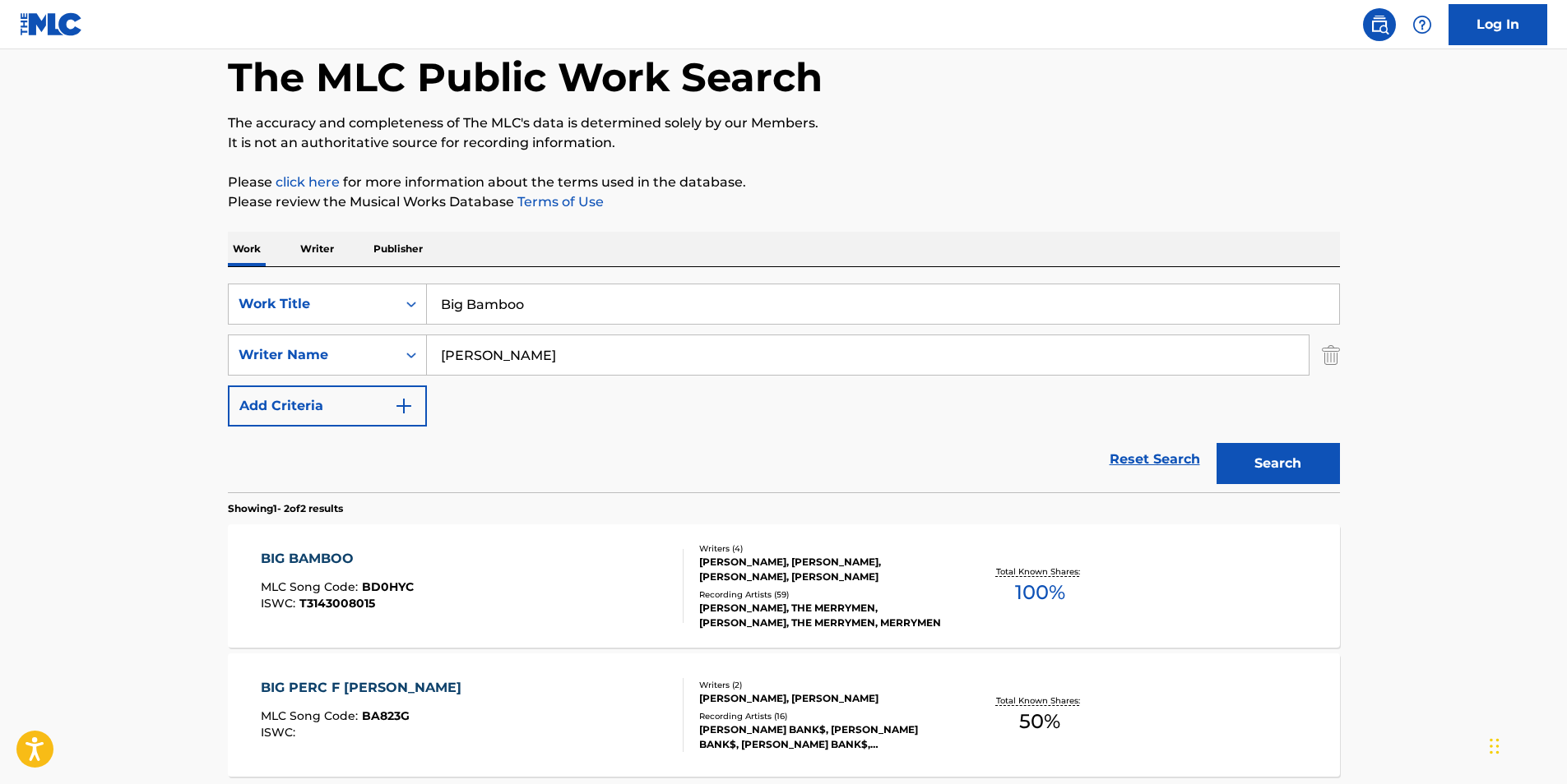
scroll to position [165, 0]
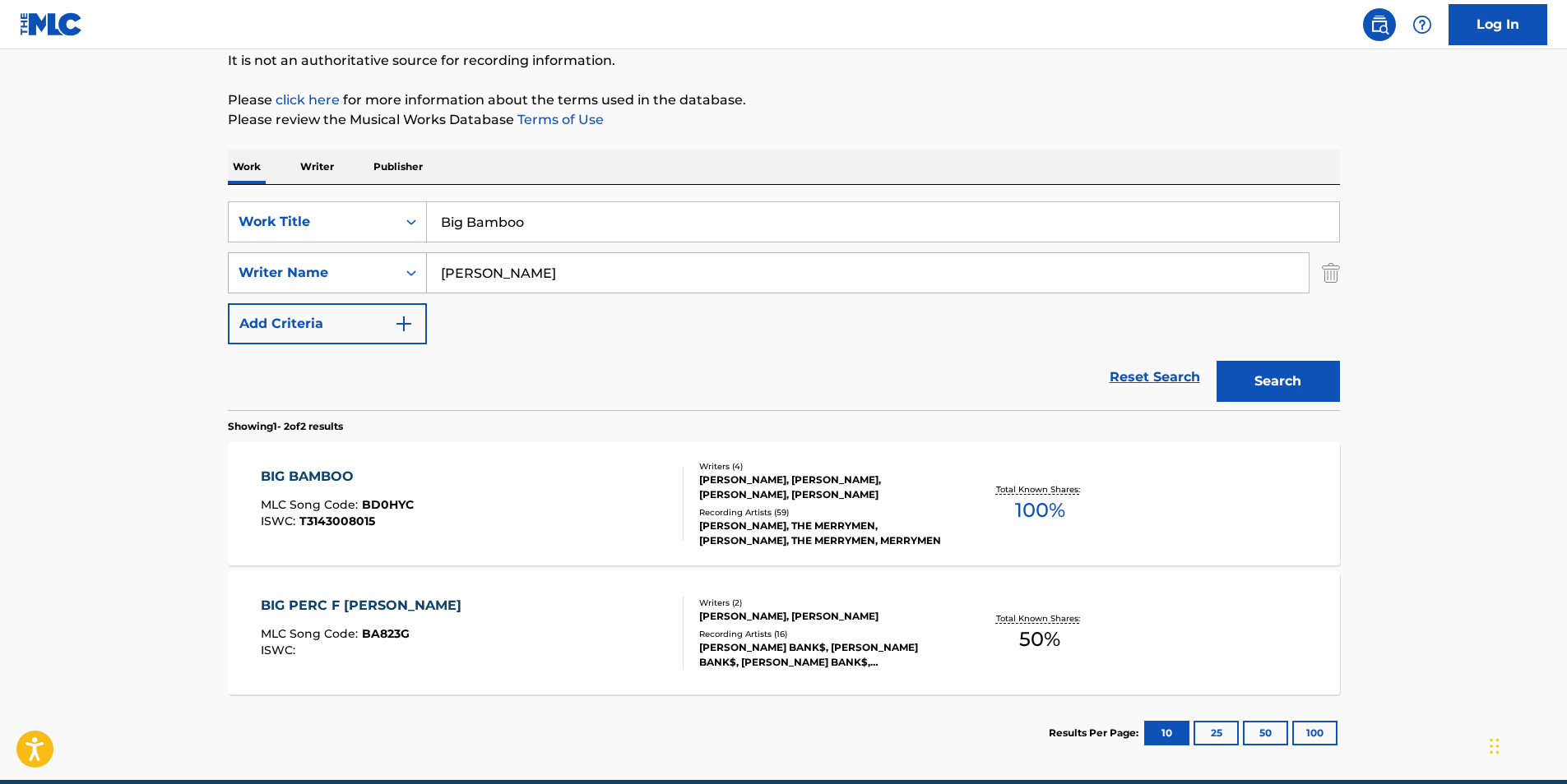
drag, startPoint x: 581, startPoint y: 278, endPoint x: 403, endPoint y: 283, distance: 178.1
click at [394, 284] on div "SearchWithCriteriac1d7a09e-ffa7-4816-ade9-ba5cb0e3b91a Writer Name [PERSON_NAME]" at bounding box center [784, 273] width 1112 height 41
paste input "[PERSON_NAME]"
click at [1287, 367] on button "Search" at bounding box center [1277, 381] width 123 height 41
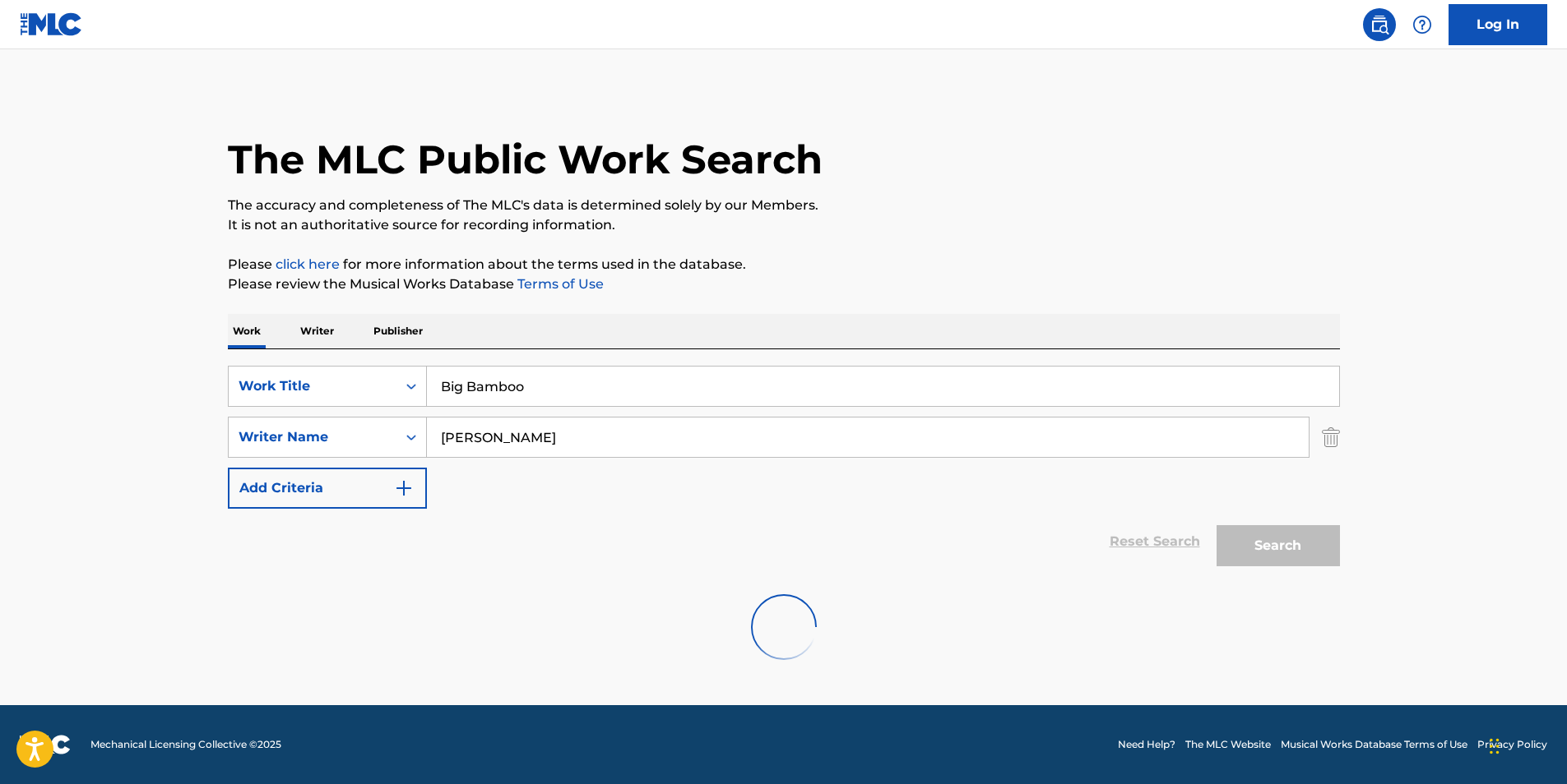
scroll to position [0, 0]
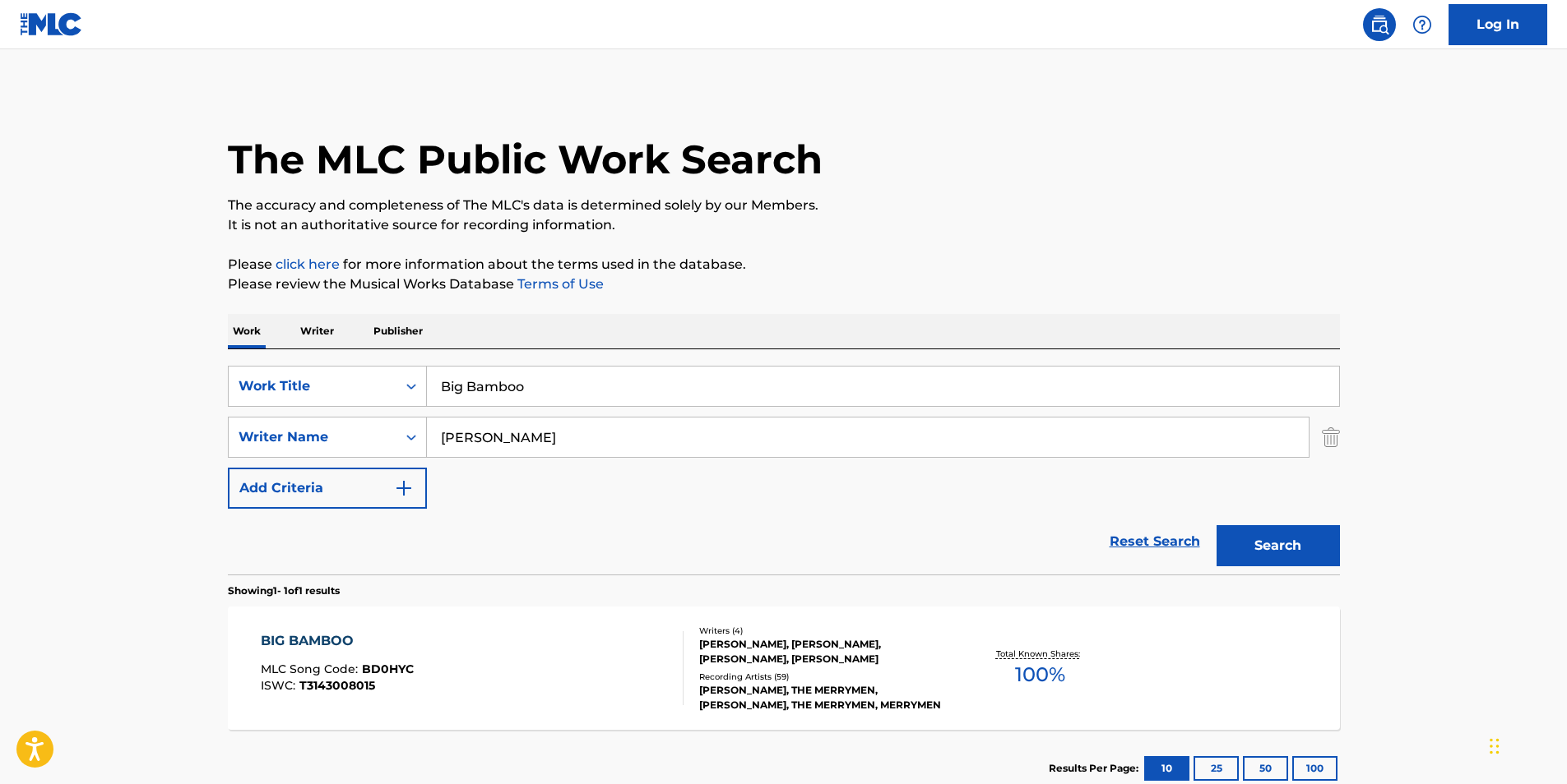
drag, startPoint x: 575, startPoint y: 440, endPoint x: 201, endPoint y: 473, distance: 375.5
click at [194, 480] on main "The MLC Public Work Search The accuracy and completeness of The MLC's data is d…" at bounding box center [784, 433] width 1567 height 766
paste input "[PERSON_NAME]"
click at [703, 284] on p "Please review the Musical Works Database Terms of Use" at bounding box center [784, 284] width 1112 height 20
click at [1246, 546] on button "Search" at bounding box center [1277, 546] width 123 height 41
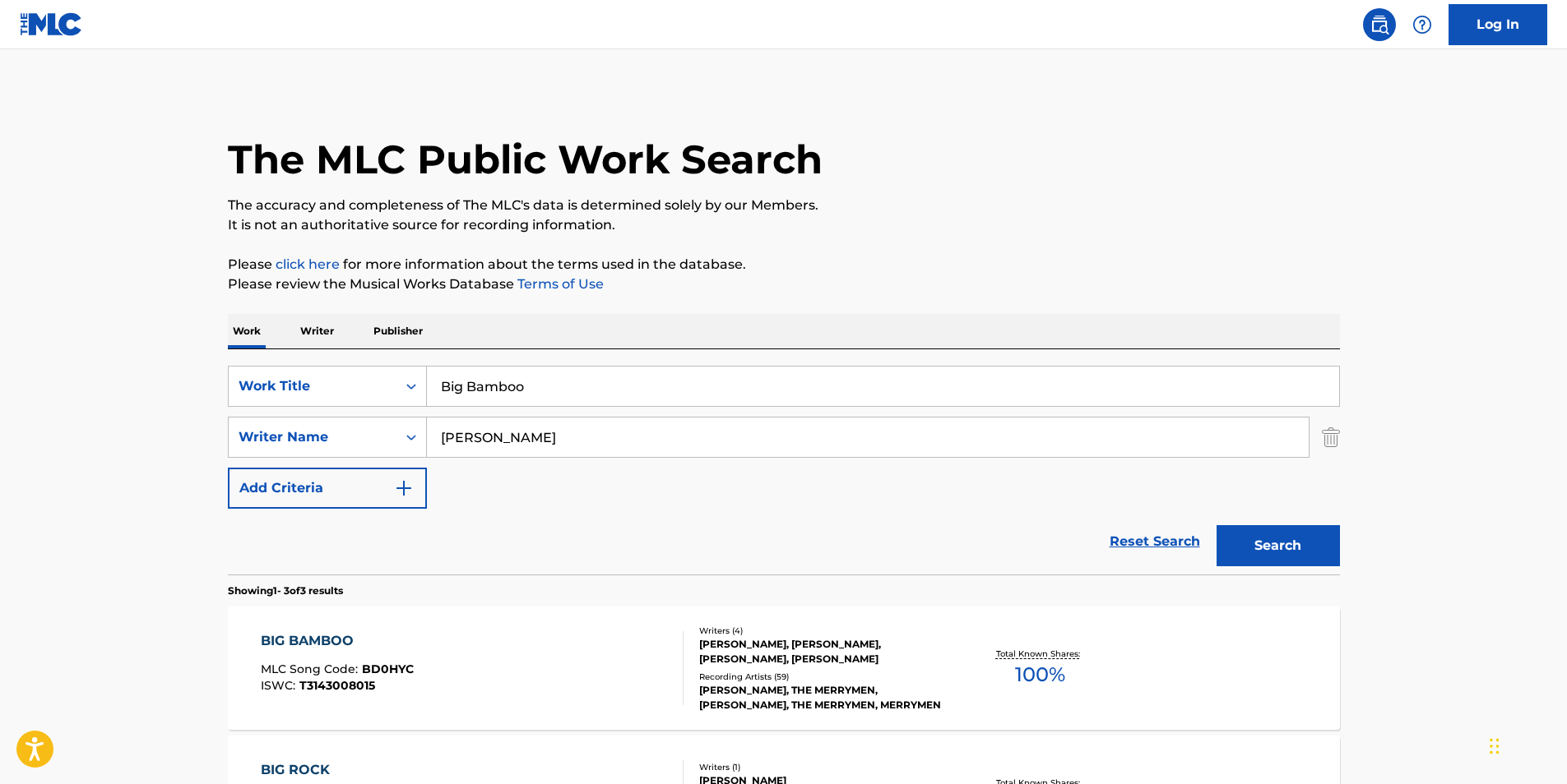
drag, startPoint x: 620, startPoint y: 440, endPoint x: 461, endPoint y: 399, distance: 164.2
click at [285, 475] on div "SearchWithCriteriaf2736cac-d744-4597-8259-b93e08a793f5 Work Title Big Bamboo Se…" at bounding box center [784, 437] width 1112 height 143
paste input "[PERSON_NAME]"
type input "[PERSON_NAME]"
click at [753, 303] on div "The MLC Public Work Search The accuracy and completeness of The MLC's data is d…" at bounding box center [784, 577] width 1152 height 975
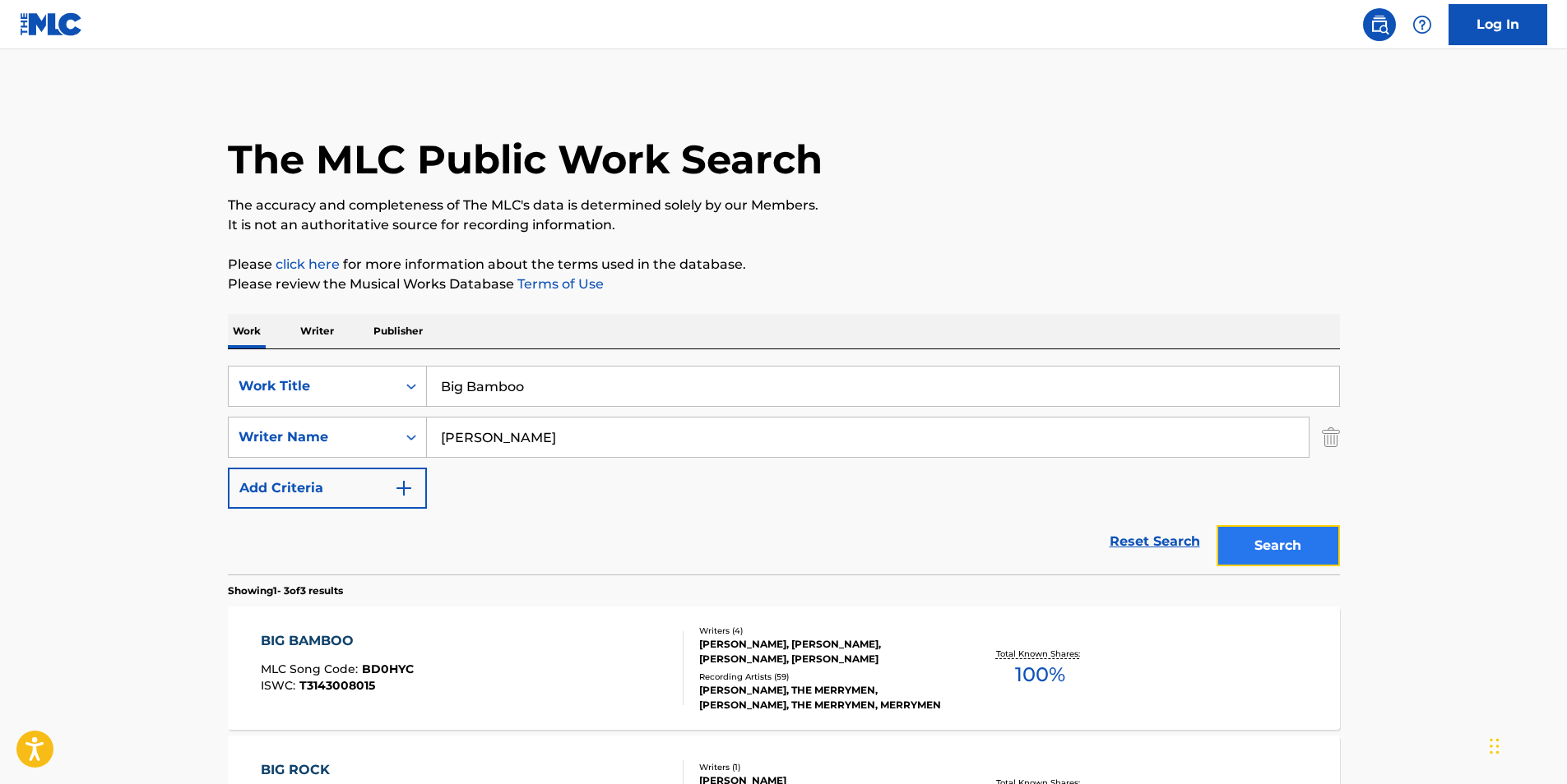
click at [1266, 543] on button "Search" at bounding box center [1277, 546] width 123 height 41
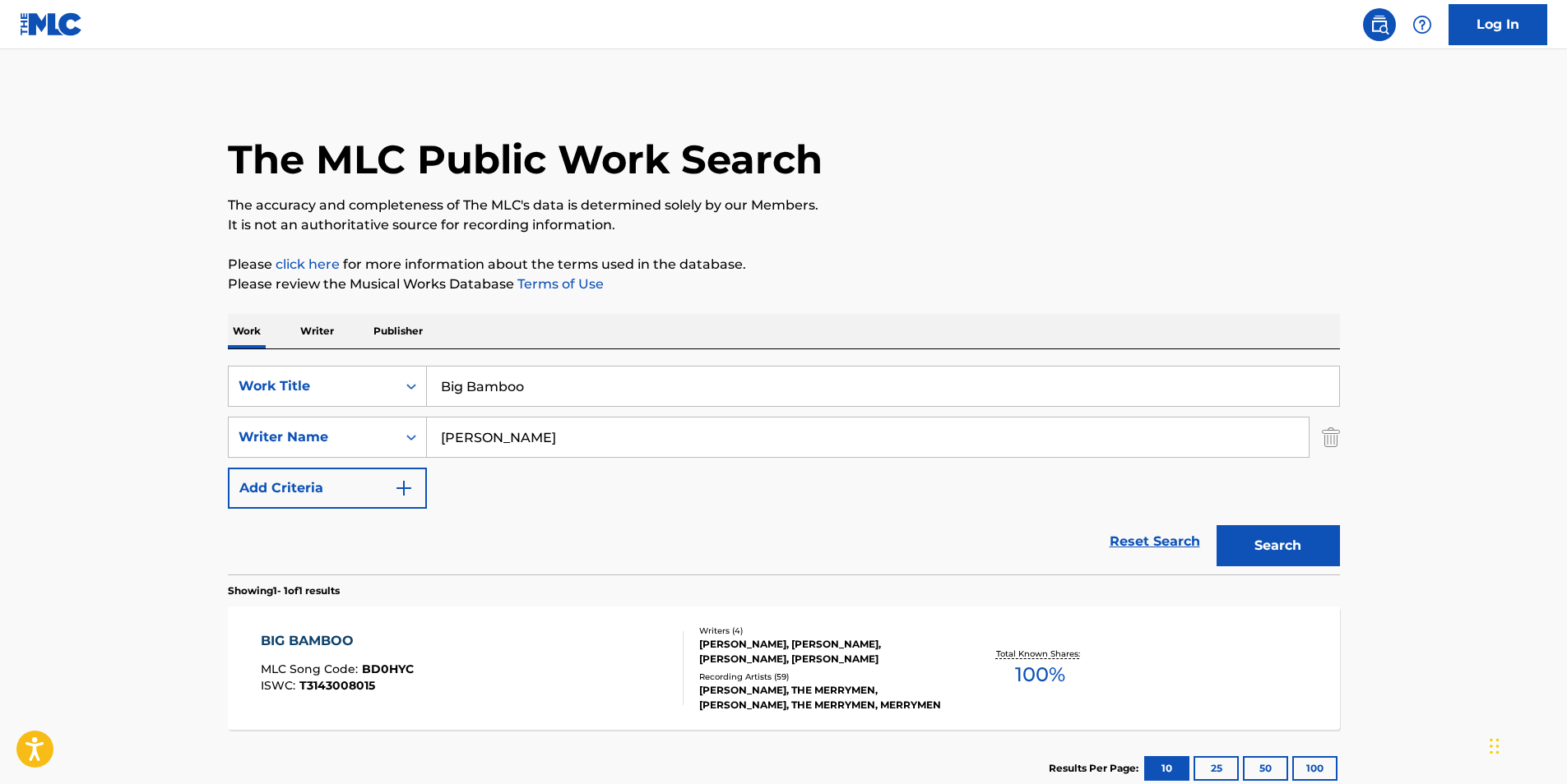
scroll to position [110, 0]
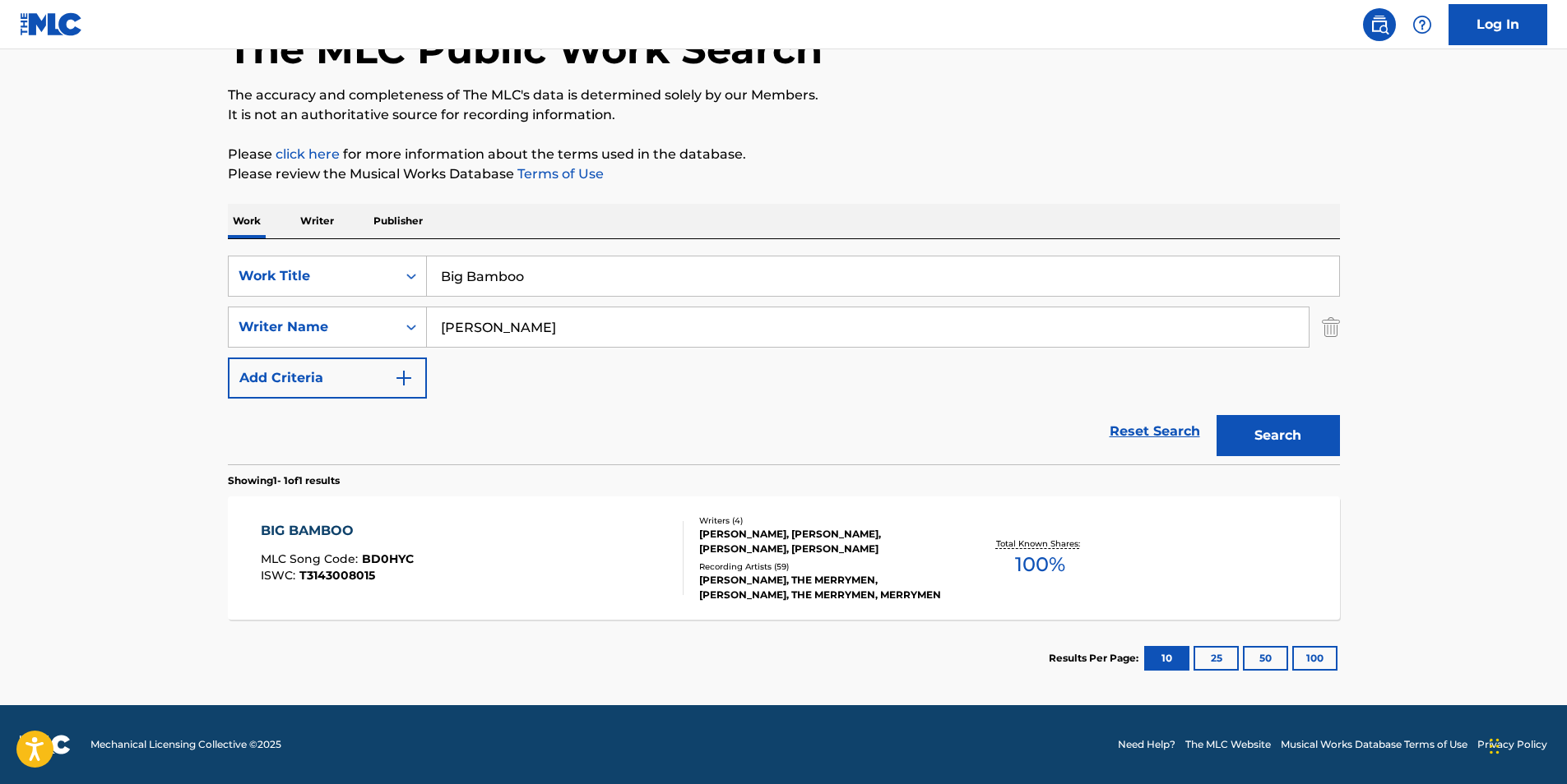
click at [475, 534] on div "BIG BAMBOO MLC Song Code : BD0HYC ISWC : T3143008015" at bounding box center [471, 558] width 423 height 74
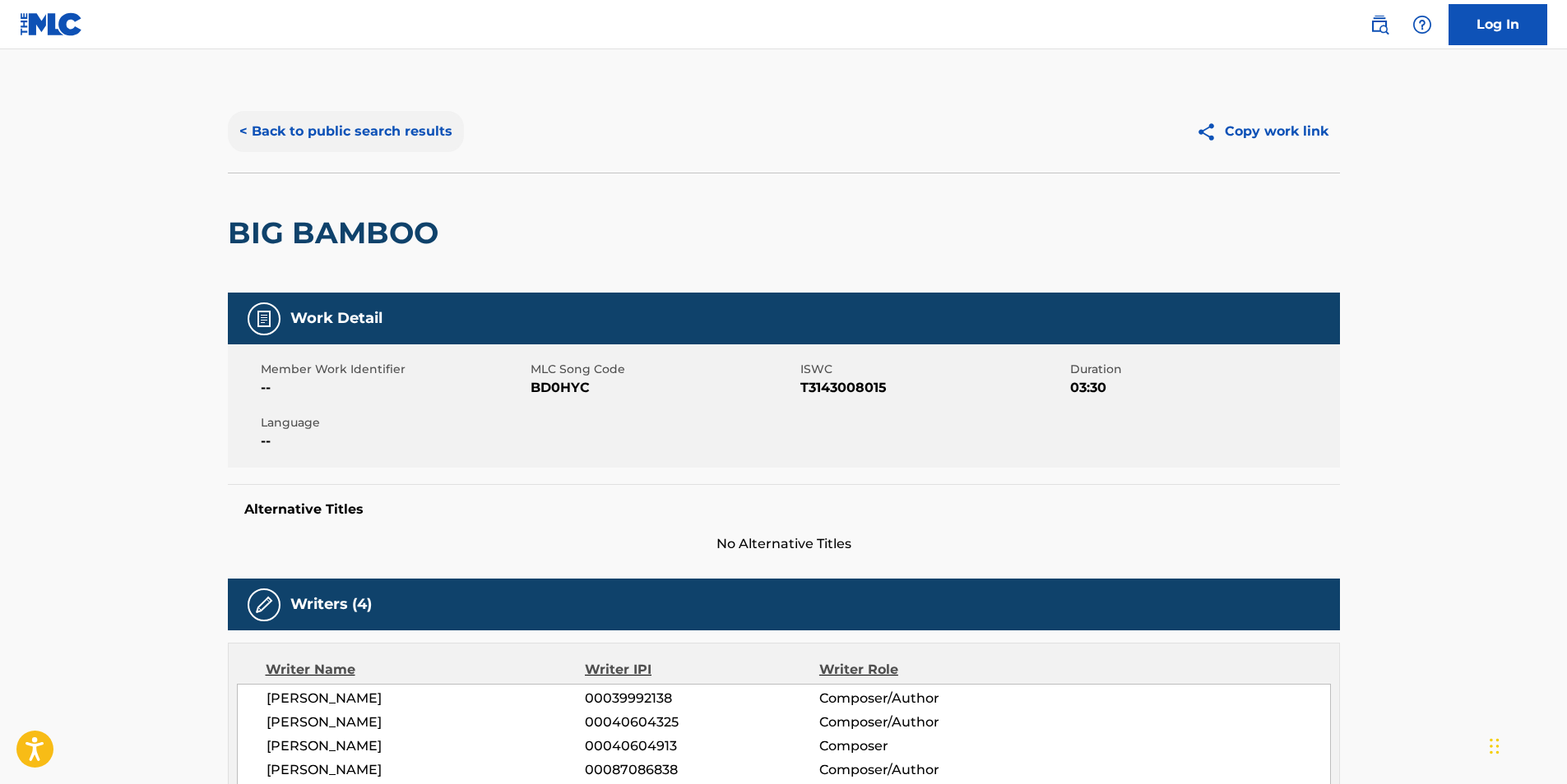
click at [352, 114] on button "< Back to public search results" at bounding box center [346, 131] width 236 height 41
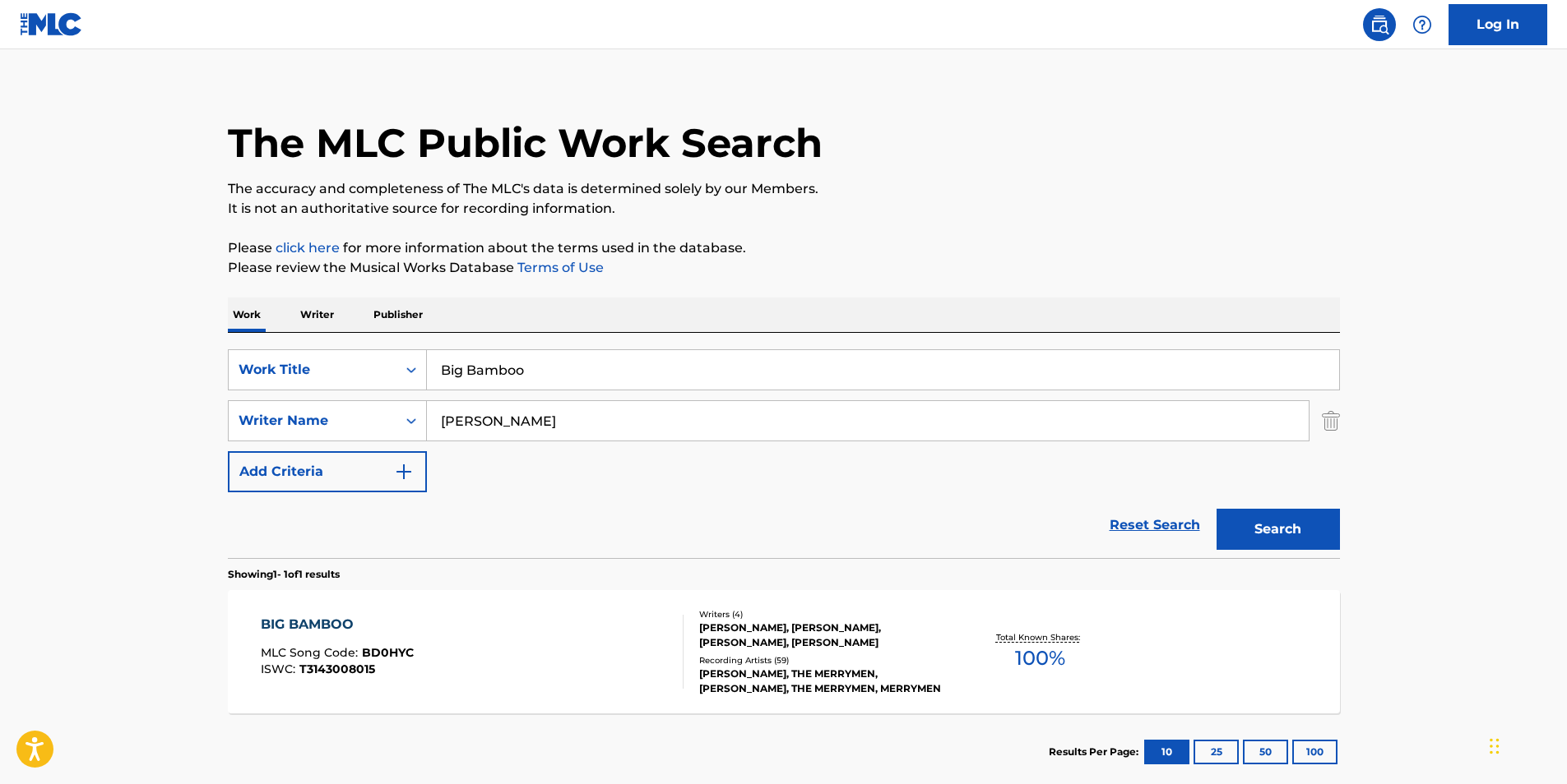
scroll to position [110, 0]
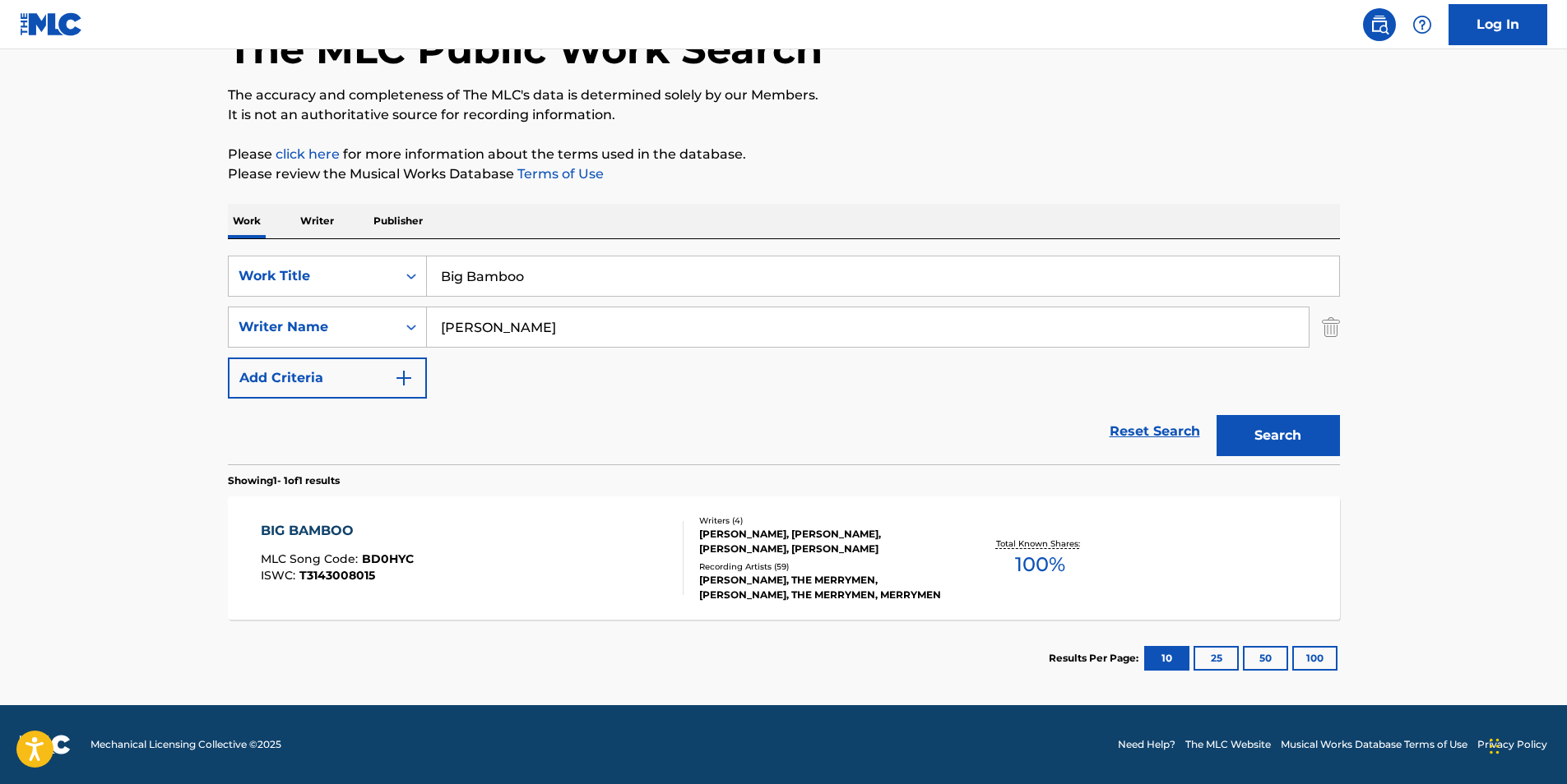
drag, startPoint x: 609, startPoint y: 267, endPoint x: 121, endPoint y: 302, distance: 489.3
click at [286, 302] on div "SearchWithCriteriaf2736cac-d744-4597-8259-b93e08a793f5 Work Title Big Bamboo Se…" at bounding box center [784, 327] width 1112 height 143
paste input "AFTERGLOW FEAT. [PERSON_NAME]"
type input "AFTERGLOW FEAT. [PERSON_NAME]"
drag, startPoint x: 588, startPoint y: 339, endPoint x: 280, endPoint y: 370, distance: 309.6
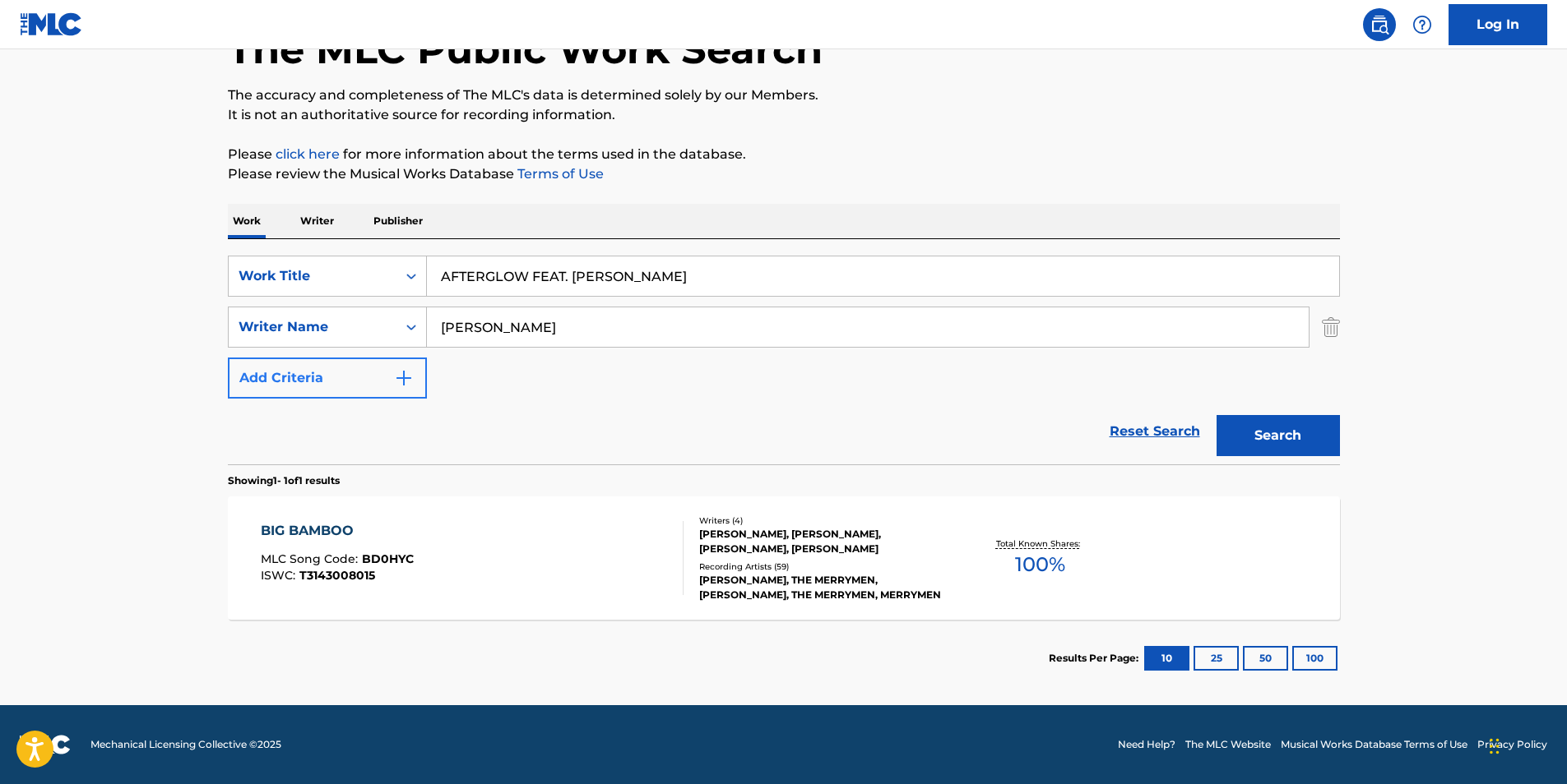
click at [278, 370] on div "SearchWithCriteriaf2736cac-d744-4597-8259-b93e08a793f5 Work Title AFTERGLOW FEA…" at bounding box center [784, 327] width 1112 height 143
paste input "Kingdom Of Giant"
click at [1283, 468] on section "Showing 1 - 1 of 1 results" at bounding box center [784, 476] width 1112 height 23
click at [1277, 438] on button "Search" at bounding box center [1277, 435] width 123 height 41
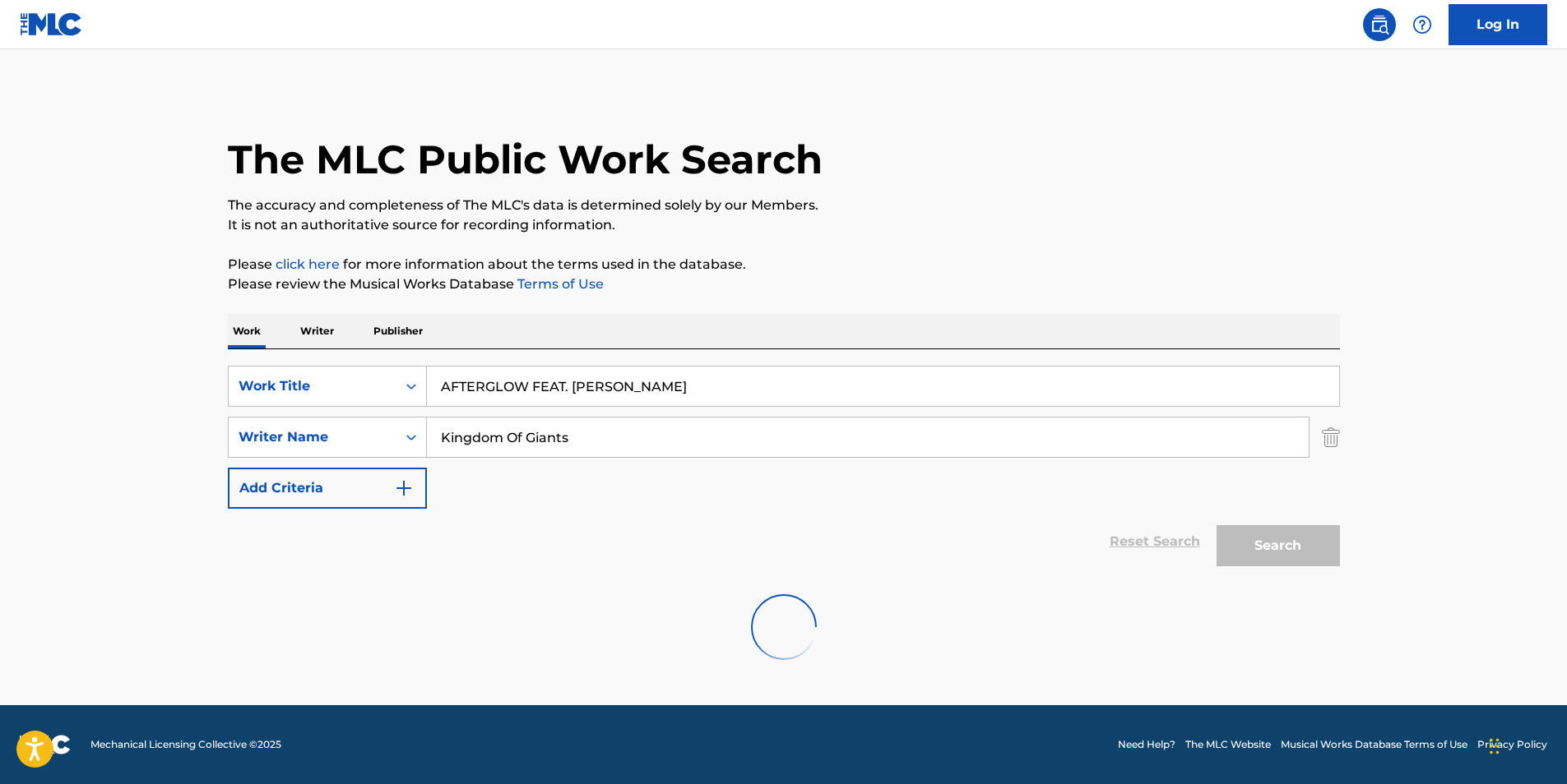
scroll to position [0, 0]
paste input "[PERSON_NAME] [DEMOGRAPHIC_DATA][PERSON_NAME]"
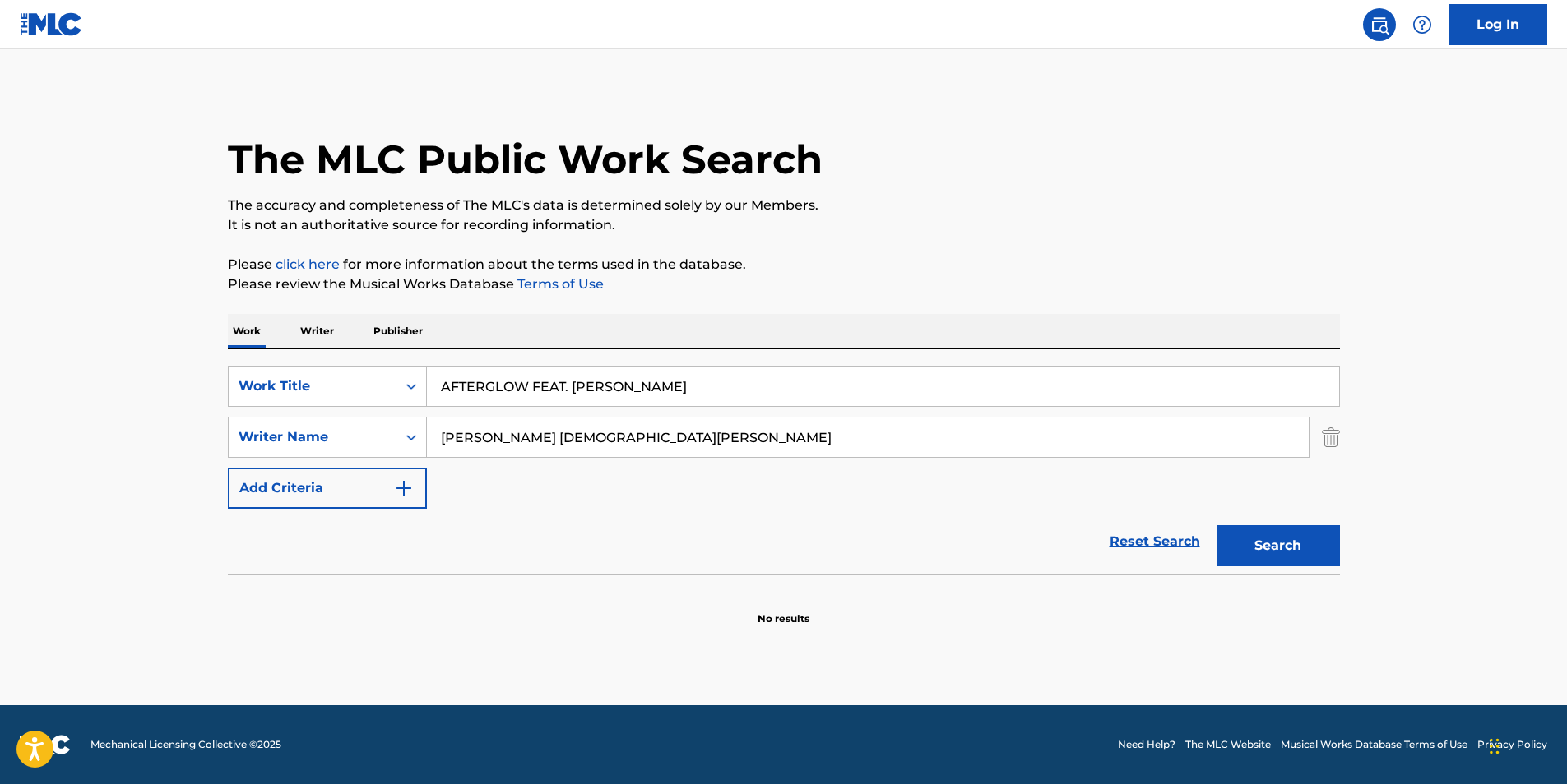
drag, startPoint x: 612, startPoint y: 428, endPoint x: 446, endPoint y: 416, distance: 166.4
click at [362, 430] on div "SearchWithCriteriac1d7a09e-ffa7-4816-ade9-ba5cb0e3b91a Writer Name [PERSON_NAME…" at bounding box center [784, 437] width 1112 height 41
type input "[PERSON_NAME] [DEMOGRAPHIC_DATA][PERSON_NAME]"
click at [1236, 540] on button "Search" at bounding box center [1277, 546] width 123 height 41
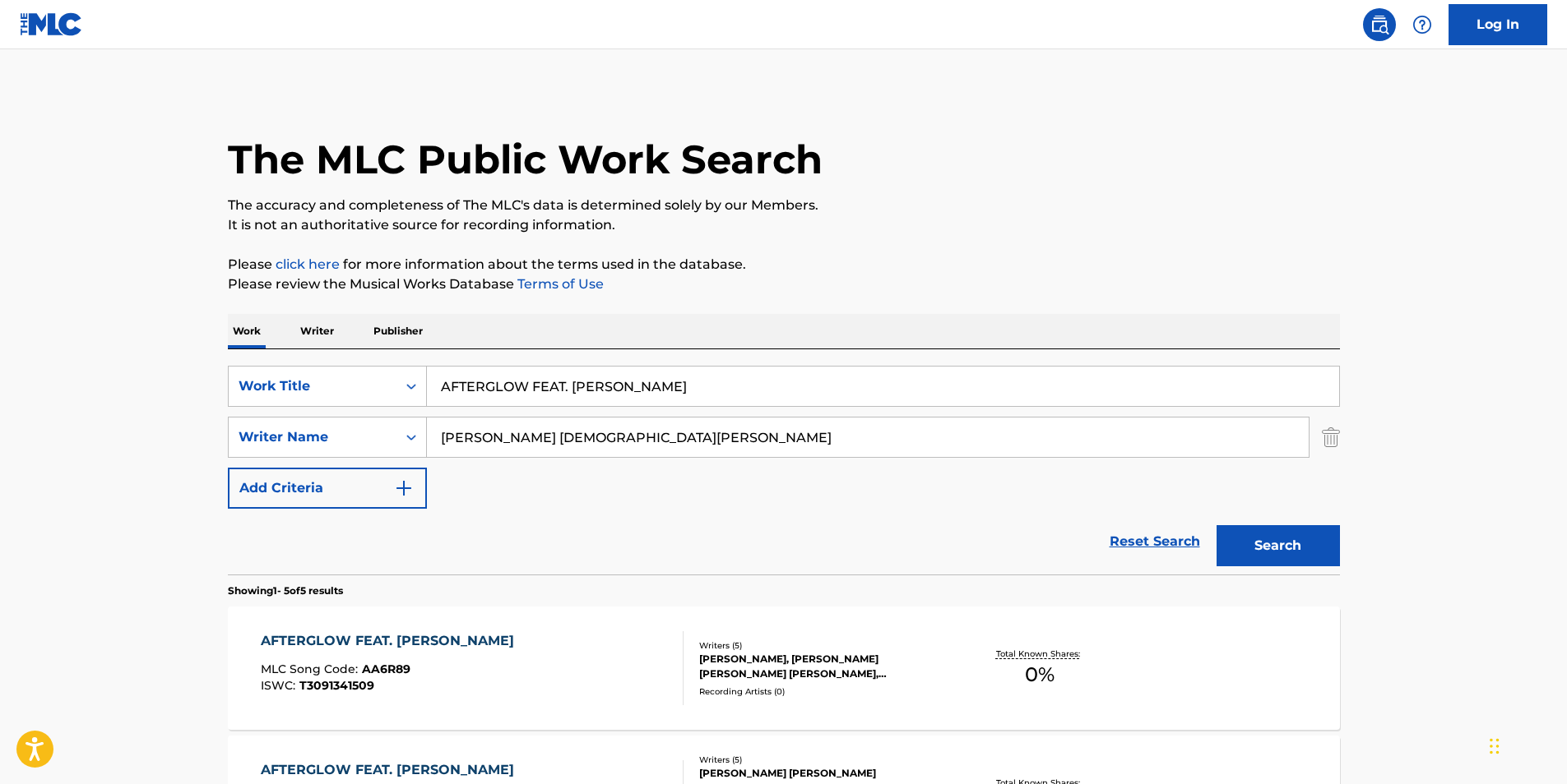
drag, startPoint x: 531, startPoint y: 392, endPoint x: 986, endPoint y: 392, distance: 455.0
click at [986, 392] on input "AFTERGLOW FEAT. [PERSON_NAME]" at bounding box center [883, 386] width 912 height 39
type input "AFTERGLOW"
click at [1141, 244] on div "The MLC Public Work Search The accuracy and completeness of The MLC's data is d…" at bounding box center [784, 707] width 1152 height 1233
click at [1269, 545] on button "Search" at bounding box center [1277, 546] width 123 height 41
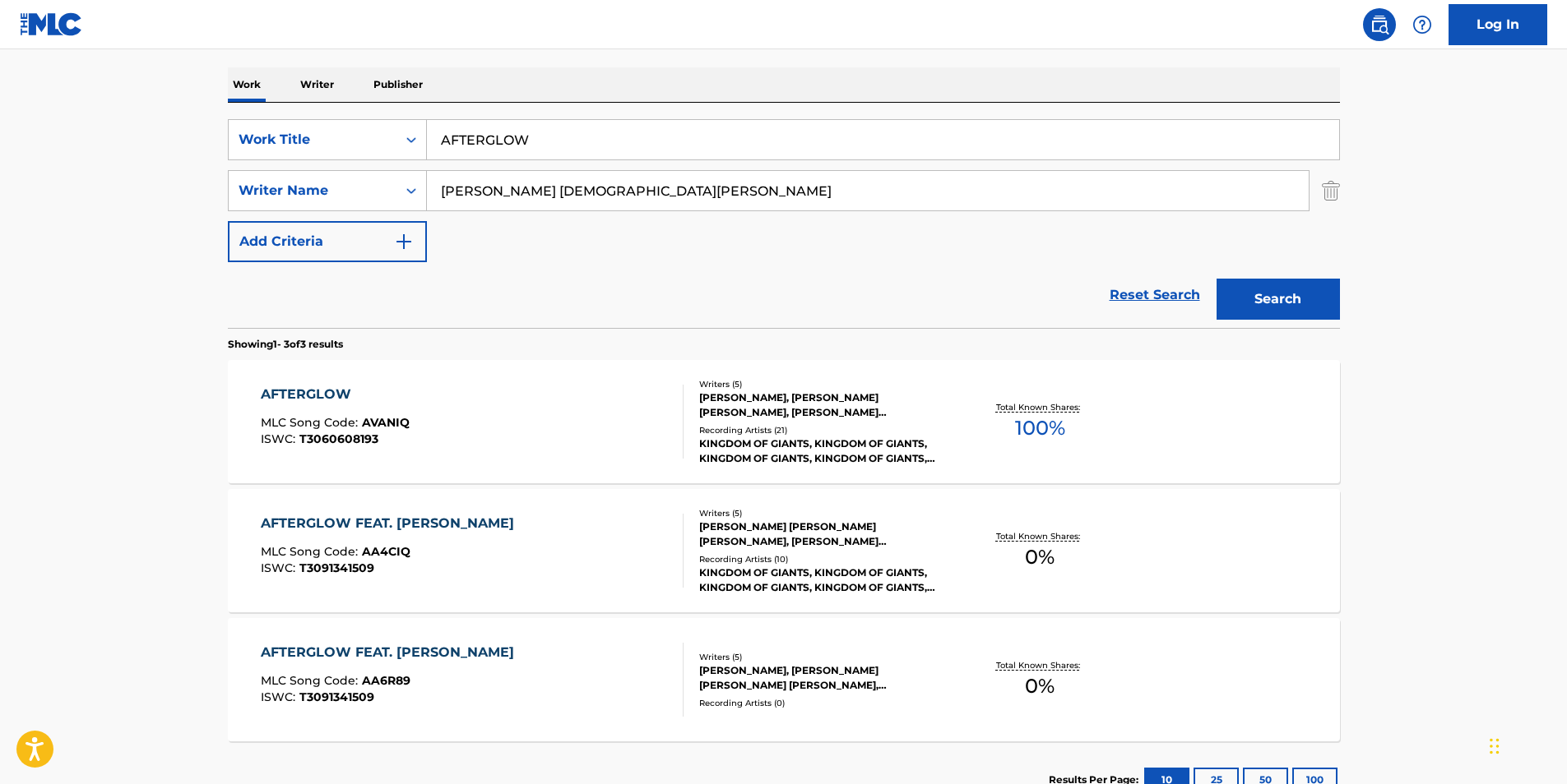
scroll to position [329, 0]
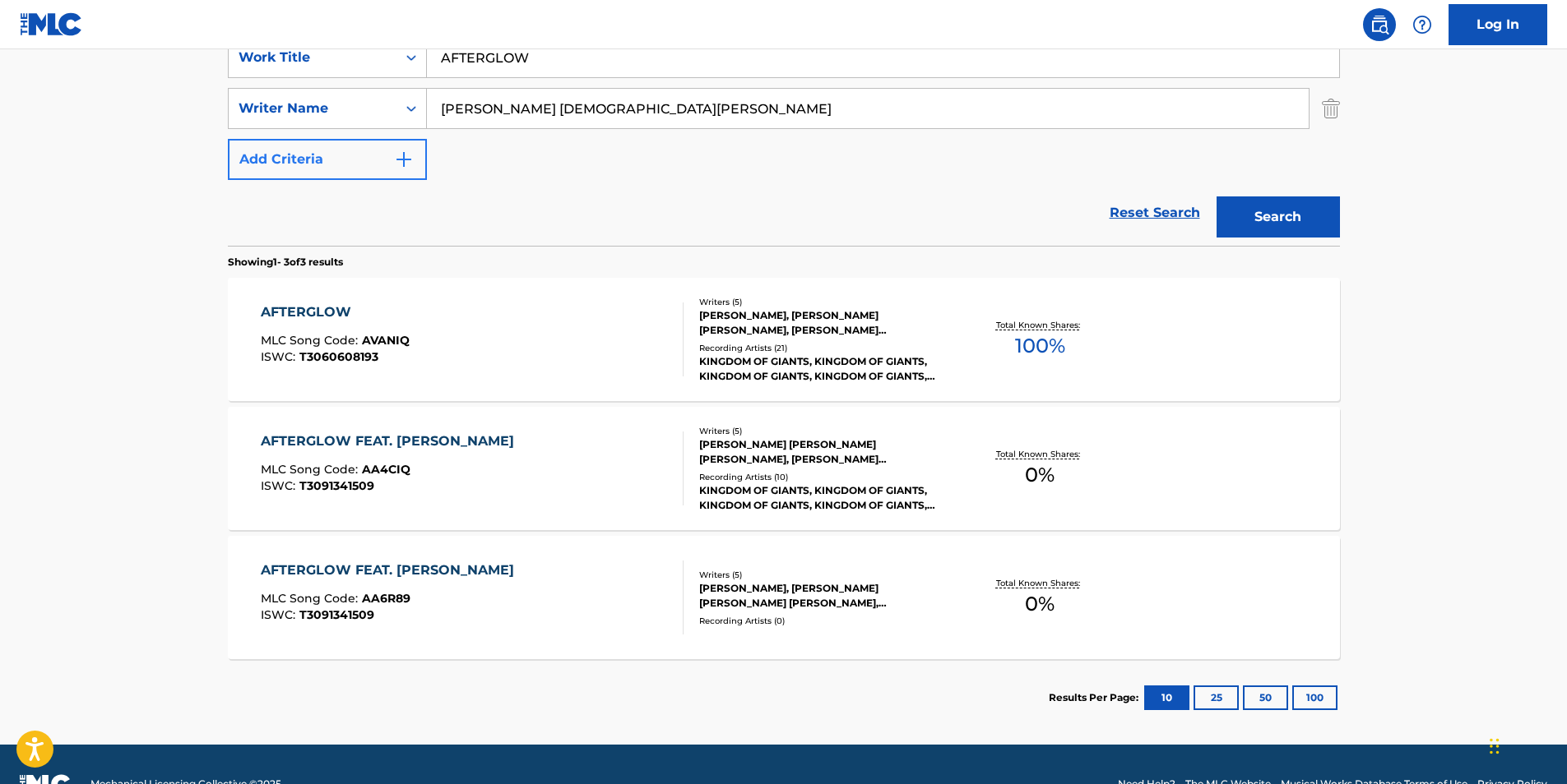
paste input "[PERSON_NAME]"
drag, startPoint x: 616, startPoint y: 115, endPoint x: 304, endPoint y: 156, distance: 314.7
click at [300, 155] on div "SearchWithCriteriaf2736cac-d744-4597-8259-b93e08a793f5 Work Title AFTERGLOW Sea…" at bounding box center [784, 108] width 1112 height 143
click at [1225, 236] on button "Search" at bounding box center [1277, 217] width 123 height 41
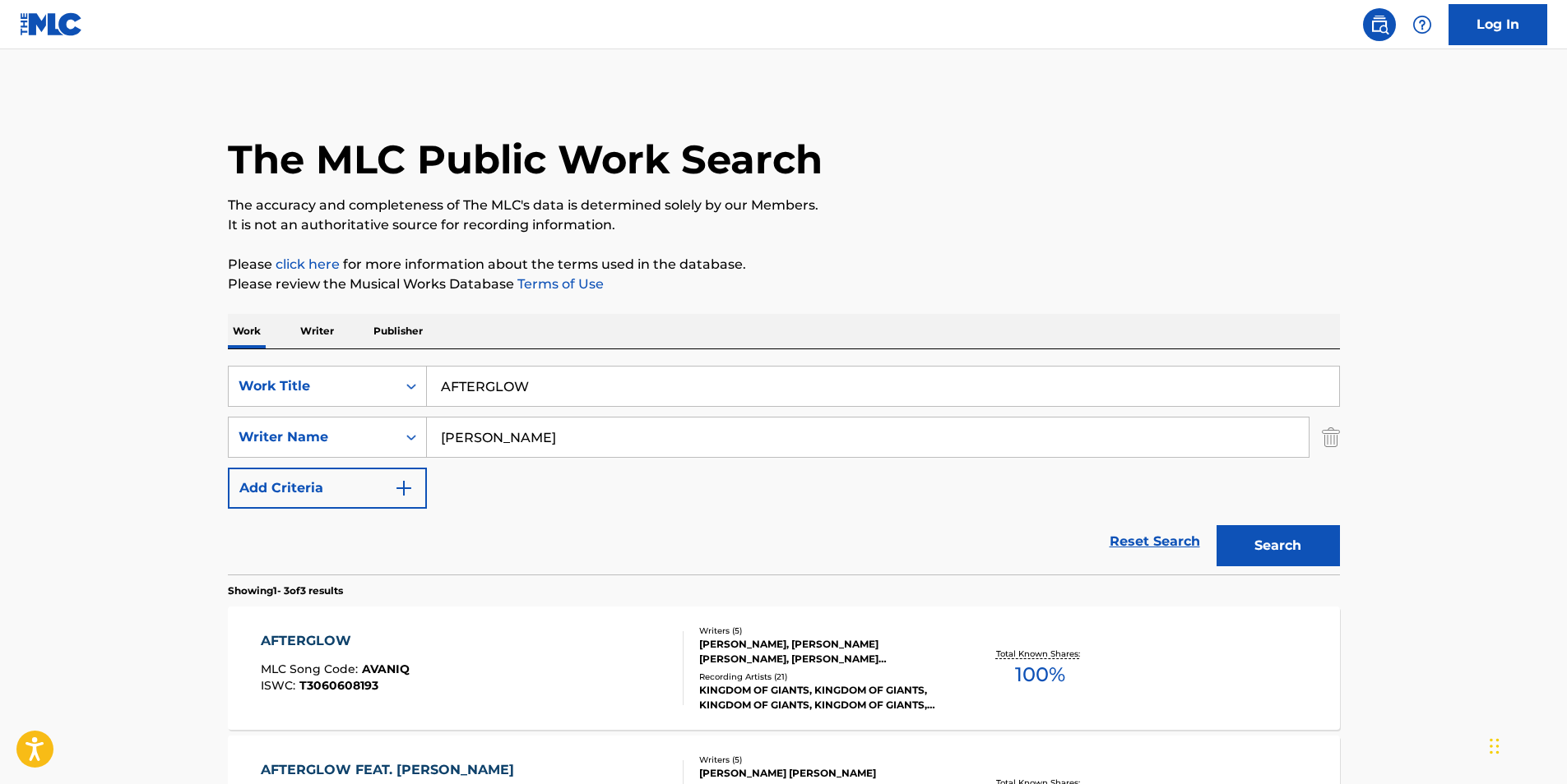
paste input "[PERSON_NAME] [PERSON_NAME]"
drag, startPoint x: 634, startPoint y: 430, endPoint x: 217, endPoint y: 436, distance: 417.0
click at [217, 436] on div "The MLC Public Work Search The accuracy and completeness of The MLC's data is d…" at bounding box center [784, 577] width 1152 height 975
click at [746, 285] on p "Please review the Musical Works Database Terms of Use" at bounding box center [784, 284] width 1112 height 20
click at [1272, 551] on button "Search" at bounding box center [1277, 546] width 123 height 41
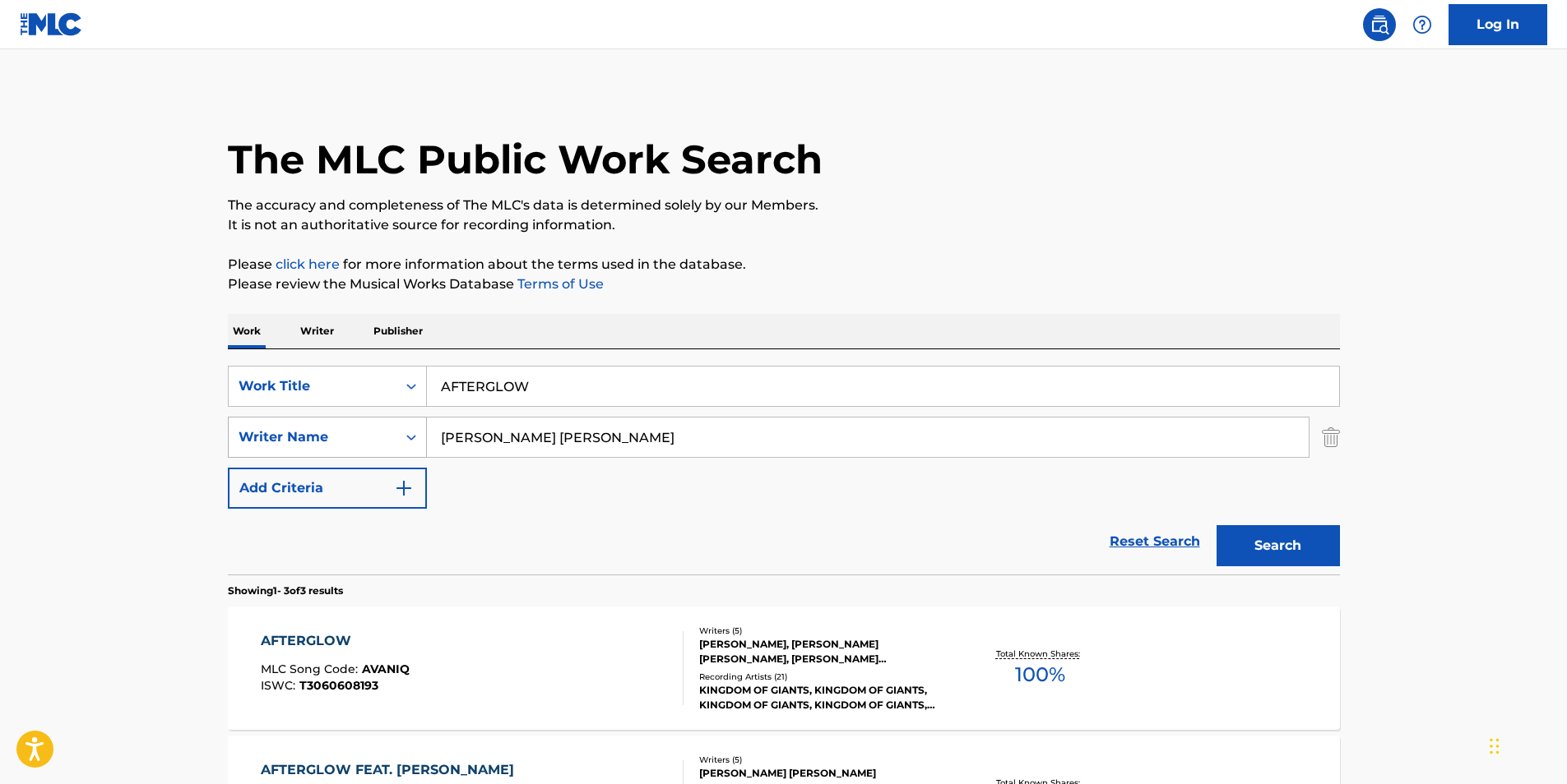
paste input "[PERSON_NAME]"
drag, startPoint x: 721, startPoint y: 433, endPoint x: 347, endPoint y: 452, distance: 374.5
click at [347, 453] on div "SearchWithCriteriac1d7a09e-ffa7-4816-ade9-ba5cb0e3b91a Writer Name [PERSON_NAME…" at bounding box center [784, 437] width 1112 height 41
click at [845, 208] on p "The accuracy and completeness of The MLC's data is determined solely by our Mem…" at bounding box center [784, 206] width 1112 height 20
click at [1249, 534] on button "Search" at bounding box center [1277, 546] width 123 height 41
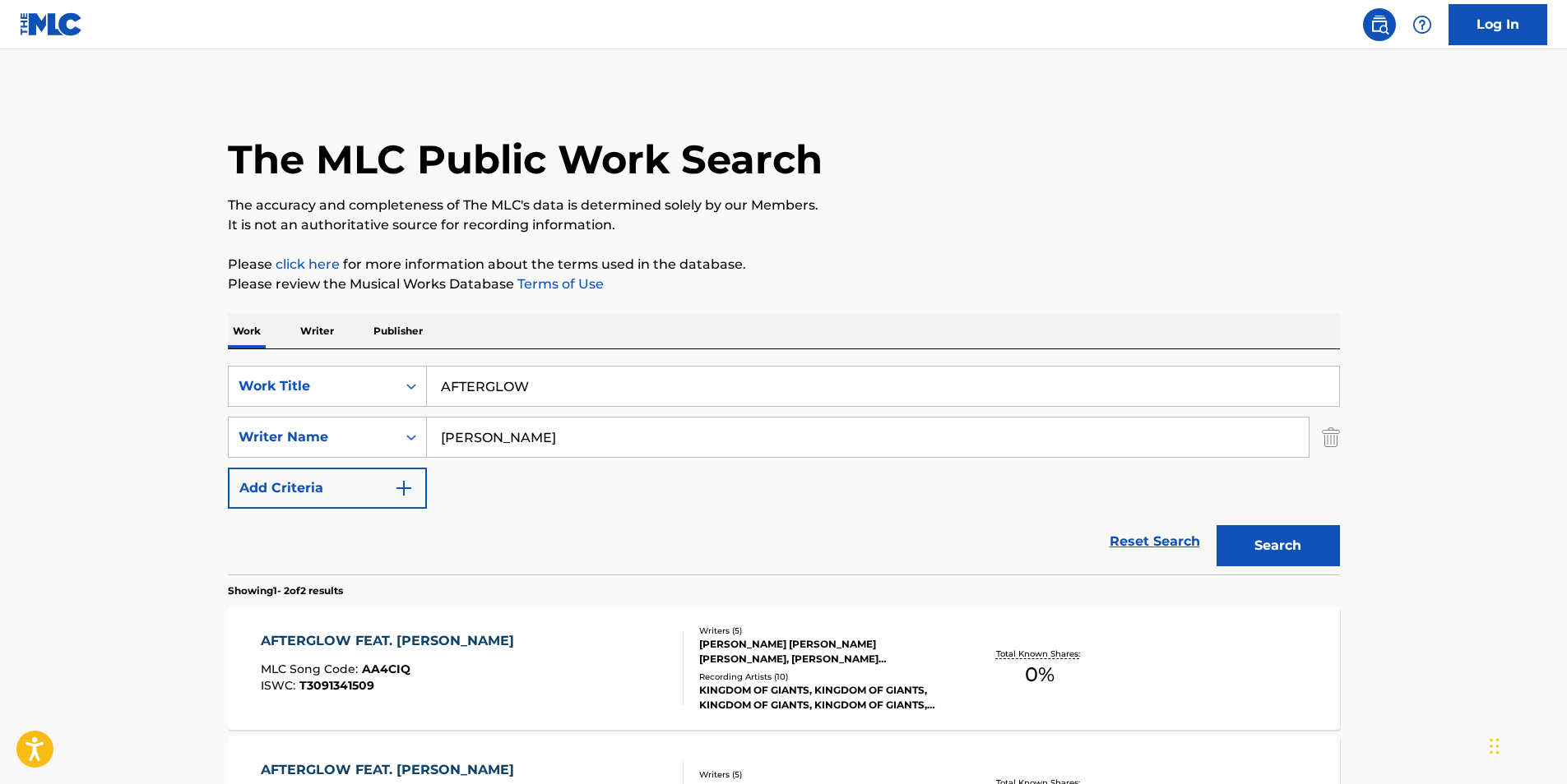
scroll to position [239, 0]
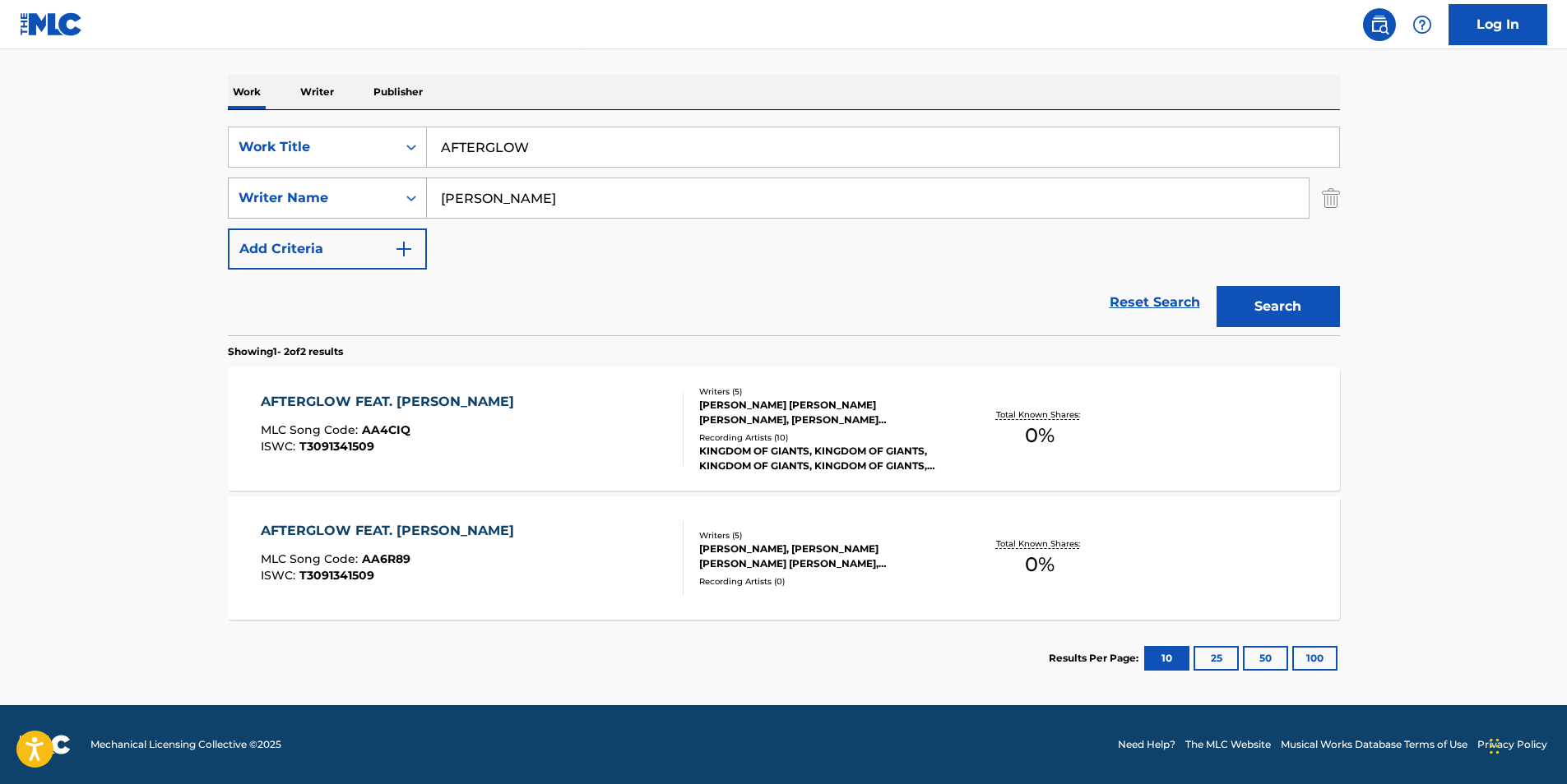
drag, startPoint x: 608, startPoint y: 208, endPoint x: 283, endPoint y: 218, distance: 325.2
click at [284, 216] on div "SearchWithCriteriac1d7a09e-ffa7-4816-ade9-ba5cb0e3b91a Writer Name [PERSON_NAME]" at bounding box center [784, 197] width 1112 height 41
paste input "[PERSON_NAME] [PERSON_NAME]"
type input "[PERSON_NAME] [PERSON_NAME]"
click at [1285, 297] on button "Search" at bounding box center [1277, 306] width 123 height 41
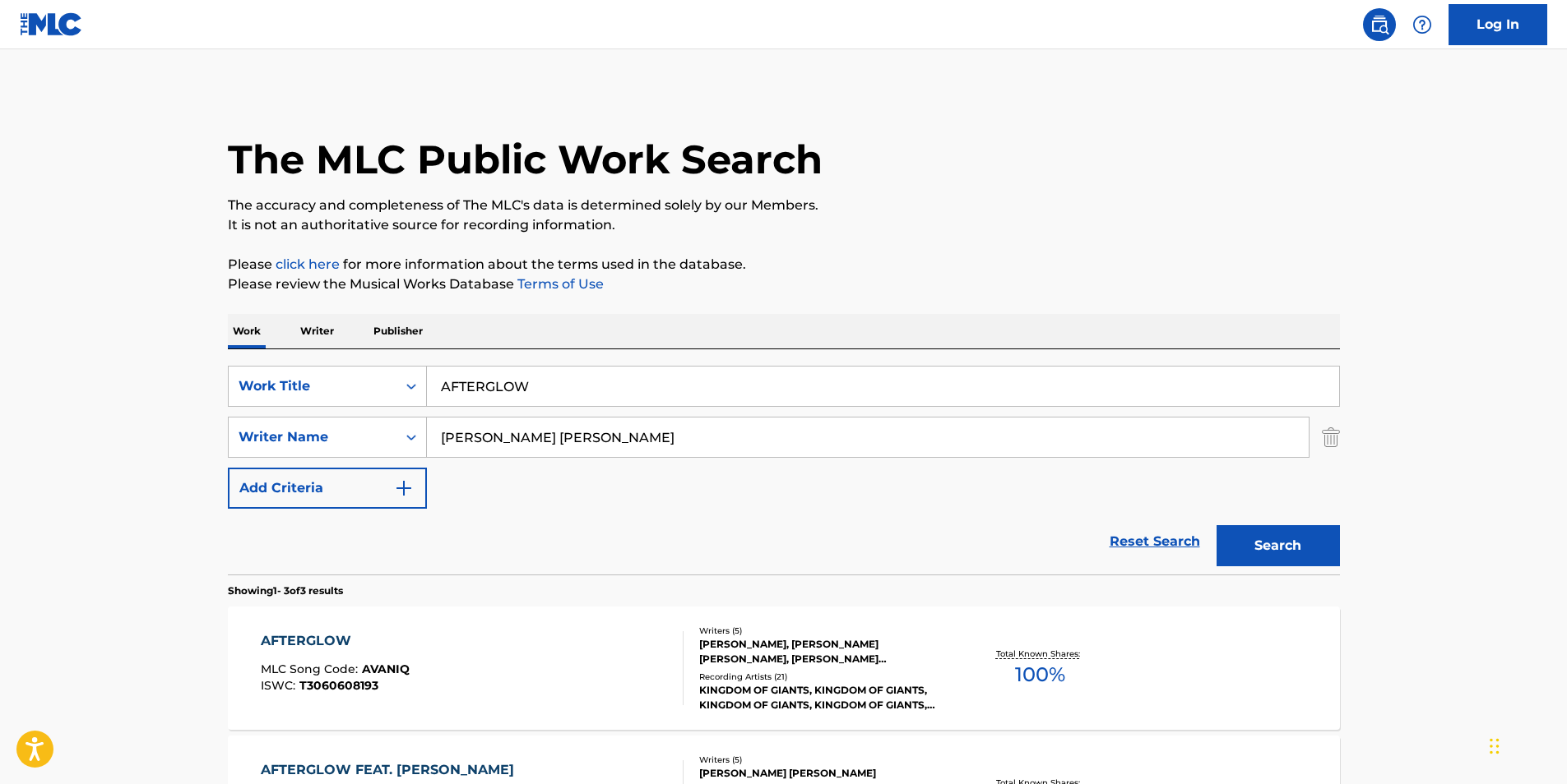
scroll to position [247, 0]
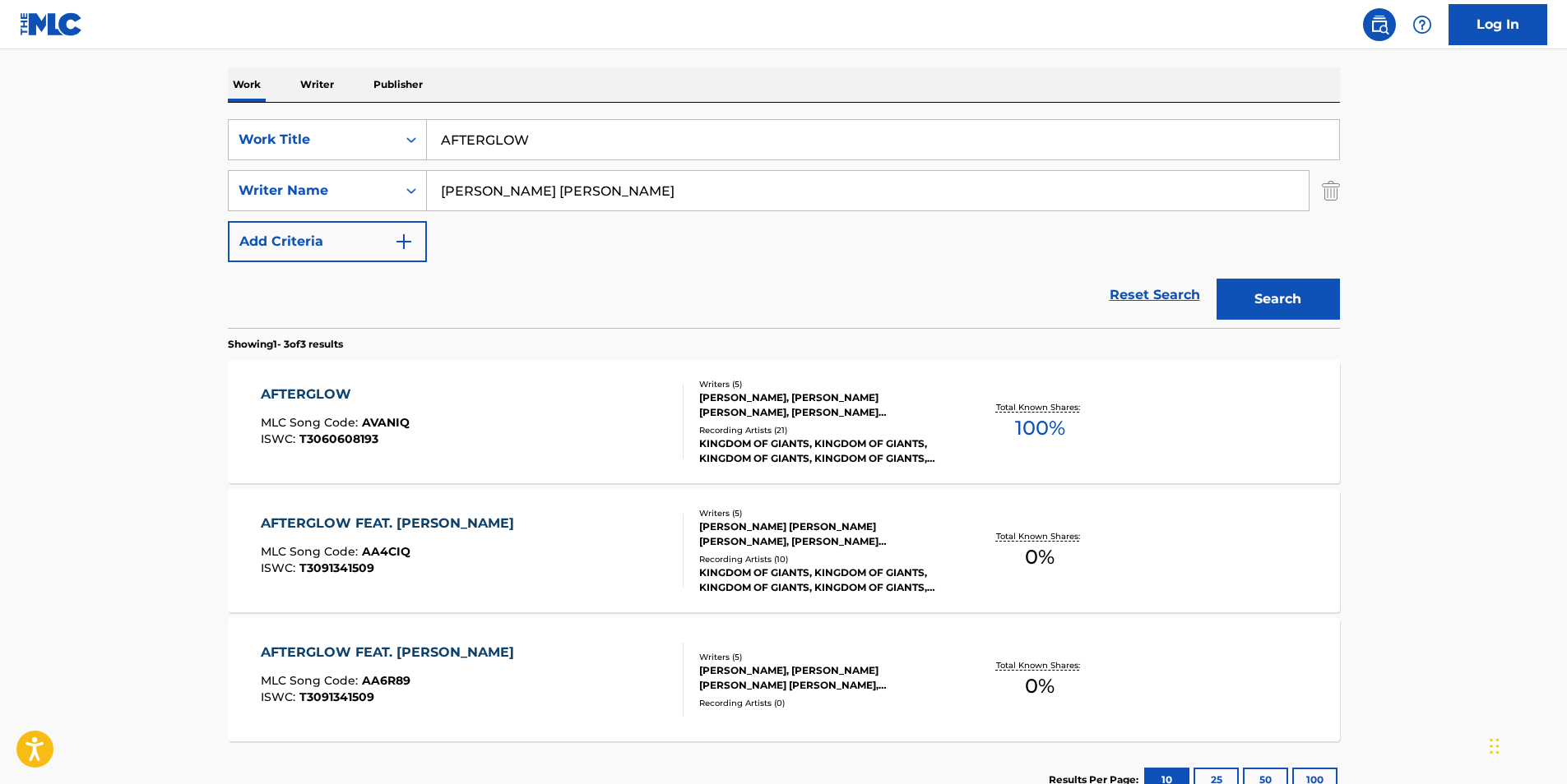
click at [342, 380] on div "AFTERGLOW MLC Song Code : AVANIQ ISWC : T3060608193 Writers ( 5 ) [PERSON_NAME]…" at bounding box center [784, 421] width 1112 height 123
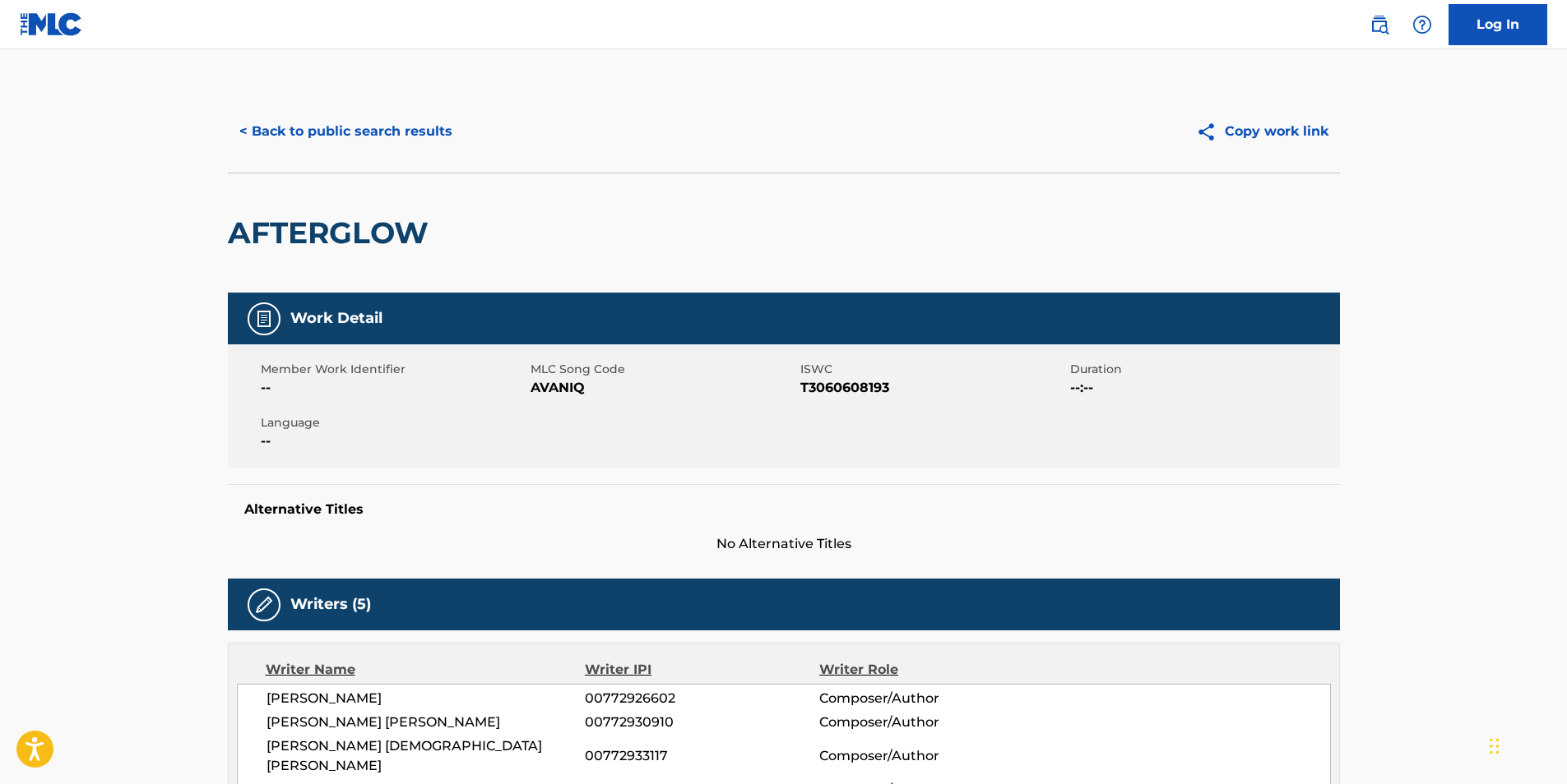
click at [545, 392] on span "AVANIQ" at bounding box center [663, 388] width 265 height 20
copy span "AVANIQ"
click at [306, 143] on button "< Back to public search results" at bounding box center [346, 131] width 236 height 41
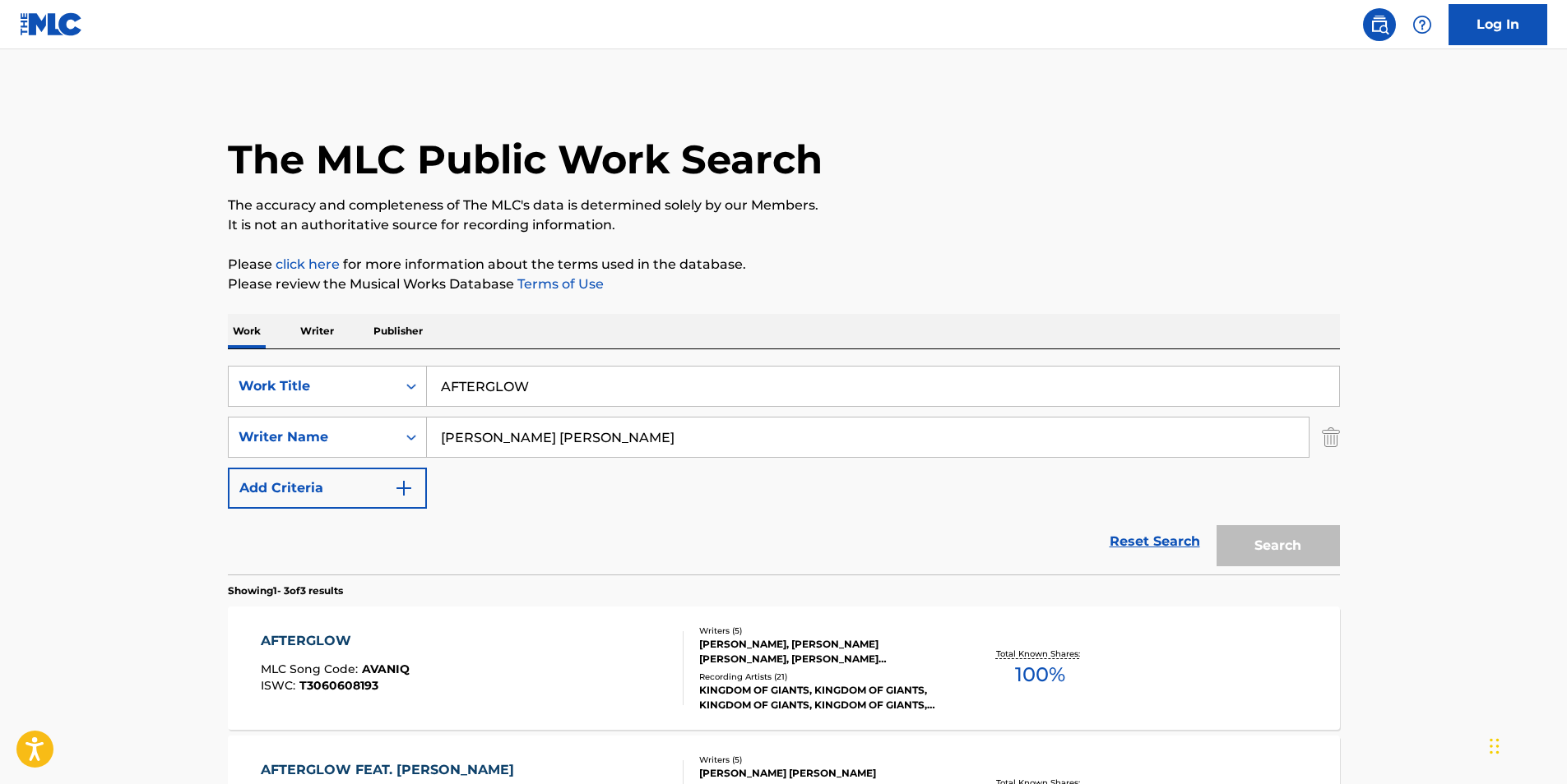
scroll to position [247, 0]
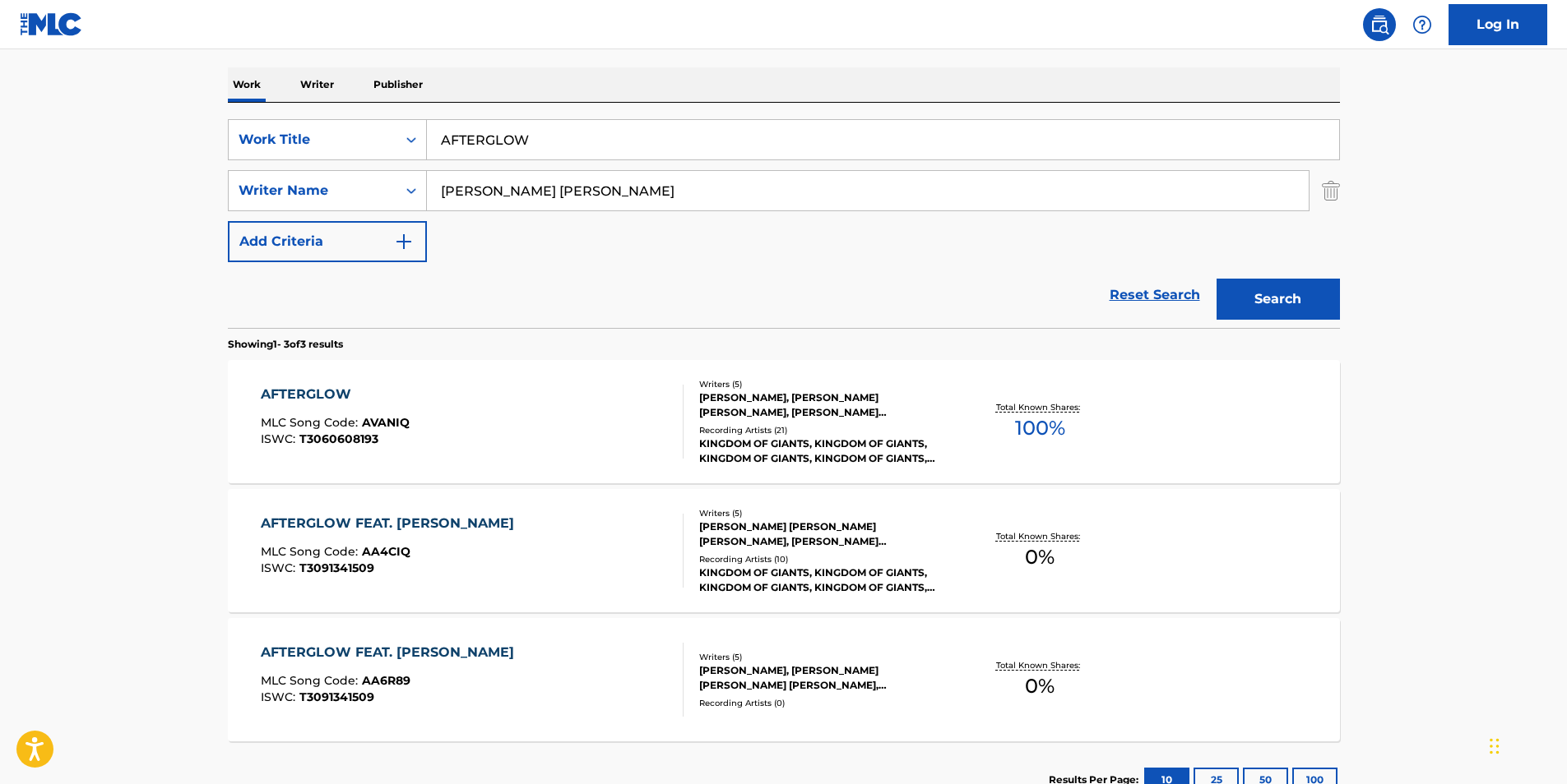
click at [336, 585] on div "AFTERGLOW FEAT. [PERSON_NAME] MLC Song Code : AA4CIQ ISWC : T3091341509" at bounding box center [391, 551] width 261 height 74
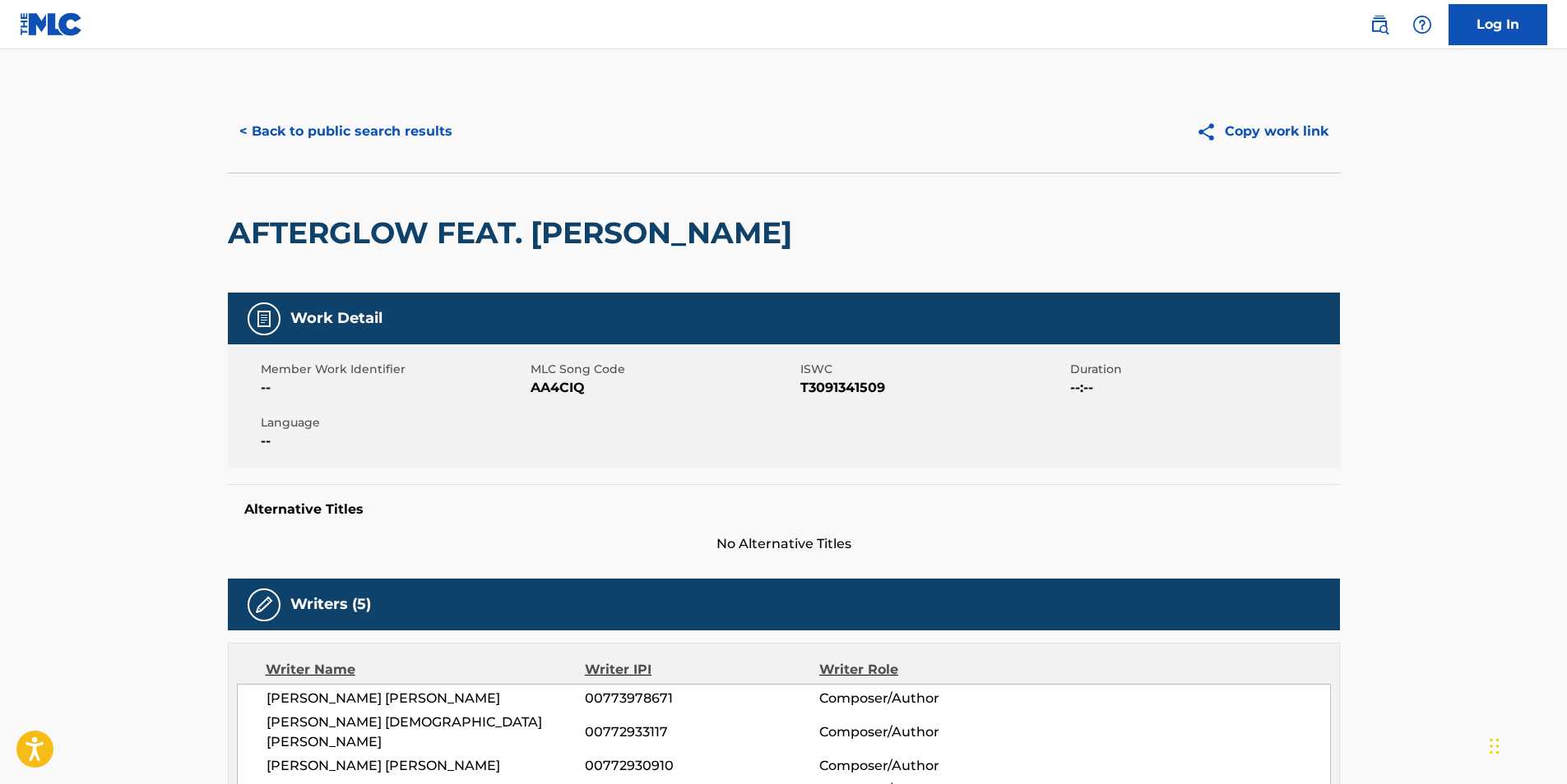
click at [549, 394] on span "AA4CIQ" at bounding box center [663, 388] width 265 height 20
copy span "AA4CIQ"
click at [337, 122] on button "< Back to public search results" at bounding box center [346, 131] width 236 height 41
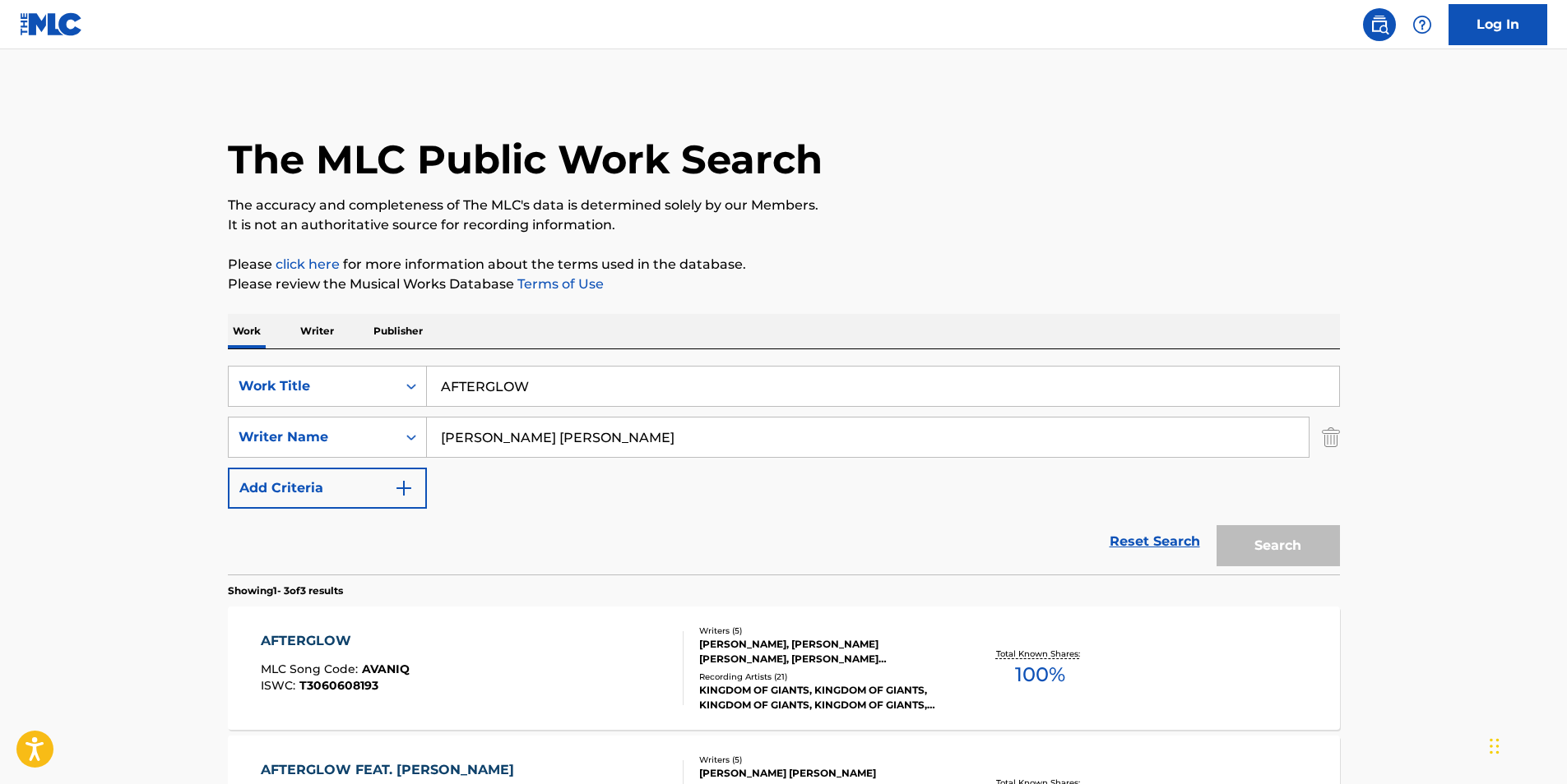
scroll to position [247, 0]
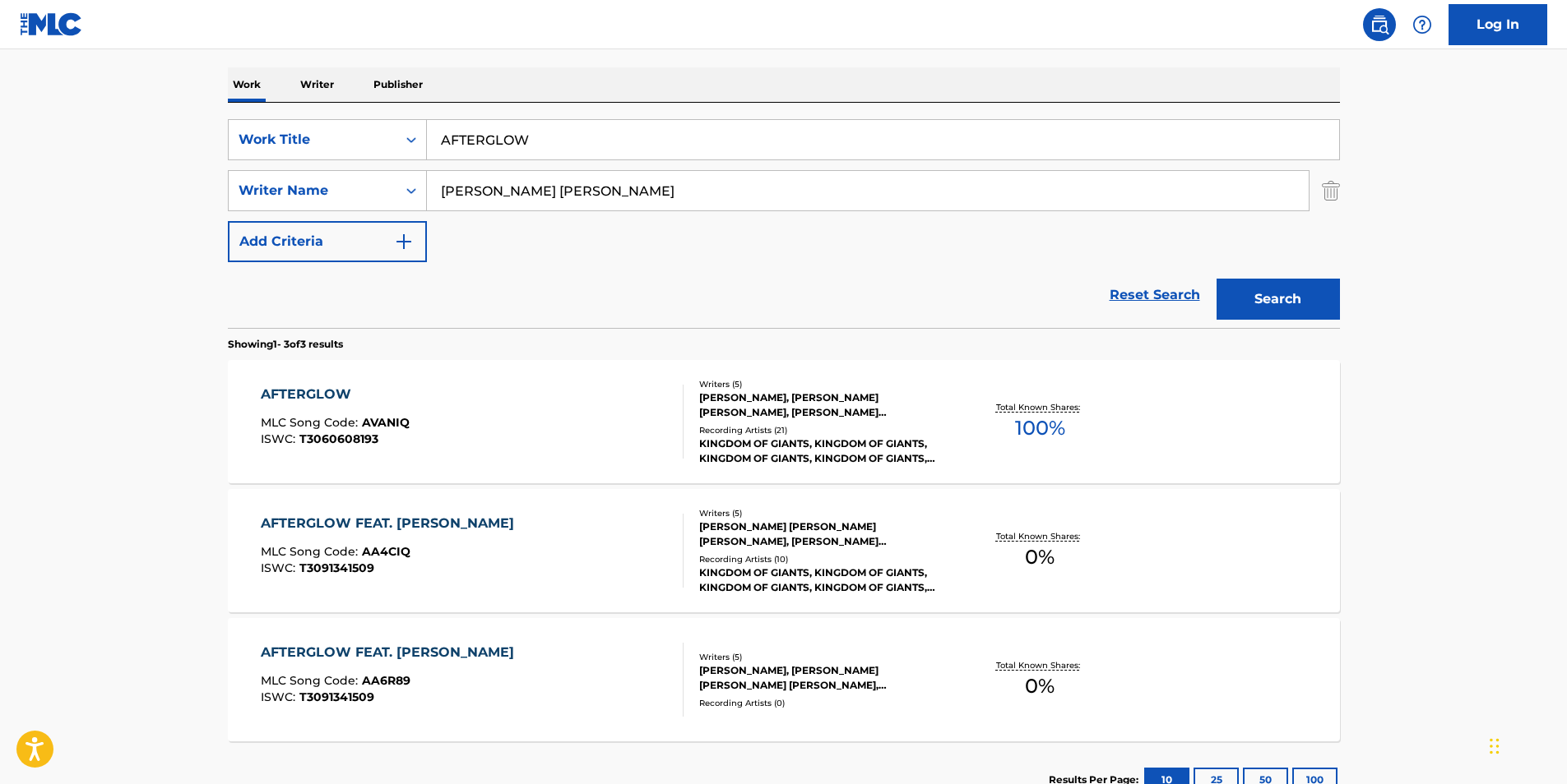
click at [310, 703] on span "T3091341509" at bounding box center [337, 697] width 74 height 15
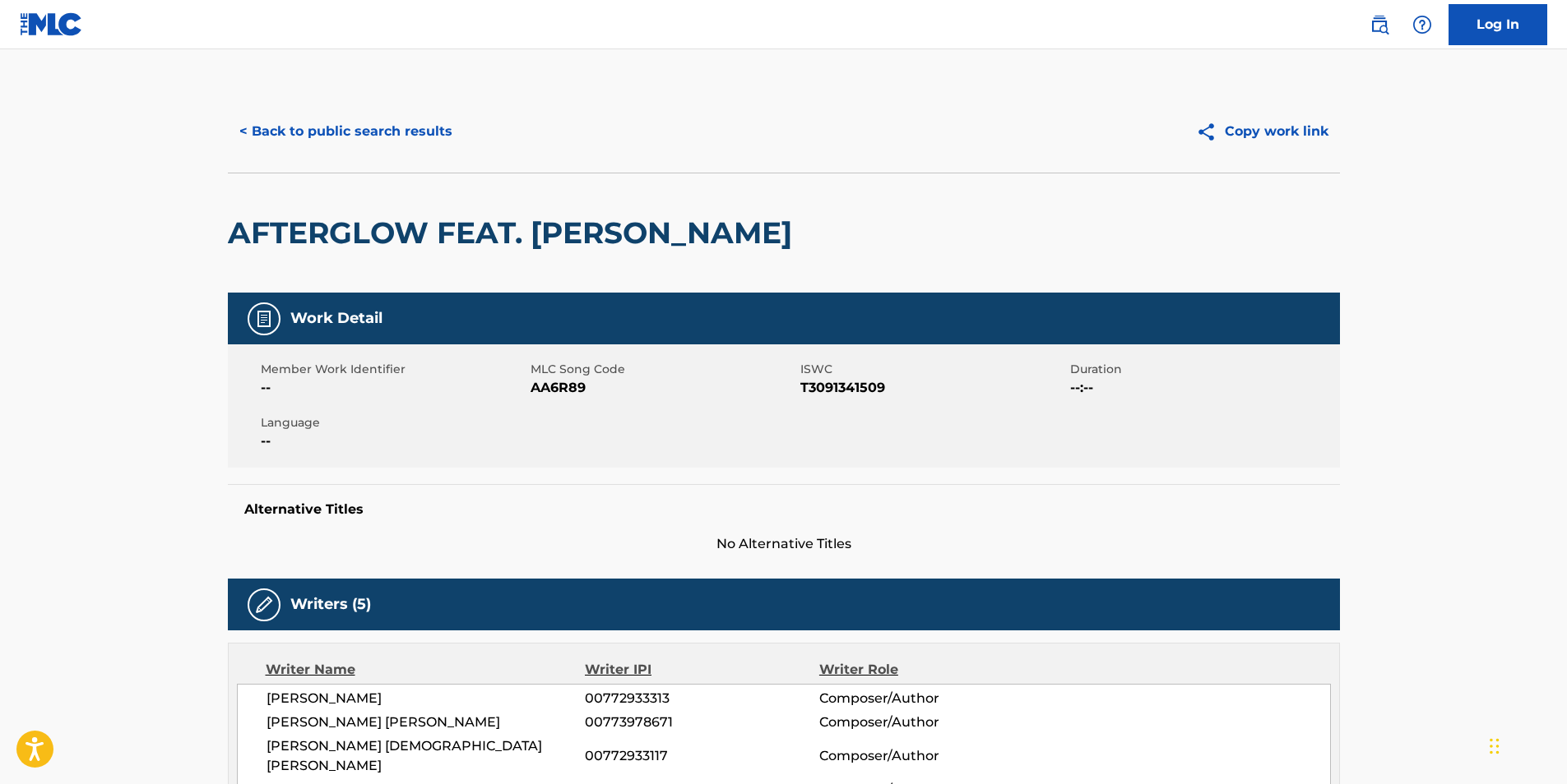
click at [558, 387] on span "AA6R89" at bounding box center [663, 388] width 265 height 20
copy span "AA6R89"
click at [374, 120] on button "< Back to public search results" at bounding box center [346, 131] width 236 height 41
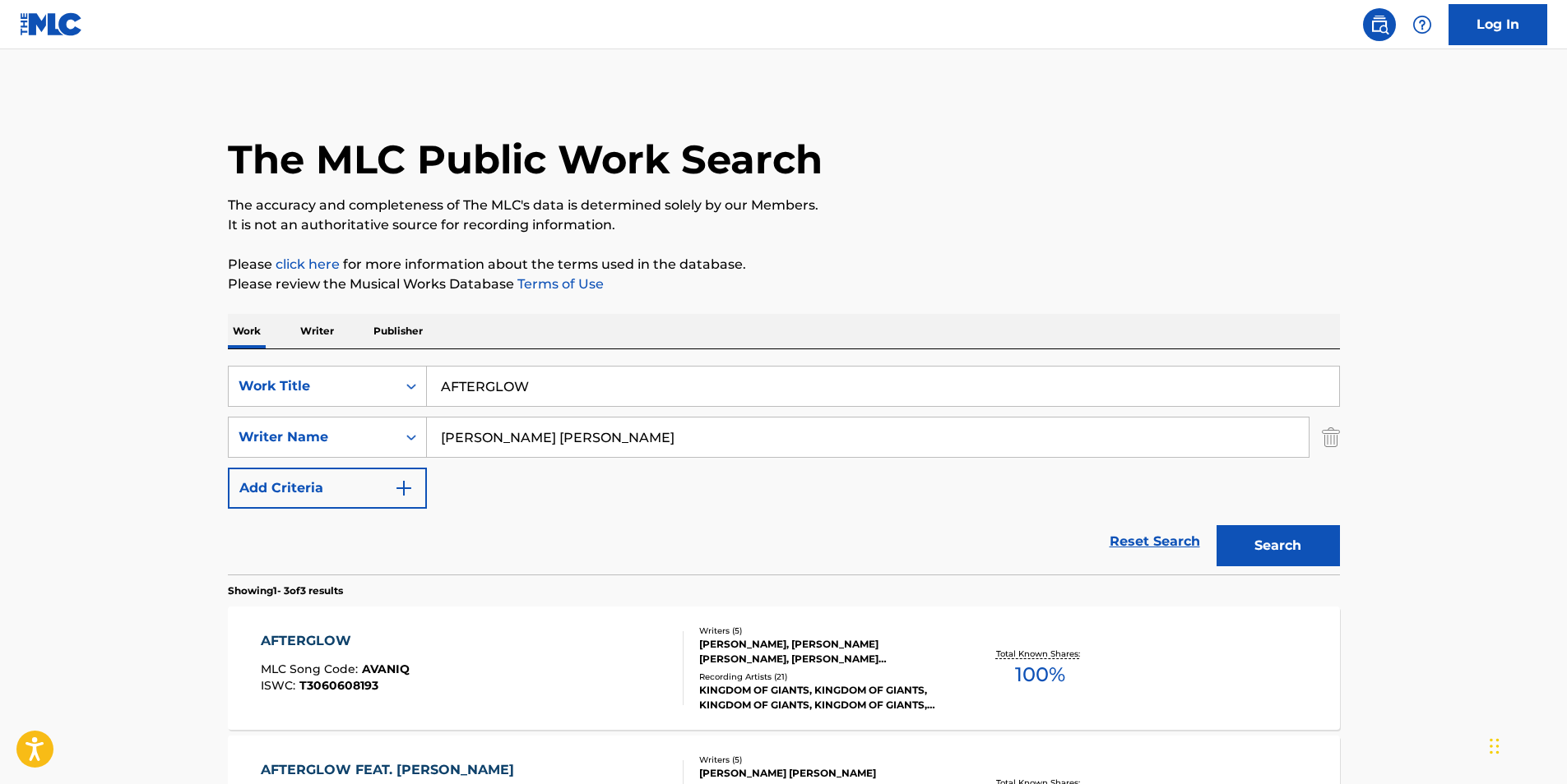
scroll to position [247, 0]
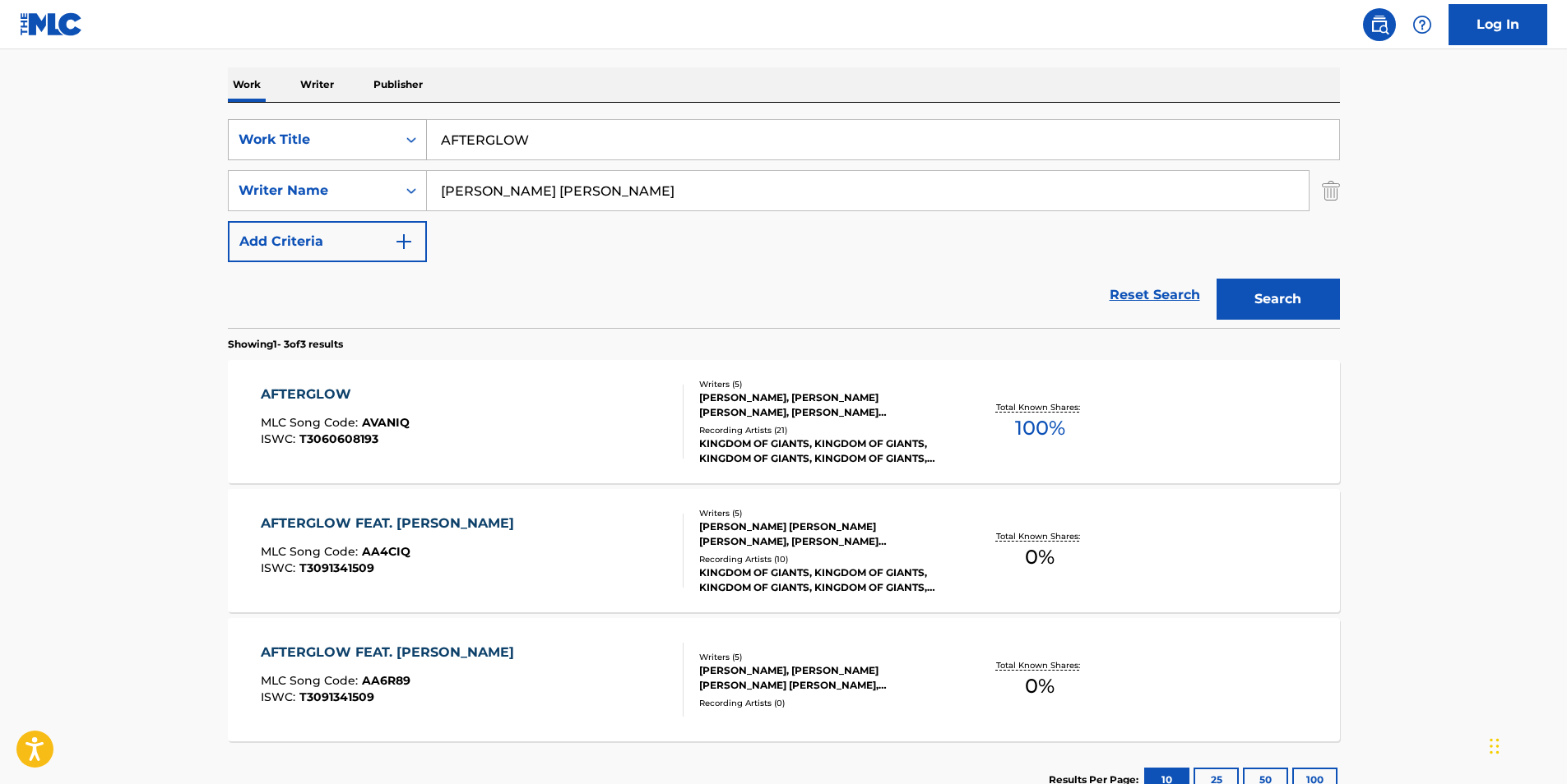
drag, startPoint x: 592, startPoint y: 126, endPoint x: 305, endPoint y: 142, distance: 287.4
click at [312, 142] on div "SearchWithCriteriaf2736cac-d744-4597-8259-b93e08a793f5 Work Title AFTERGLOW" at bounding box center [784, 139] width 1112 height 41
paste input "Nothing Stays"
type input "Nothing Stays"
click at [44, 197] on main "The MLC Public Work Search The accuracy and completeness of The MLC's data is d…" at bounding box center [784, 315] width 1567 height 1024
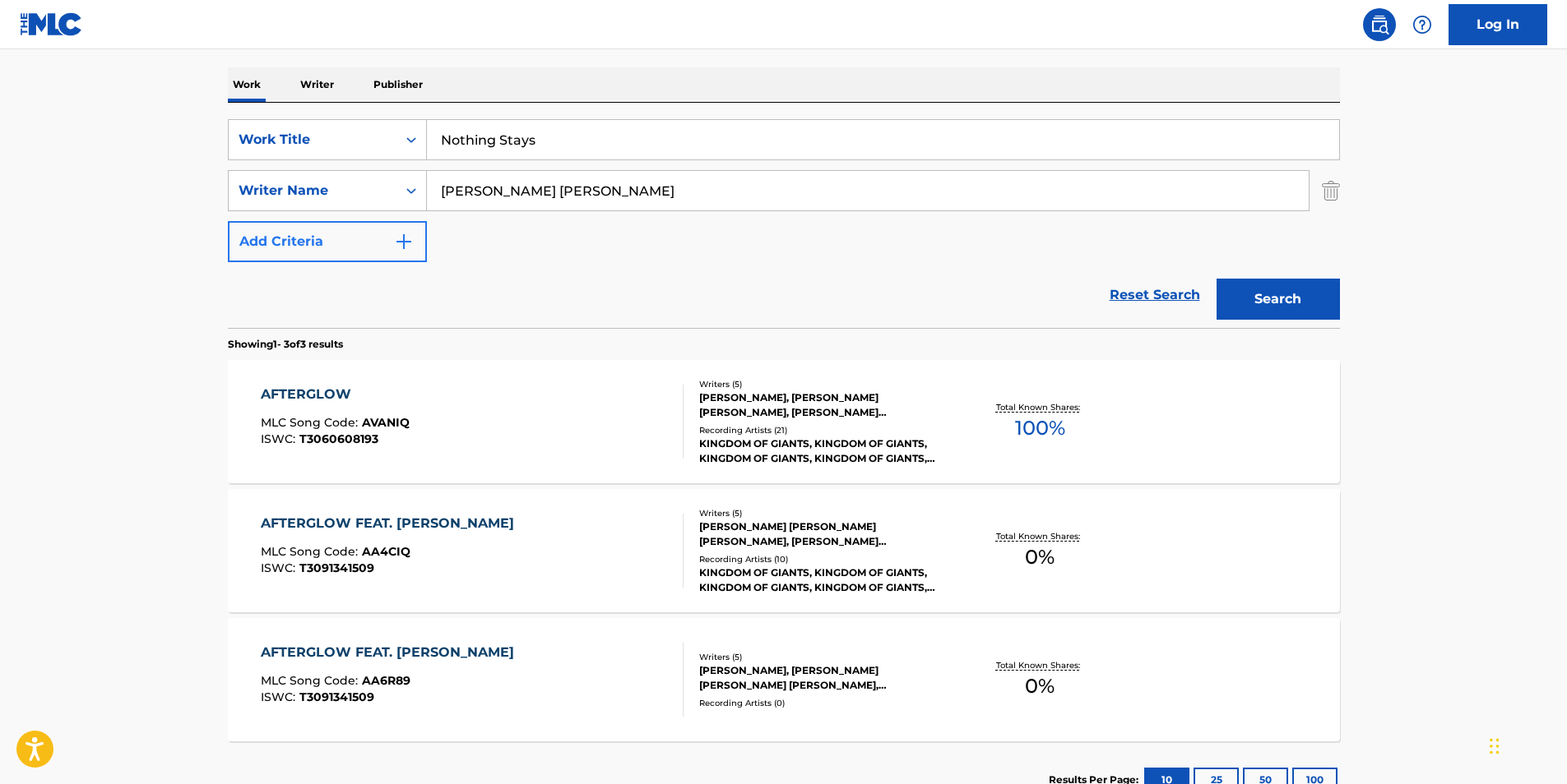
paste input "Cyberaktif"
drag, startPoint x: 660, startPoint y: 191, endPoint x: 267, endPoint y: 223, distance: 394.3
click at [267, 223] on div "SearchWithCriteriaf2736cac-d744-4597-8259-b93e08a793f5 Work Title Nothing Stays…" at bounding box center [784, 190] width 1112 height 143
click at [1263, 292] on button "Search" at bounding box center [1277, 299] width 123 height 41
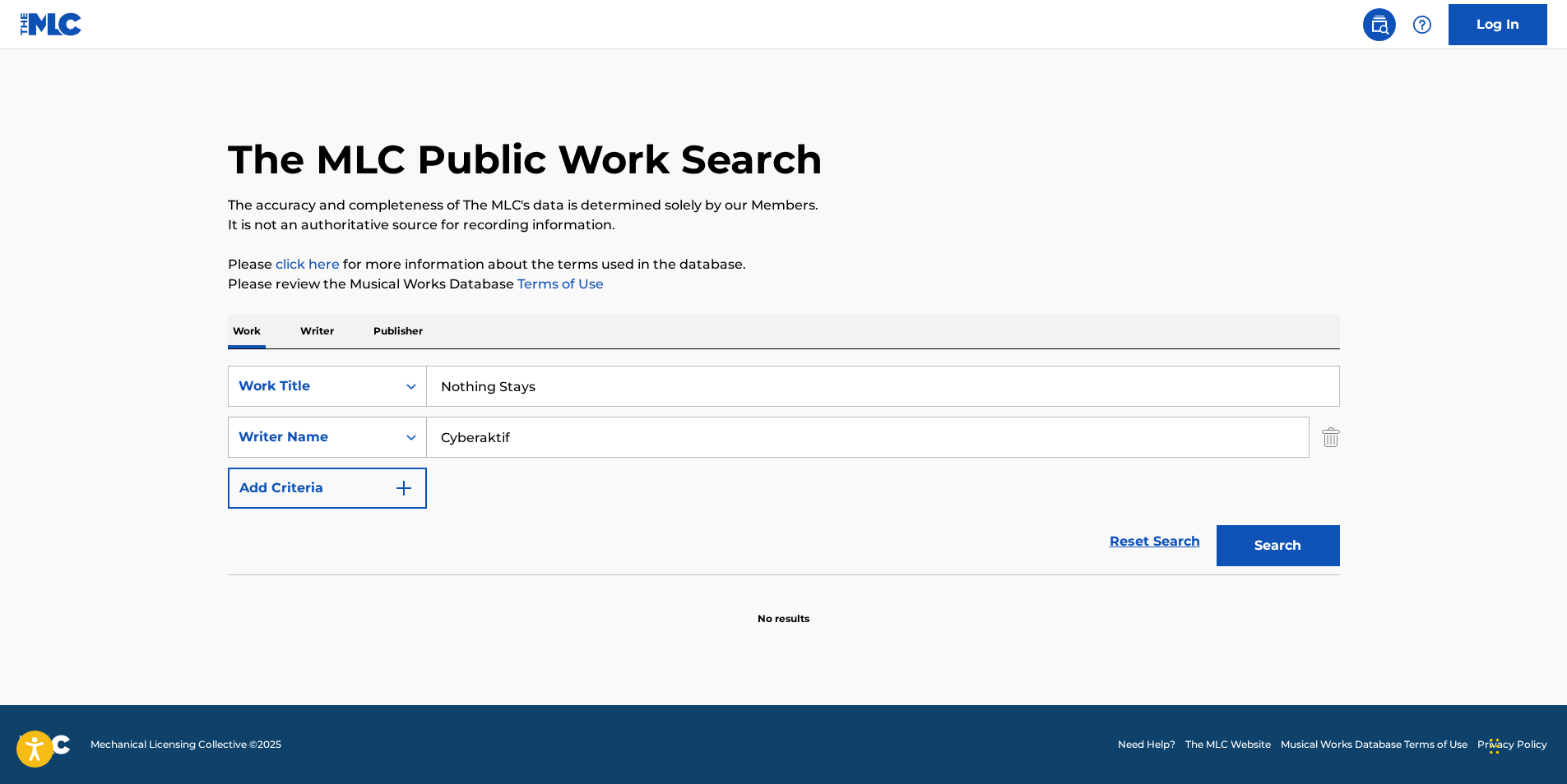
drag, startPoint x: 555, startPoint y: 448, endPoint x: 343, endPoint y: 449, distance: 212.0
click at [343, 449] on div "SearchWithCriteriac1d7a09e-ffa7-4816-ade9-ba5cb0e3b91a Writer Name Cyberaktif" at bounding box center [784, 437] width 1112 height 41
paste input "[PERSON_NAME]"
click at [1262, 545] on button "Search" at bounding box center [1277, 546] width 123 height 41
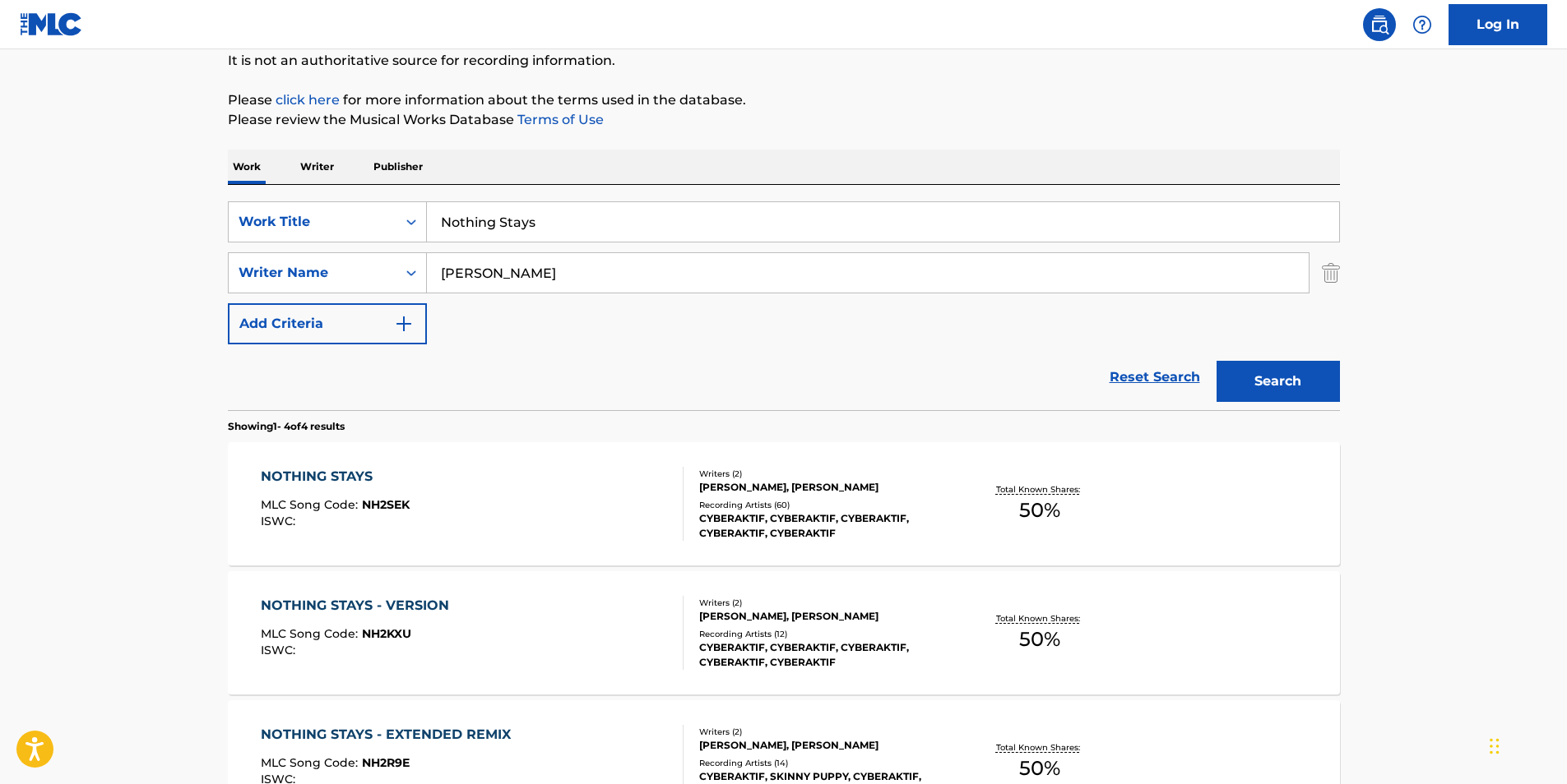
scroll to position [247, 0]
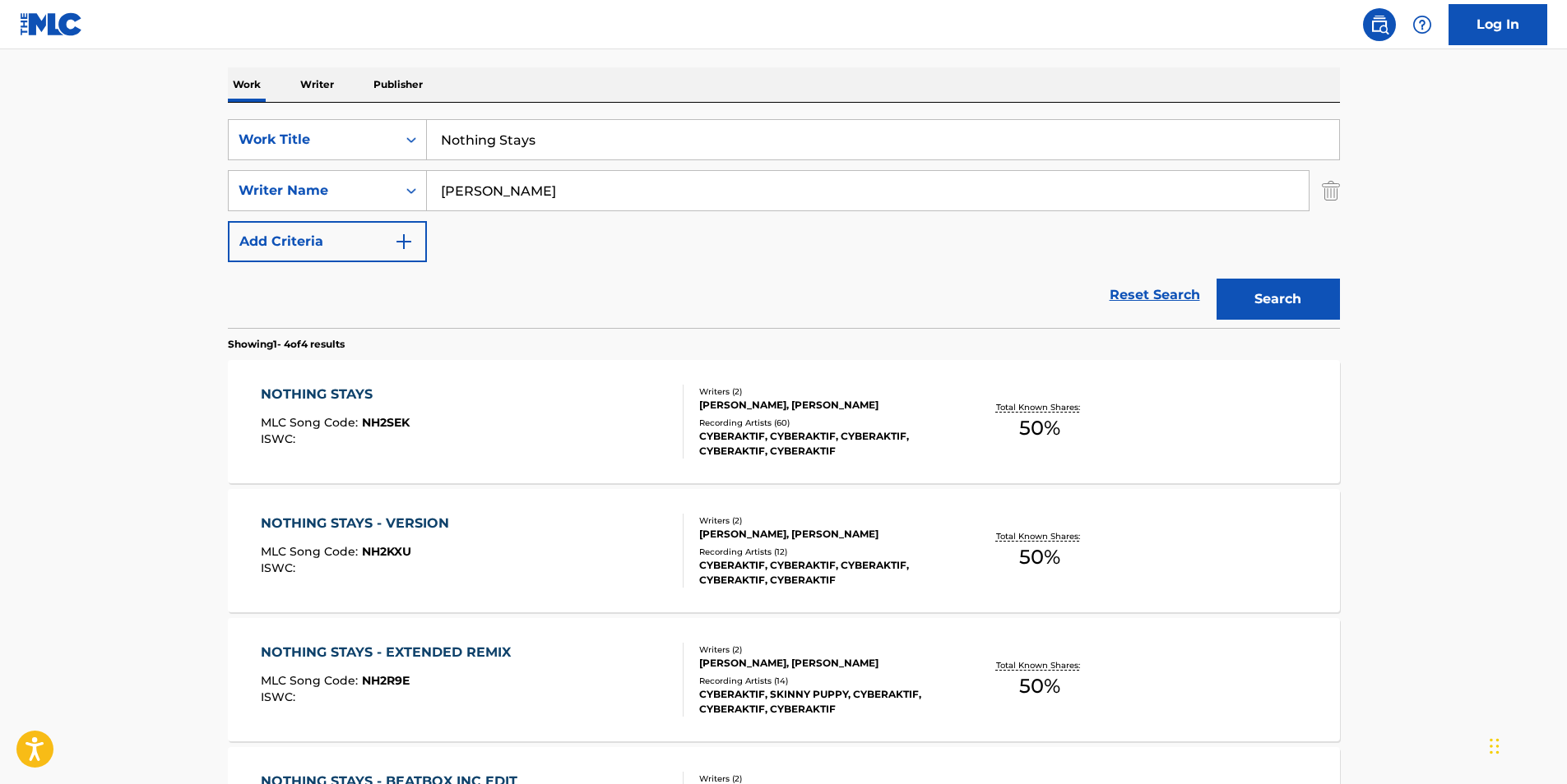
drag, startPoint x: 662, startPoint y: 193, endPoint x: 222, endPoint y: 188, distance: 440.0
click at [225, 190] on div "The MLC Public Work Search The accuracy and completeness of The MLC's data is d…" at bounding box center [784, 396] width 1152 height 1104
paste input "[PERSON_NAME] [PERSON_NAME]"
click at [1326, 302] on button "Search" at bounding box center [1277, 299] width 123 height 41
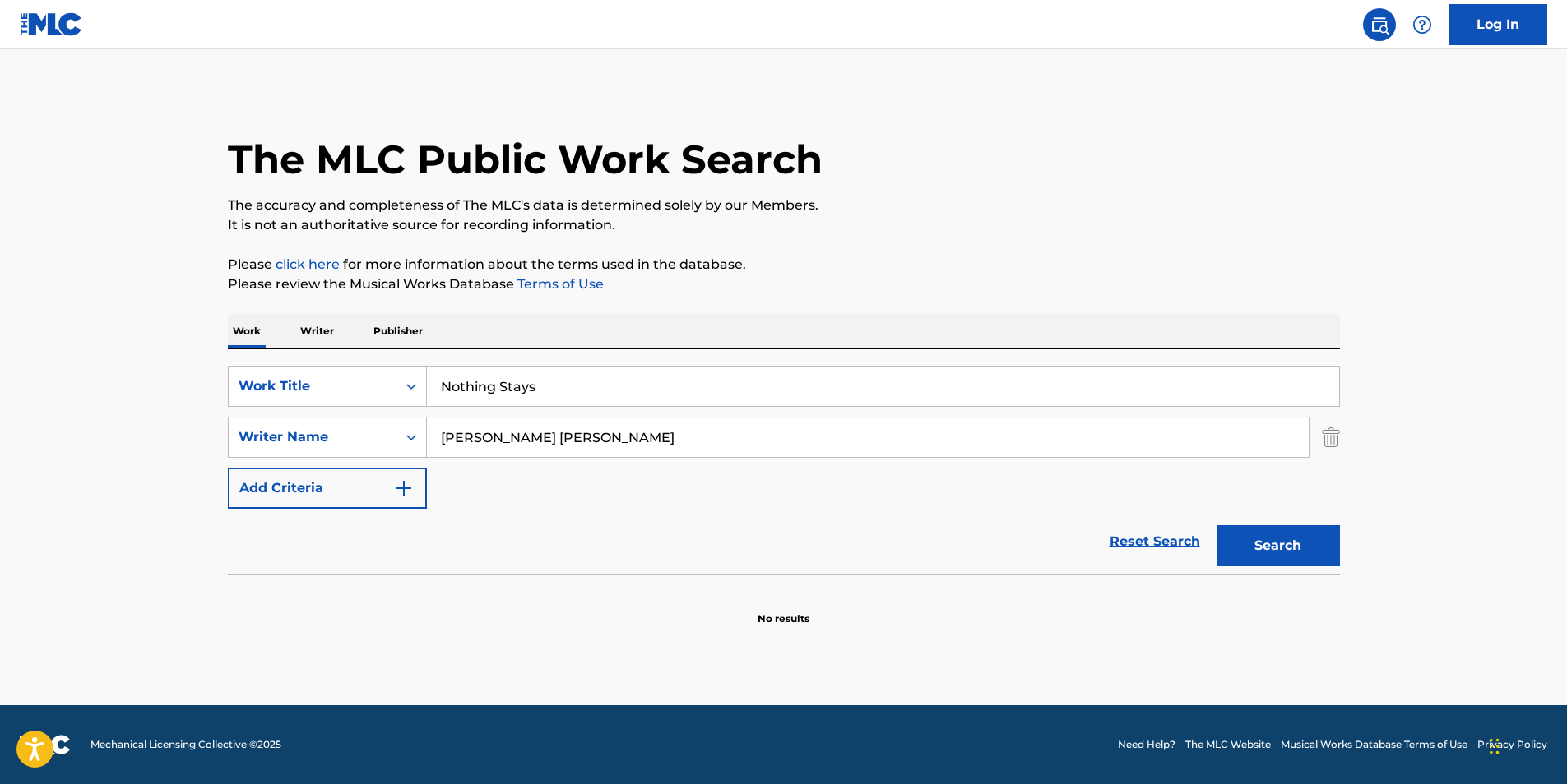
drag, startPoint x: 542, startPoint y: 438, endPoint x: -3, endPoint y: 438, distance: 545.0
click at [0, 438] on html "Accessibility Screen-Reader Guide, Feedback, and Issue Reporting | New window 0…" at bounding box center [784, 392] width 1567 height 784
type input "Leeb"
click at [1261, 535] on button "Search" at bounding box center [1277, 546] width 123 height 41
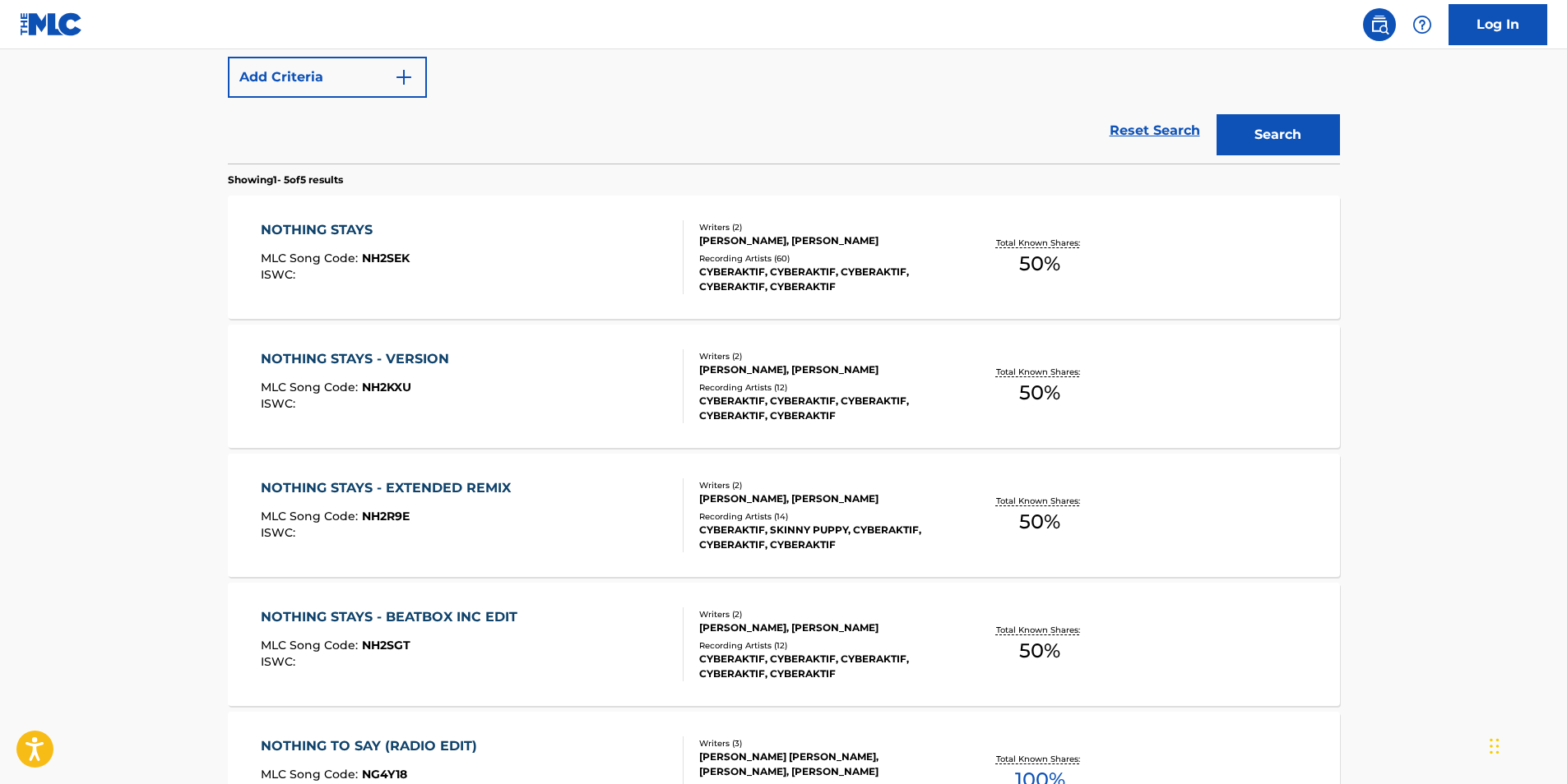
scroll to position [329, 0]
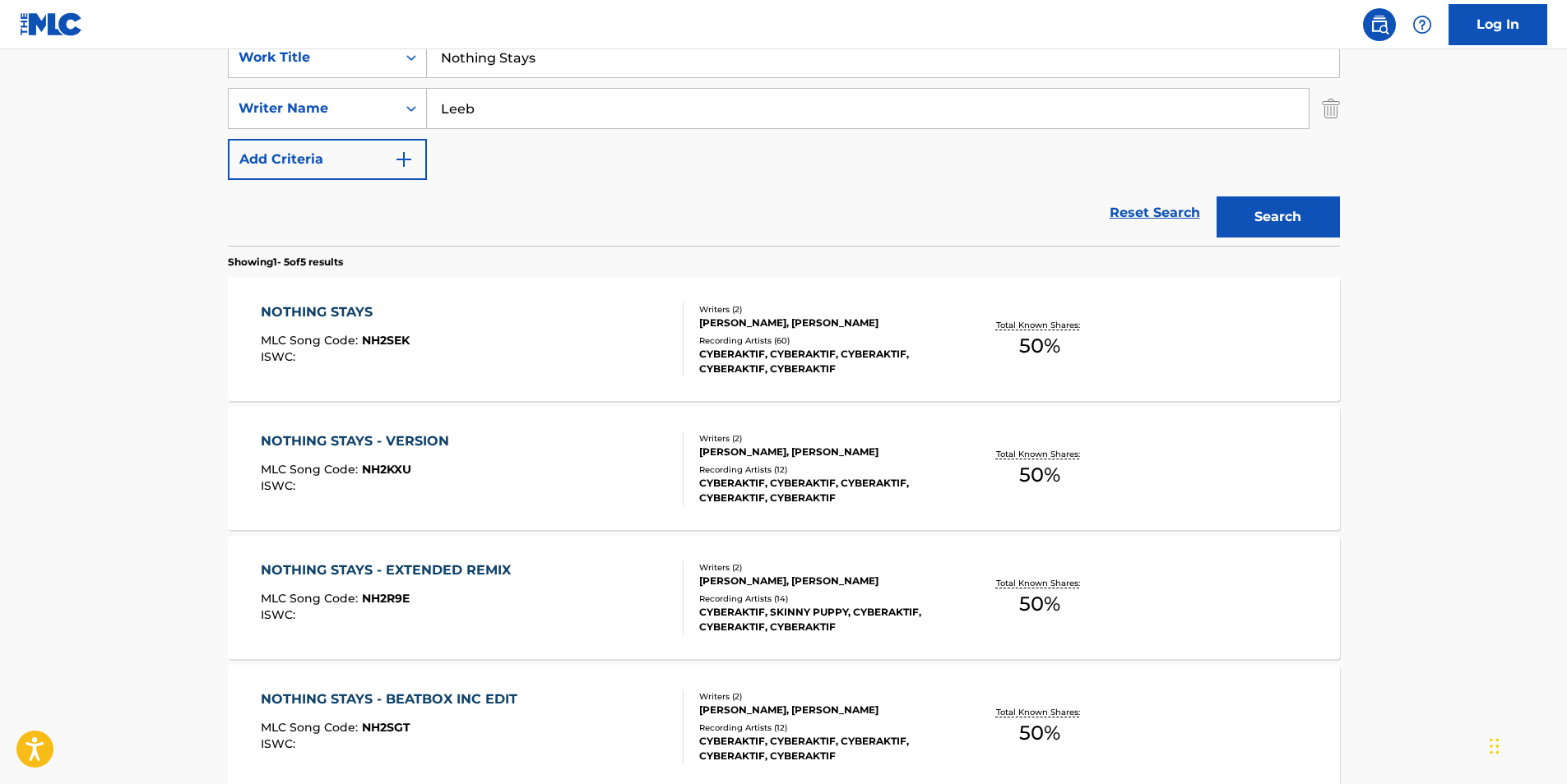
click at [456, 339] on div "NOTHING STAYS MLC Song Code : NH2SEK ISWC :" at bounding box center [471, 340] width 423 height 74
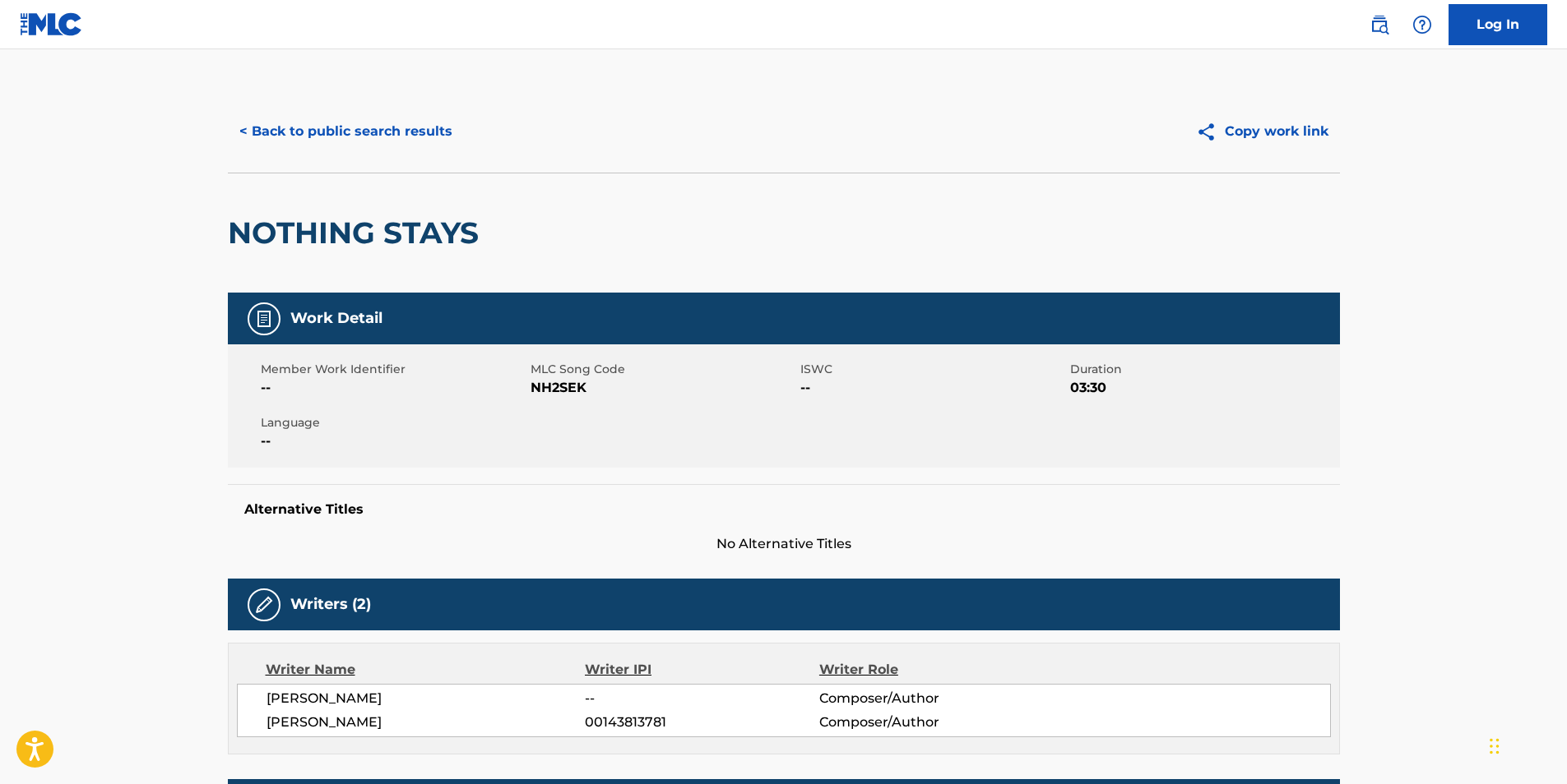
click at [569, 387] on span "NH2SEK" at bounding box center [663, 388] width 265 height 20
copy span "NH2SEK"
click at [367, 123] on button "< Back to public search results" at bounding box center [346, 131] width 236 height 41
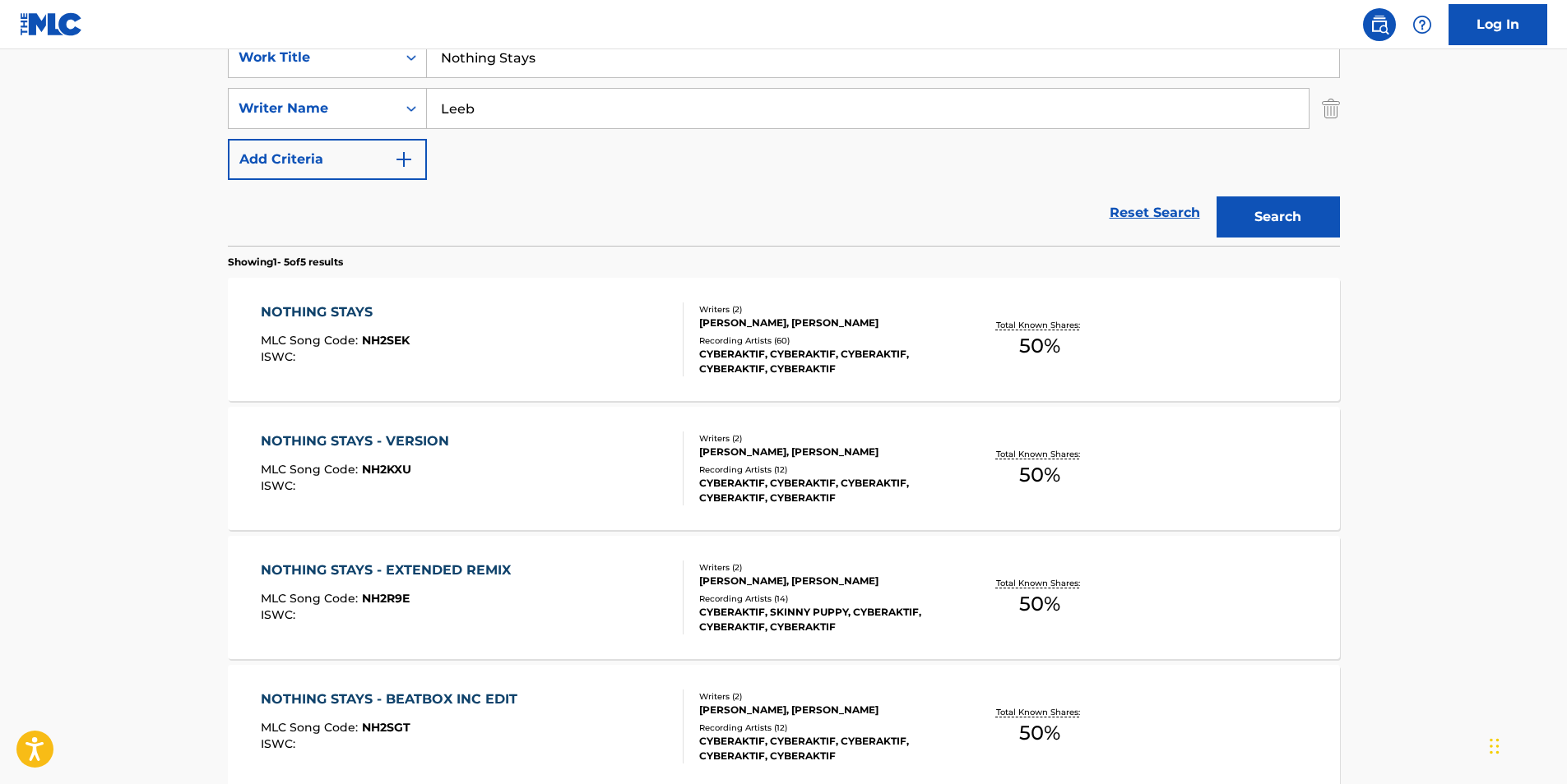
click at [321, 457] on div "NOTHING STAYS - VERSION MLC Song Code : NH2KXU ISWC :" at bounding box center [358, 469] width 197 height 74
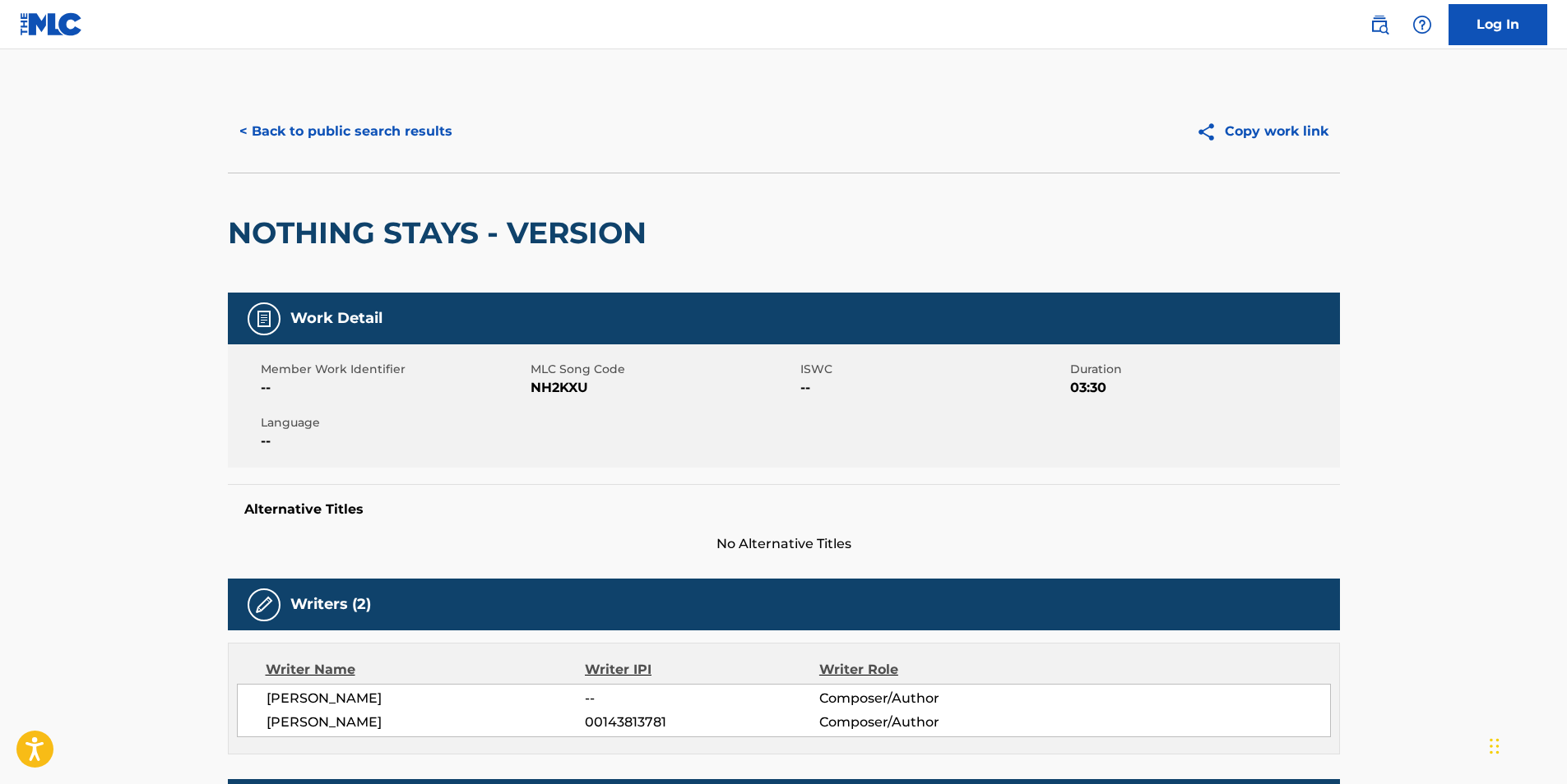
click at [541, 384] on span "NH2KXU" at bounding box center [663, 388] width 265 height 20
copy span "NH2KXU"
click at [346, 157] on div "< Back to public search results Copy work link" at bounding box center [784, 131] width 1112 height 82
click at [348, 135] on button "< Back to public search results" at bounding box center [346, 131] width 236 height 41
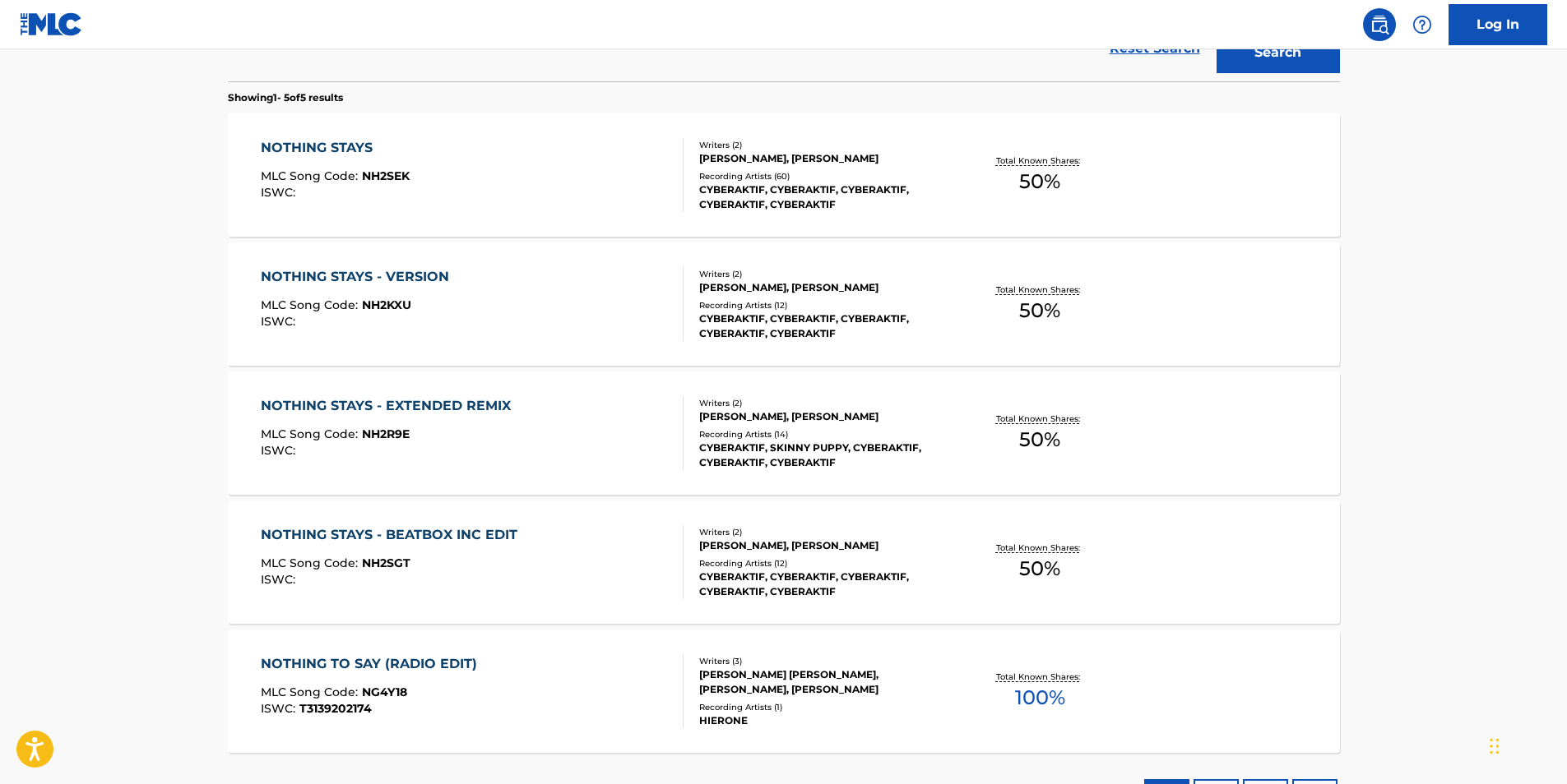
scroll to position [576, 0]
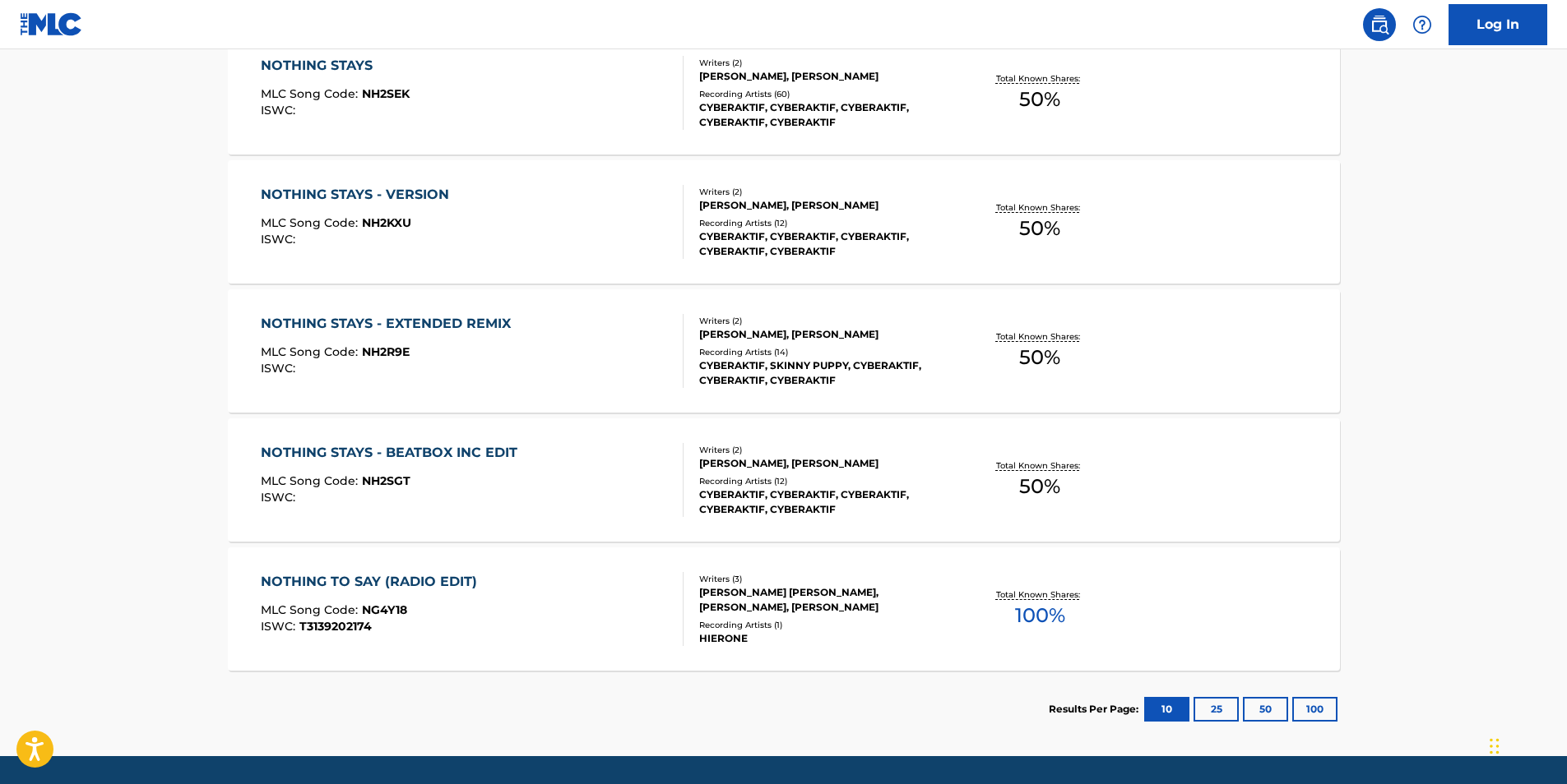
click at [341, 357] on span "MLC Song Code :" at bounding box center [311, 352] width 101 height 15
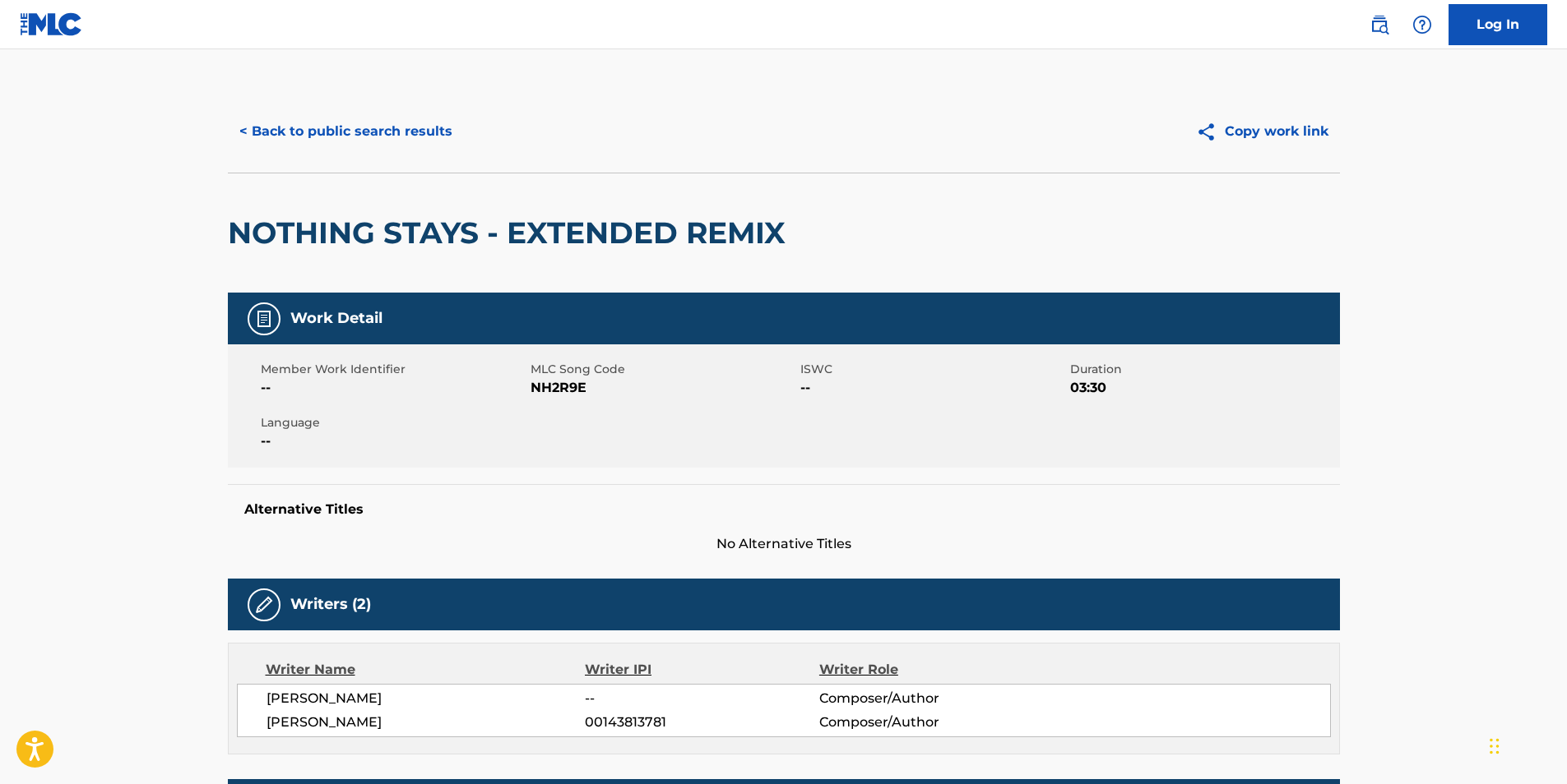
click at [556, 392] on span "NH2R9E" at bounding box center [663, 388] width 265 height 20
copy span "NH2R9E"
click at [325, 132] on button "< Back to public search results" at bounding box center [346, 131] width 236 height 41
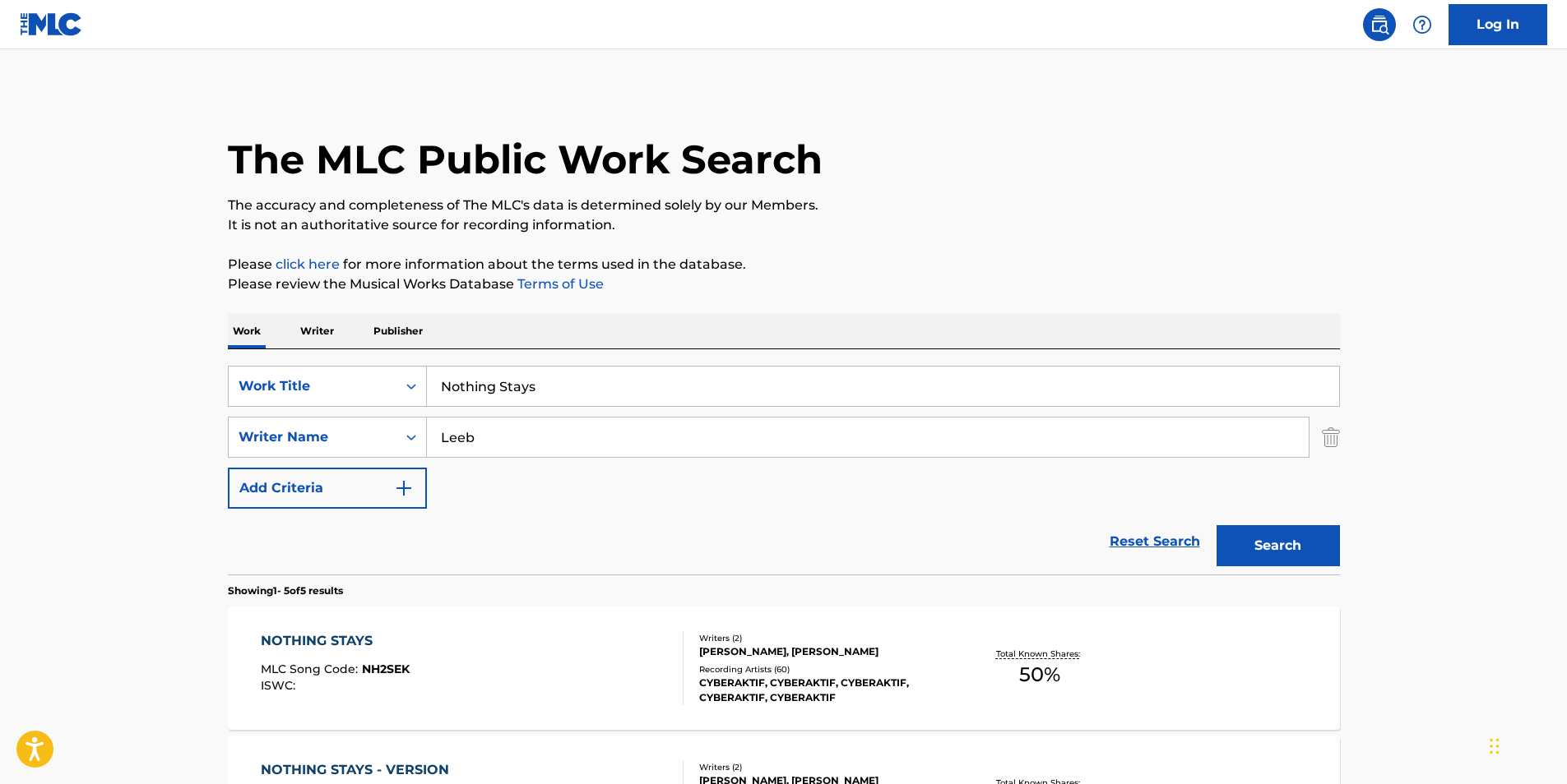
scroll to position [627, 0]
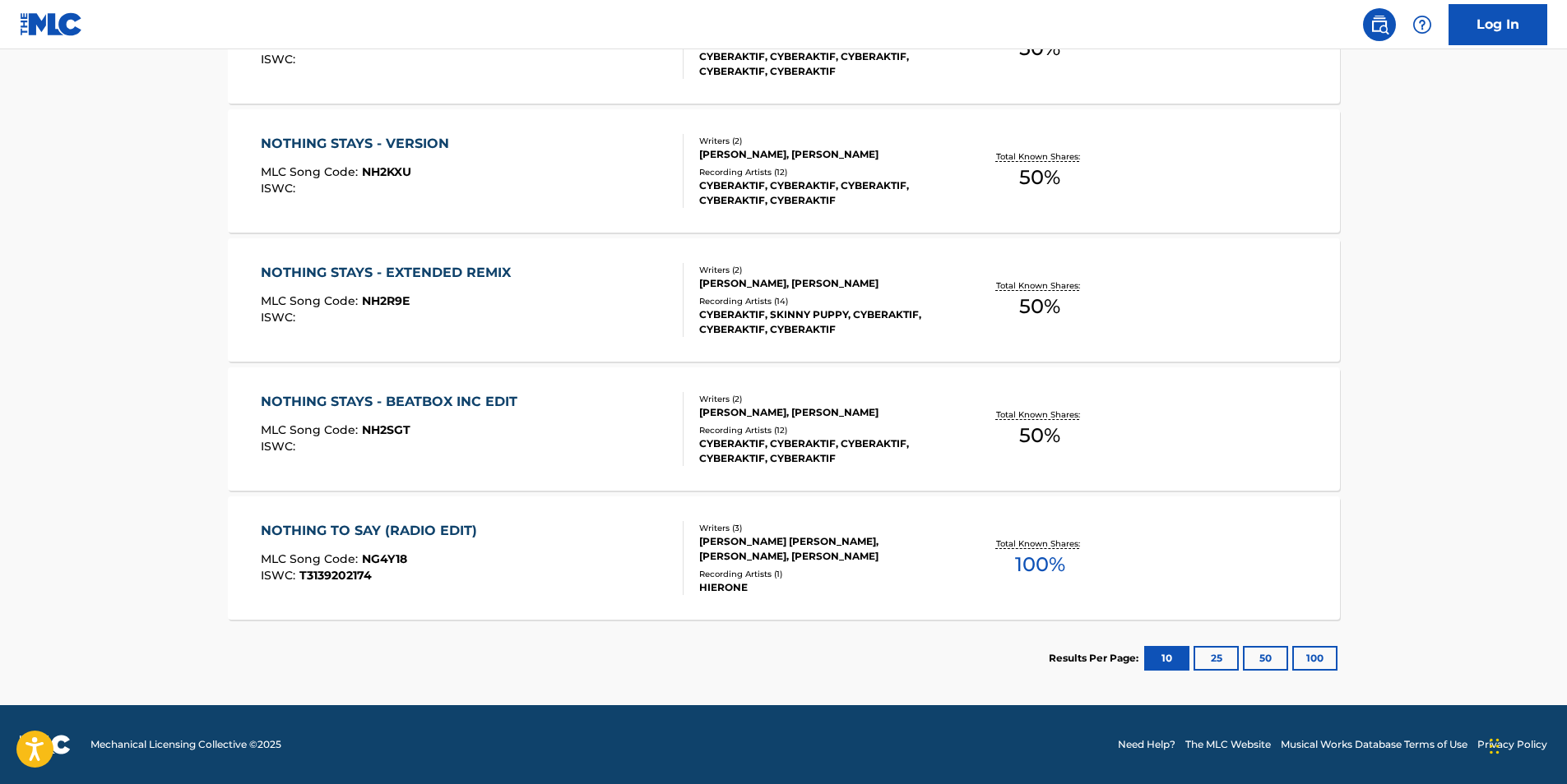
click at [383, 452] on div "ISWC :" at bounding box center [393, 447] width 265 height 13
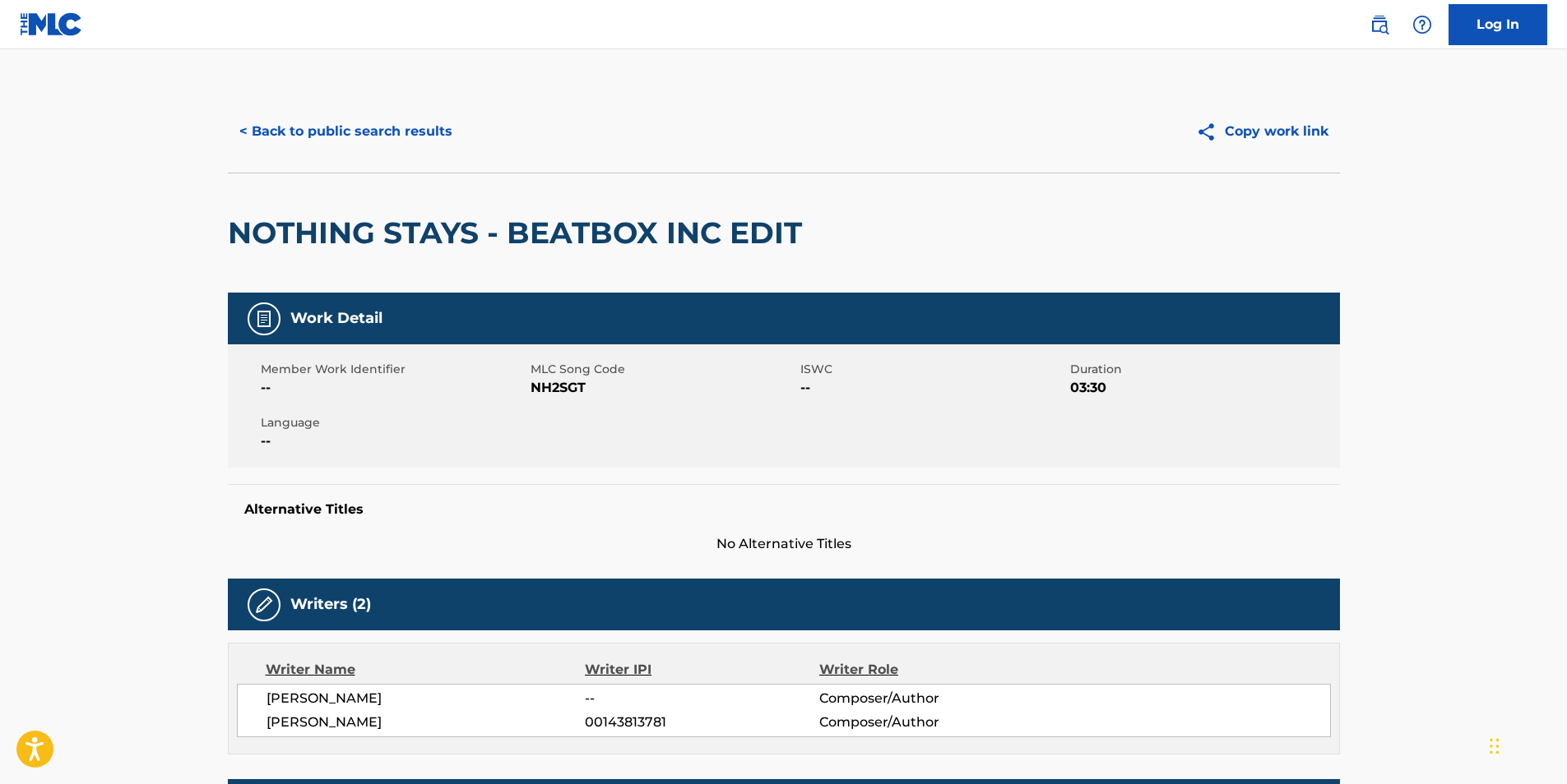
click at [542, 384] on span "NH2SGT" at bounding box center [663, 388] width 265 height 20
click at [331, 139] on button "< Back to public search results" at bounding box center [346, 131] width 236 height 41
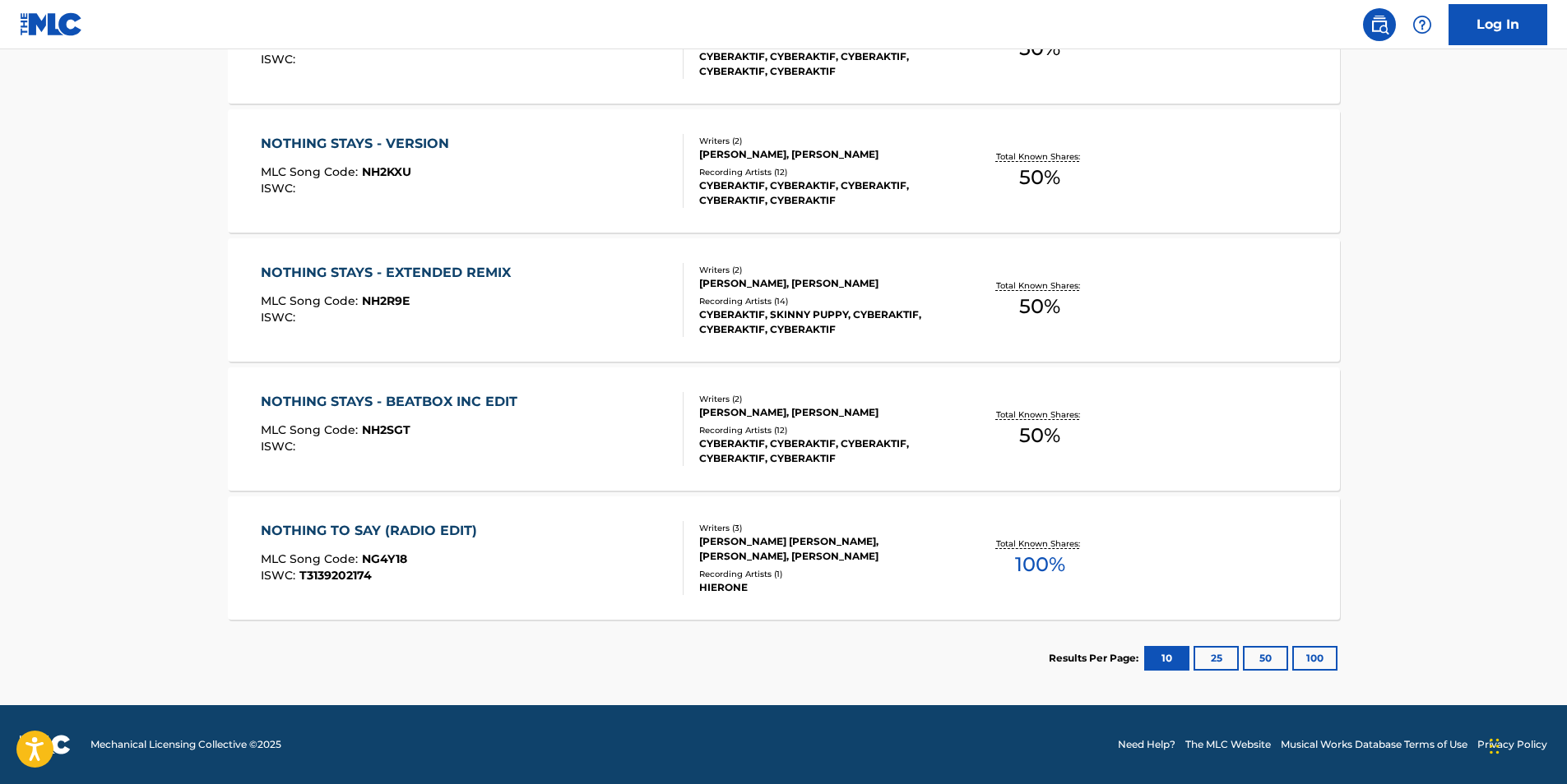
scroll to position [215, 0]
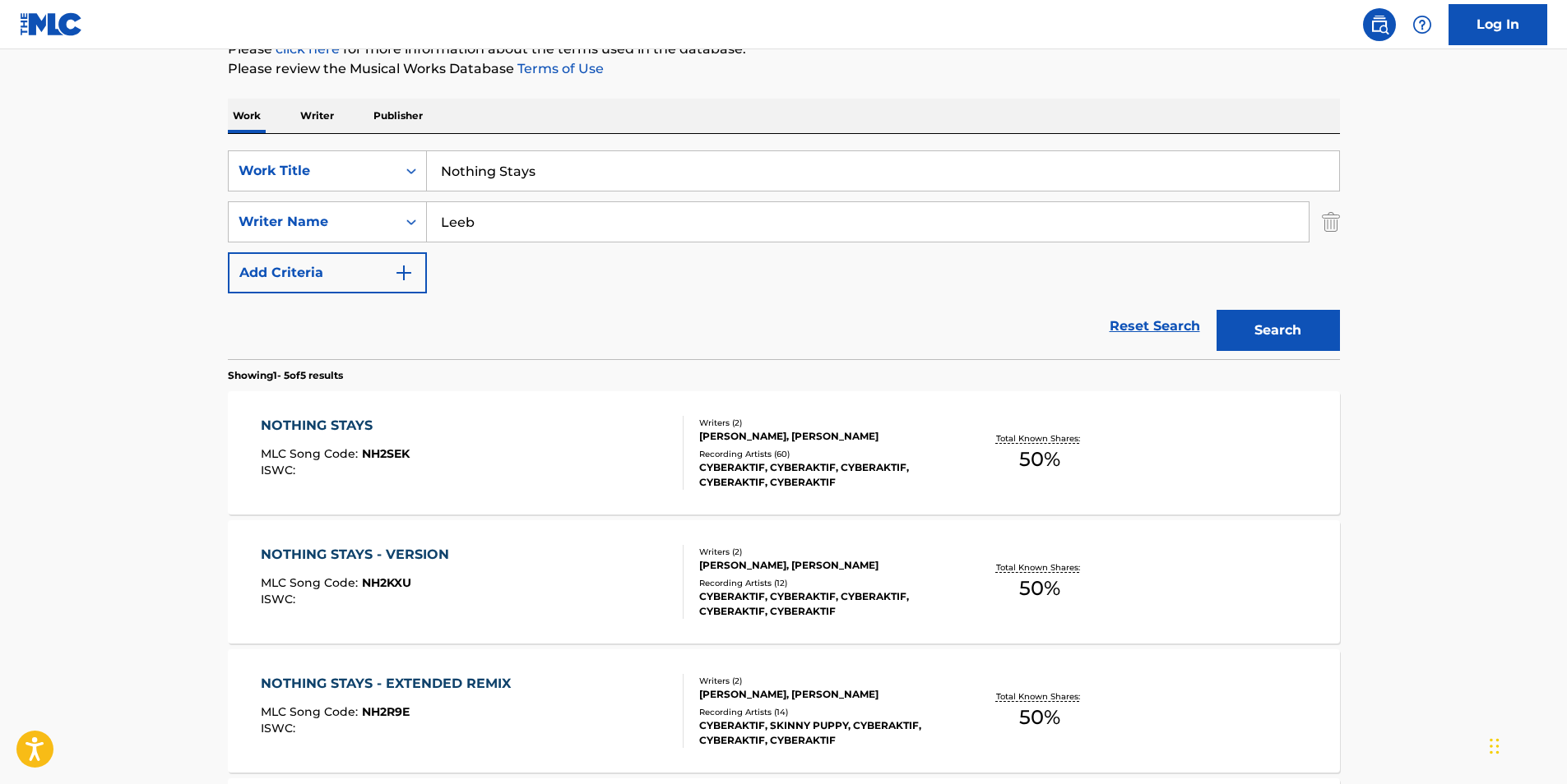
click at [316, 440] on div "NOTHING STAYS MLC Song Code : NH2SEK ISWC :" at bounding box center [335, 453] width 149 height 74
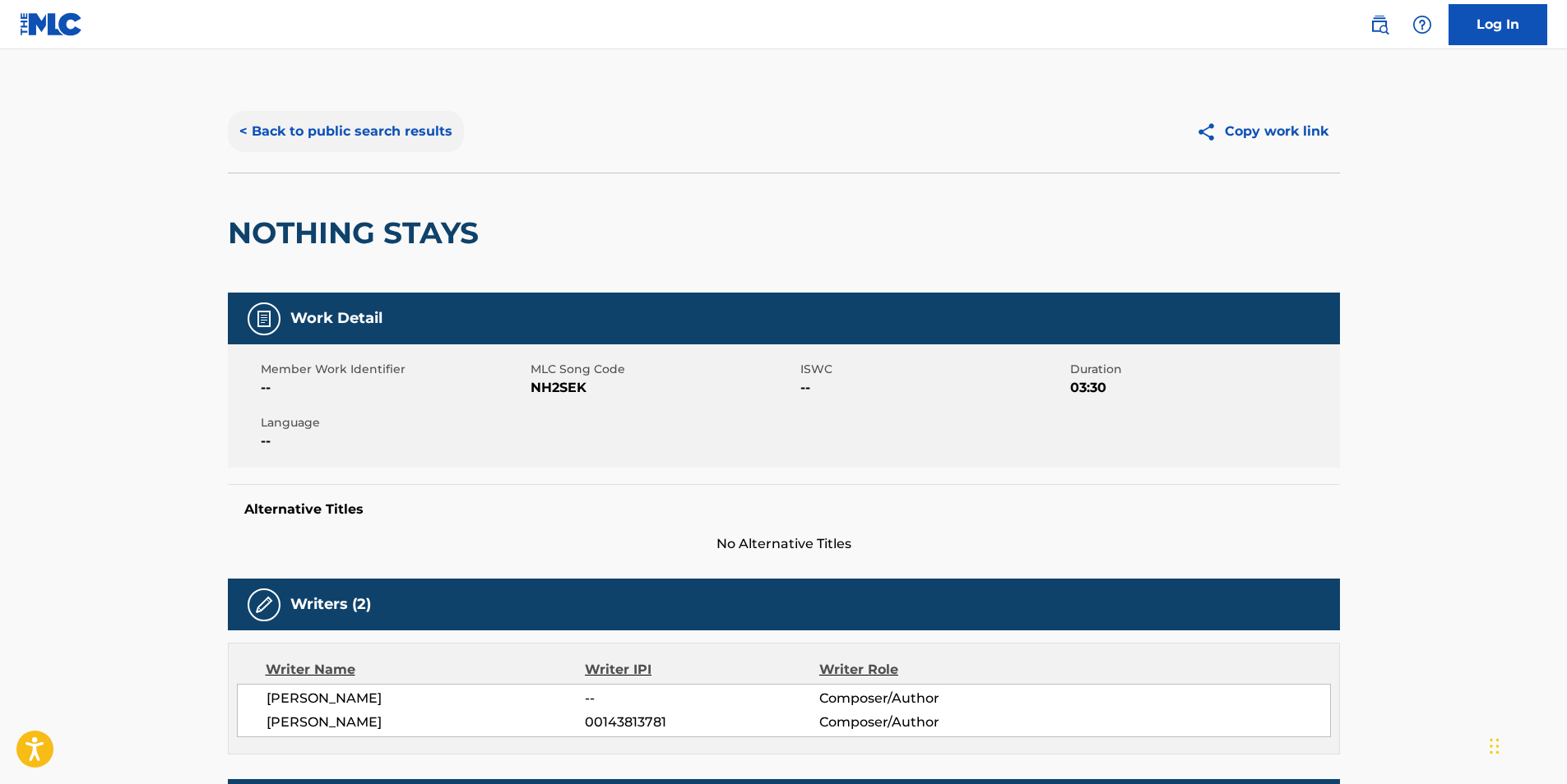
click at [320, 141] on button "< Back to public search results" at bounding box center [346, 131] width 236 height 41
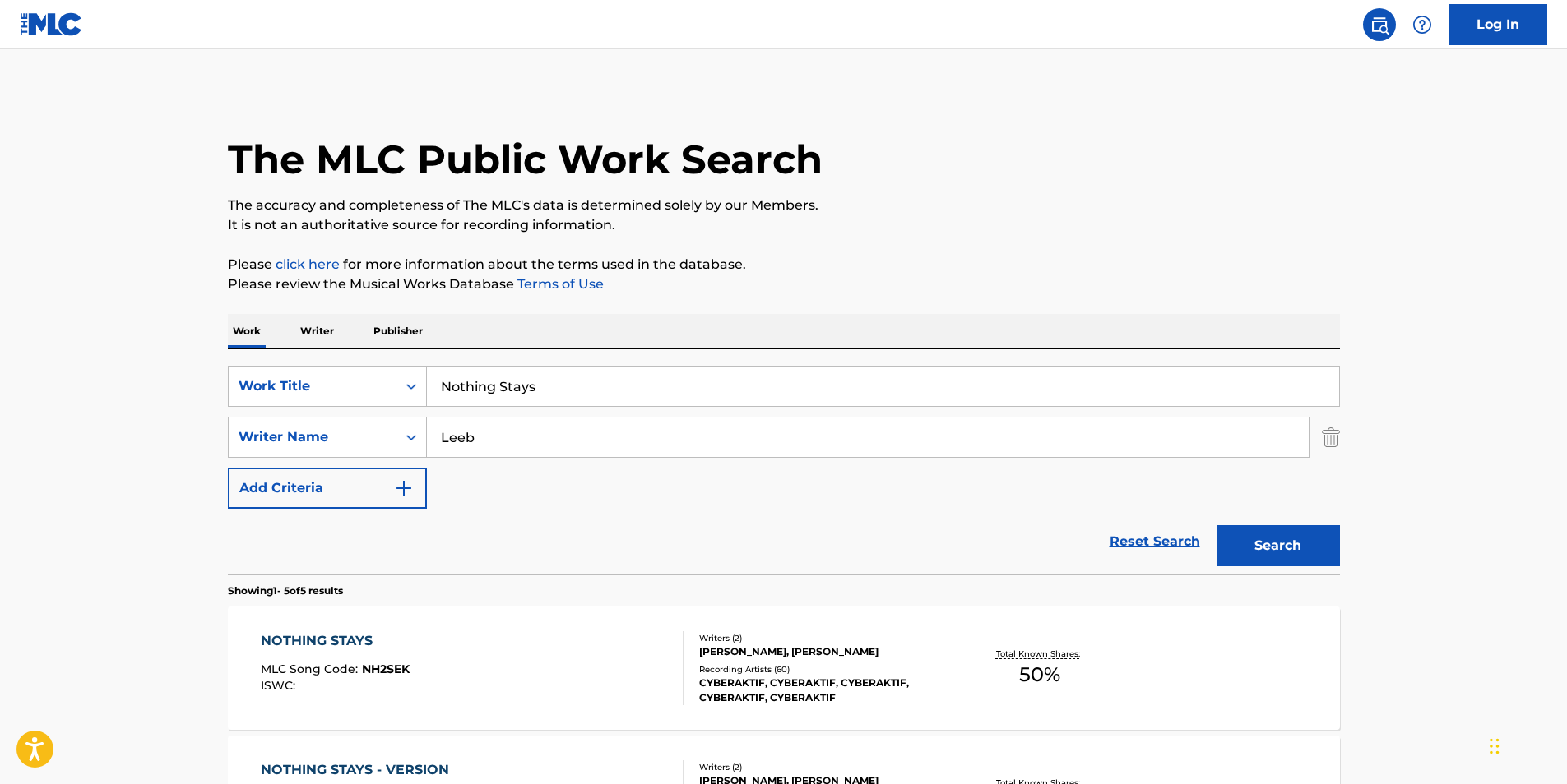
scroll to position [215, 0]
